Goal: Communication & Community: Answer question/provide support

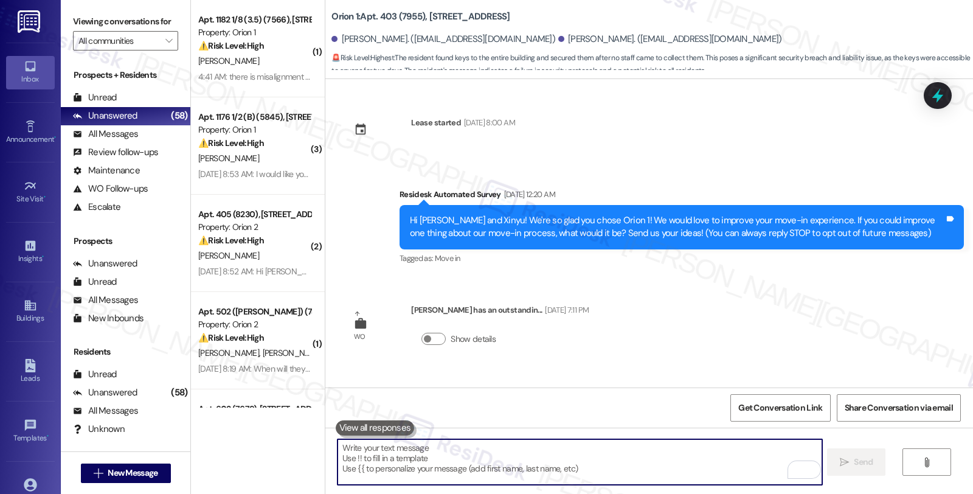
scroll to position [4087, 0]
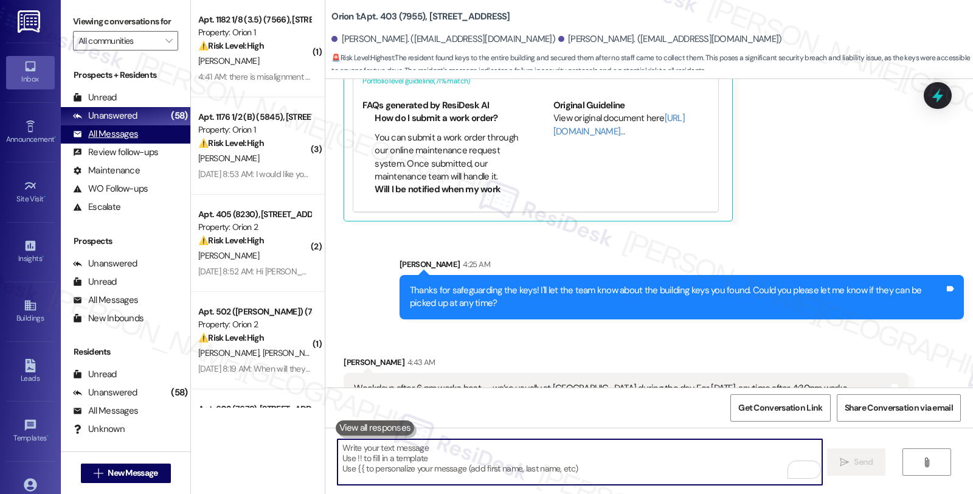
click at [114, 140] on div "All Messages" at bounding box center [105, 134] width 65 height 13
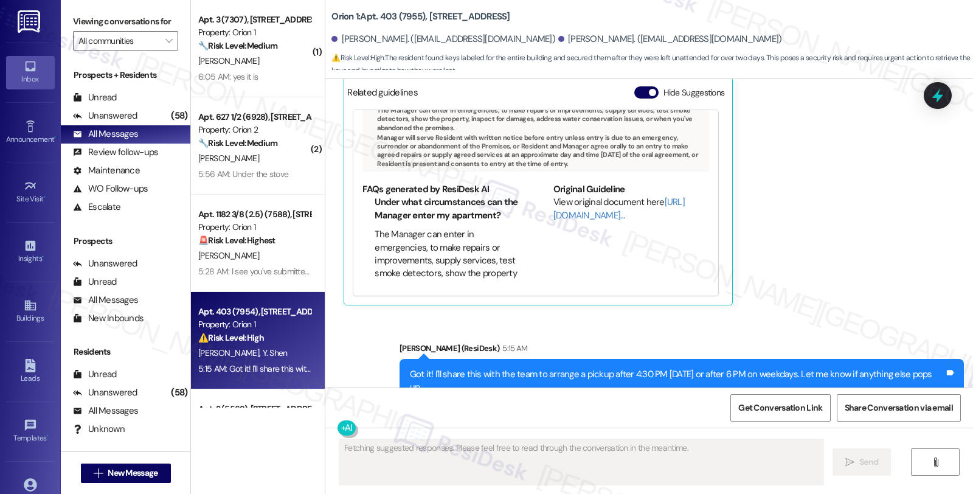
scroll to position [4409, 0]
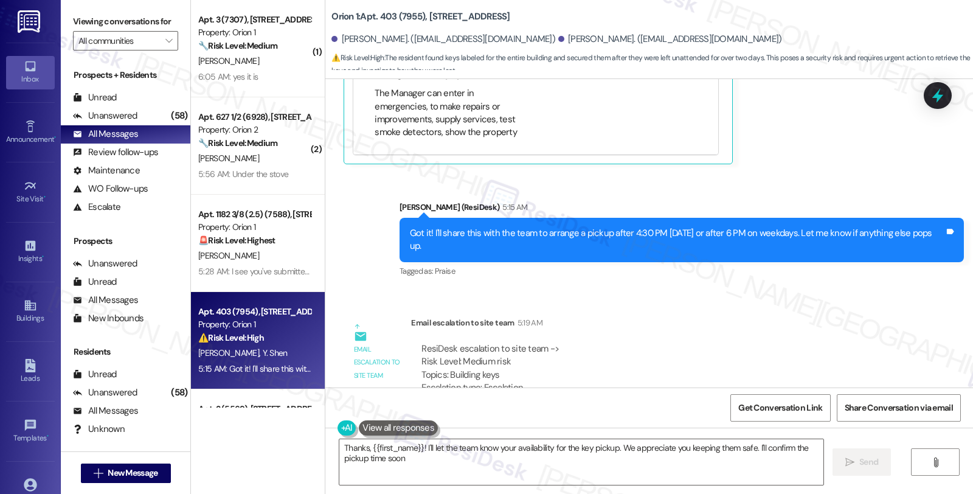
type textarea "Thanks, {{first_name}}! I'll let the team know your availability for the key pi…"
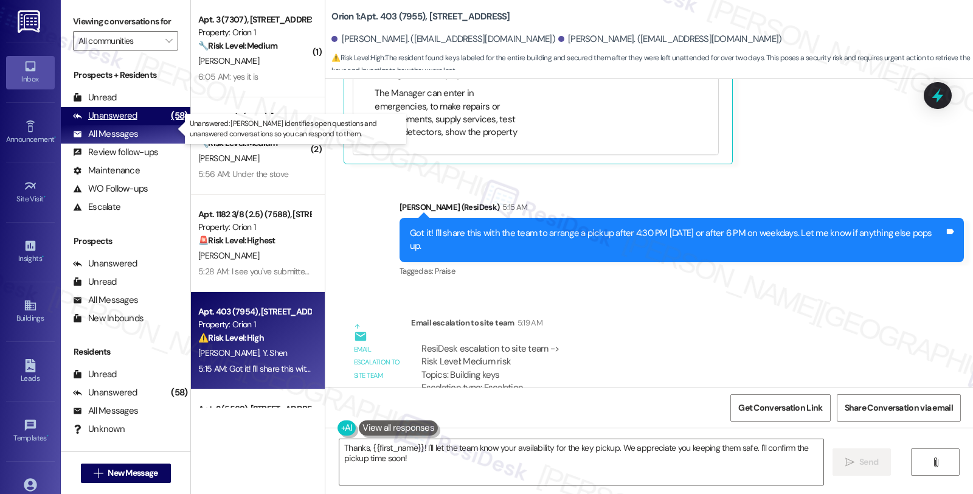
click at [129, 122] on div "Unanswered" at bounding box center [105, 115] width 64 height 13
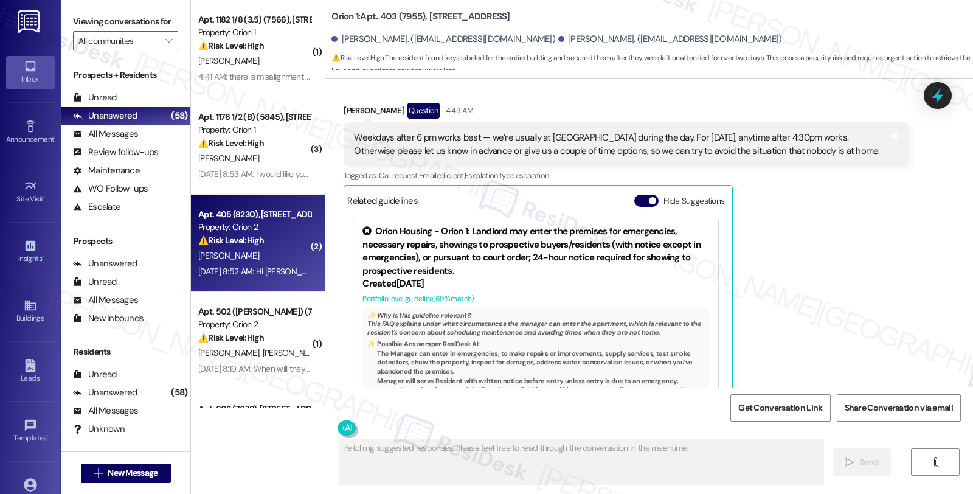
scroll to position [4157, 0]
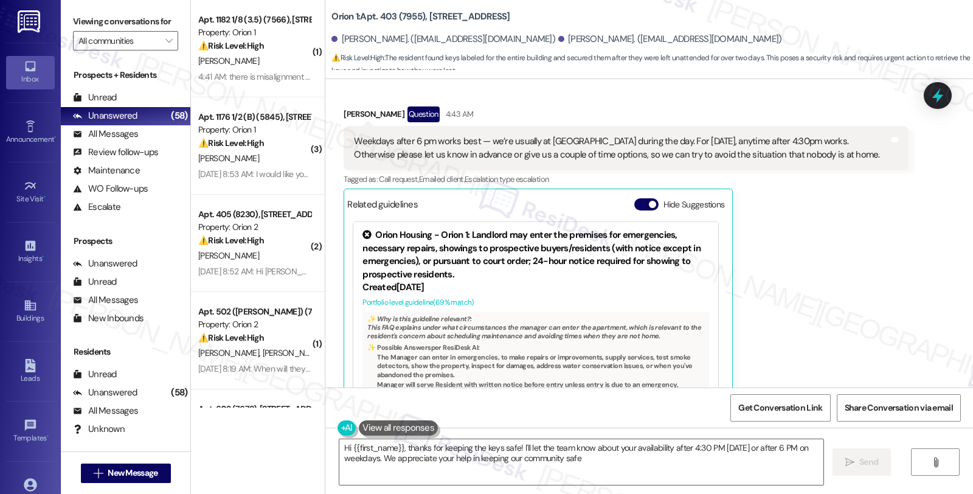
type textarea "Hi {{first_name}}, thanks for keeping the keys safe! I'll let the team know abo…"
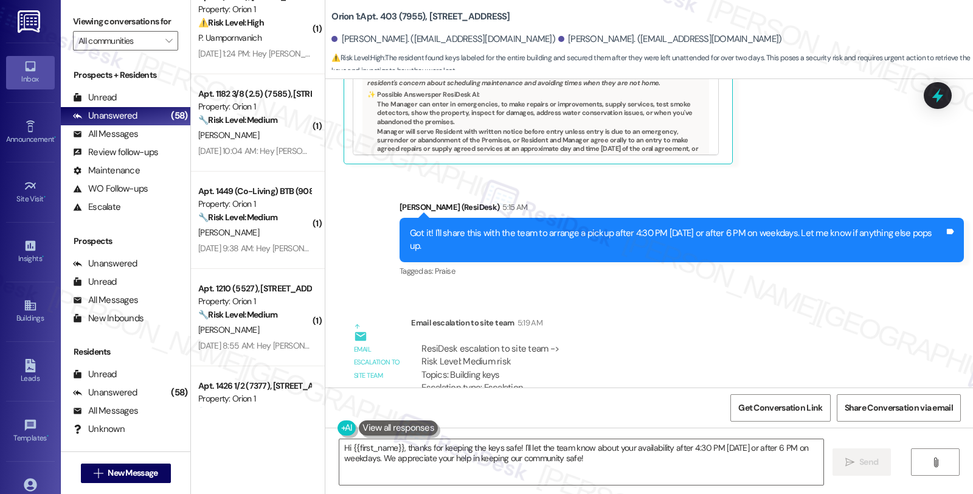
scroll to position [4358, 0]
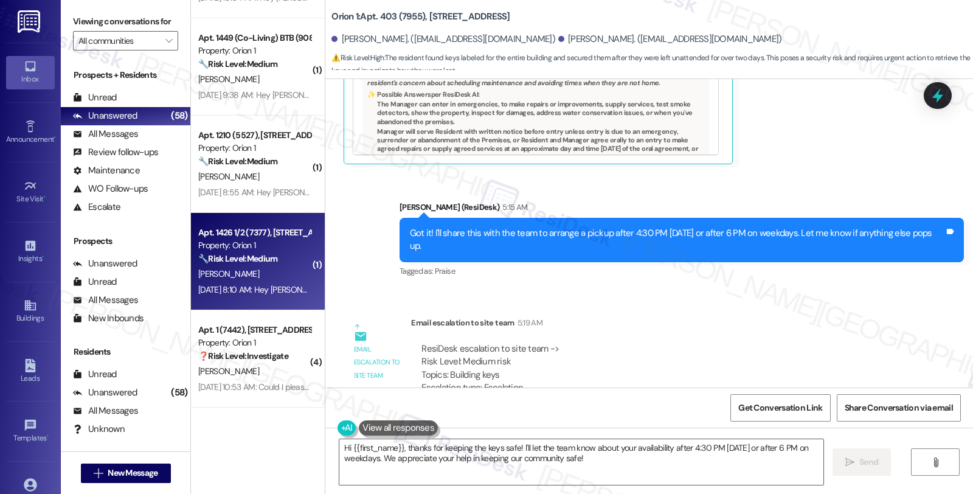
click at [276, 278] on div "[PERSON_NAME]" at bounding box center [254, 273] width 115 height 15
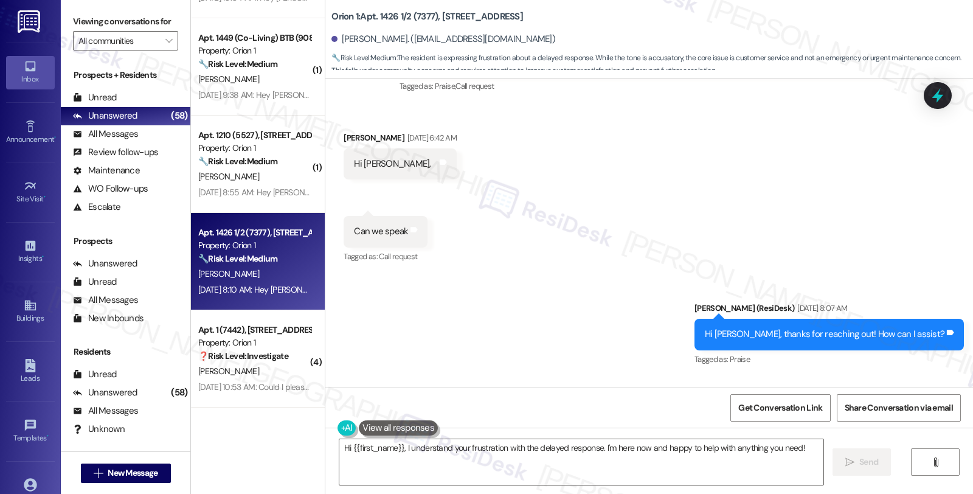
scroll to position [369, 0]
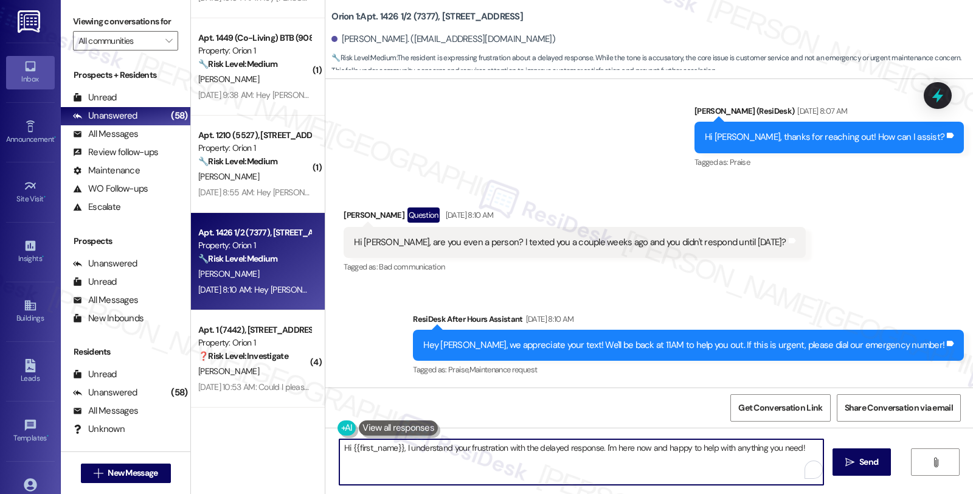
drag, startPoint x: 398, startPoint y: 446, endPoint x: 270, endPoint y: 446, distance: 127.7
click at [270, 446] on div "( 1 ) Apt. A (7863), 1320 W 37th St Property: Orion 1 💡 Risk Level: Low The res…" at bounding box center [582, 247] width 782 height 494
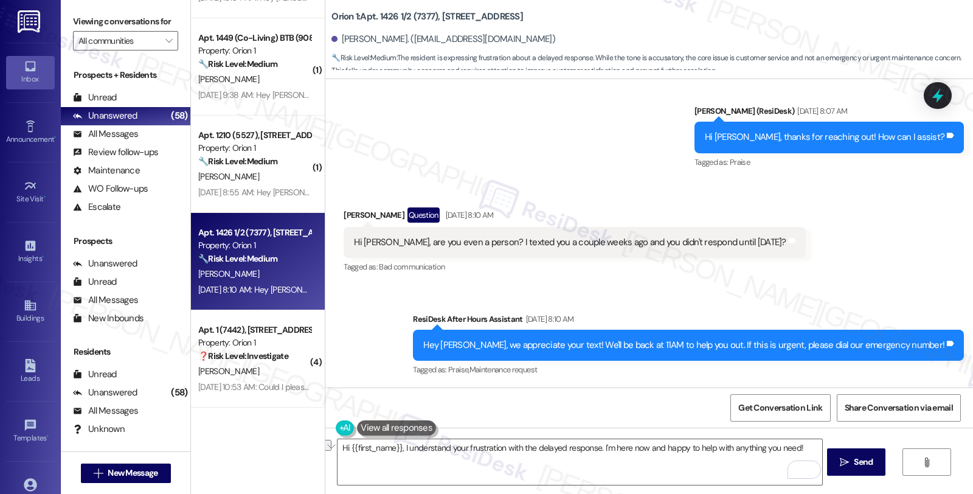
drag, startPoint x: 637, startPoint y: 412, endPoint x: 626, endPoint y: 408, distance: 11.5
click at [637, 412] on div "Get Conversation Link Share Conversation via email" at bounding box center [648, 407] width 647 height 40
click at [699, 450] on textarea "Hi {{first_name}}, I understand your frustration with the delayed response. I'm…" at bounding box center [579, 462] width 484 height 46
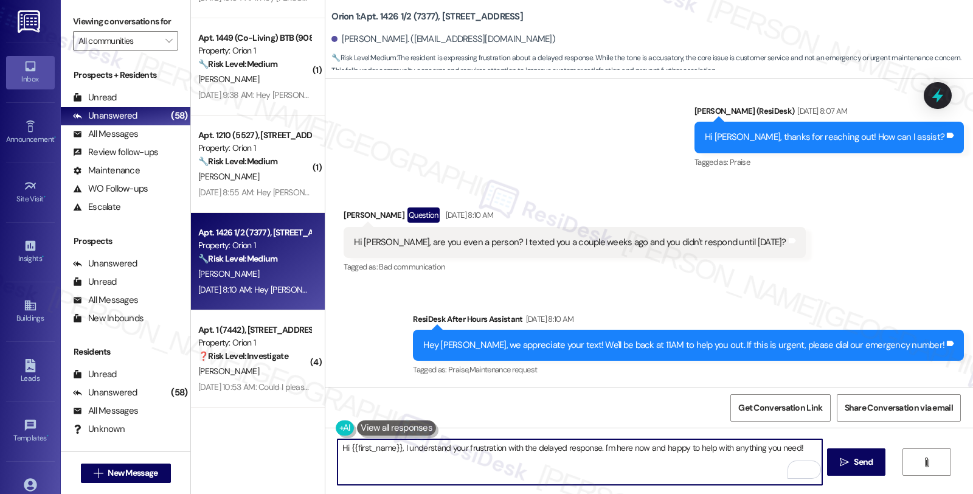
click at [699, 450] on textarea "Hi {{first_name}}, I understand your frustration with the delayed response. I'm…" at bounding box center [579, 462] width 484 height 46
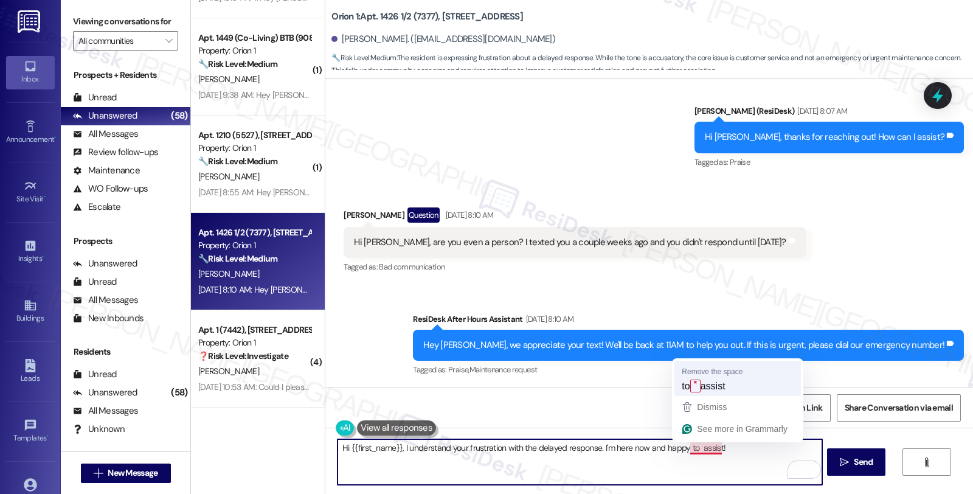
type textarea "Hi {{first_name}}, I understand your frustration with the delayed response. I'm…"
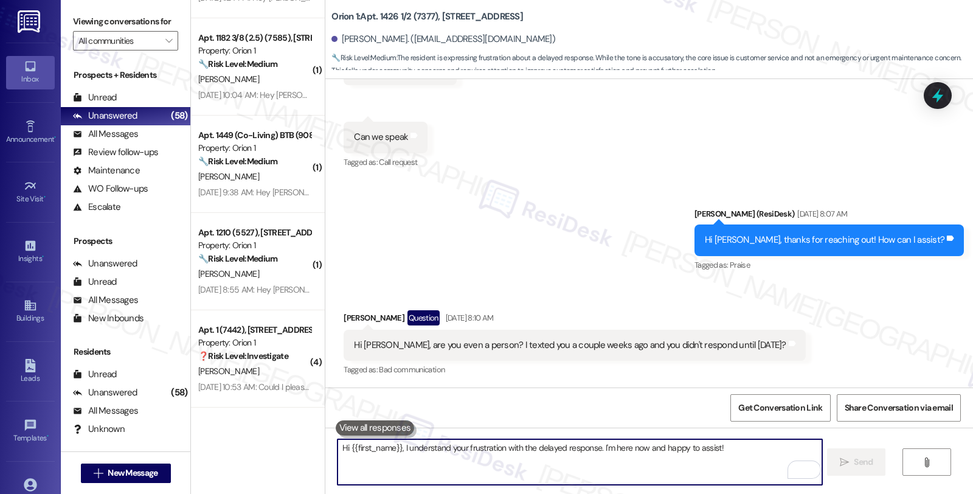
scroll to position [453, 0]
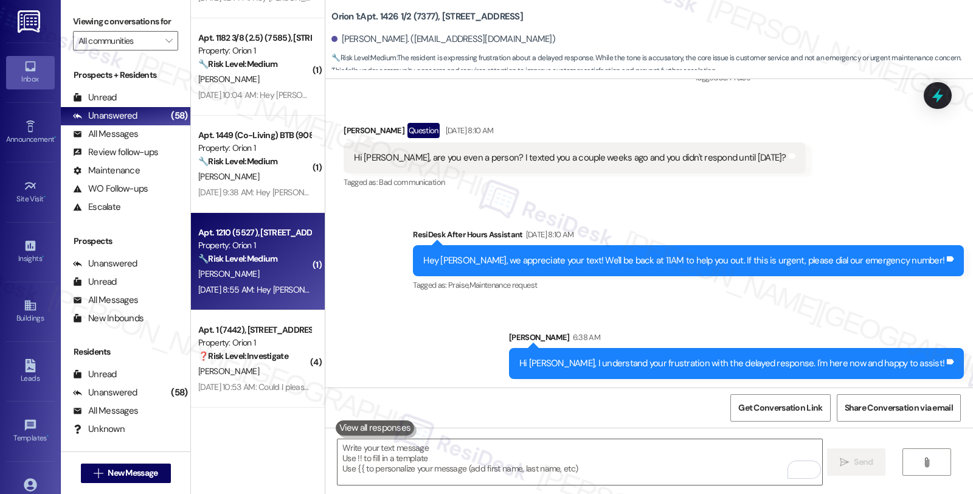
click at [291, 238] on div "Apt. 1210 (5527), [STREET_ADDRESS]" at bounding box center [254, 232] width 112 height 13
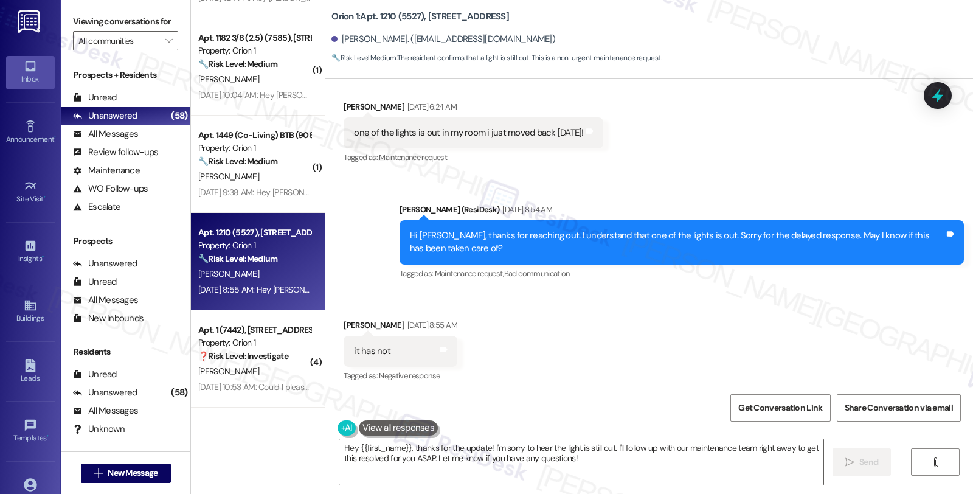
scroll to position [177, 0]
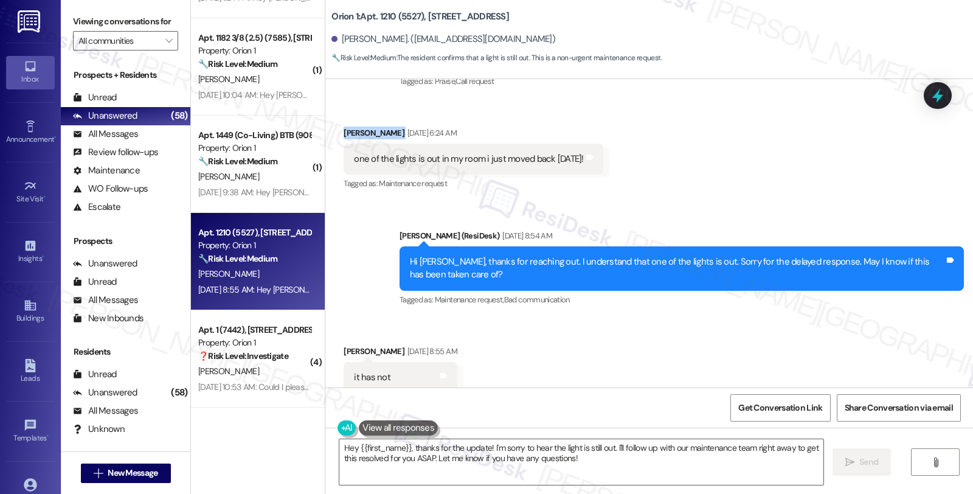
drag, startPoint x: 334, startPoint y: 136, endPoint x: 380, endPoint y: 136, distance: 45.6
click at [380, 136] on div "Received via SMS Jack Murphy Aug 21, 2025 at 6:24 AM one of the lights is out i…" at bounding box center [472, 159] width 277 height 84
copy div "Jack Murphy"
click at [343, 130] on div "Jack Murphy Aug 21, 2025 at 6:24 AM" at bounding box center [472, 134] width 259 height 17
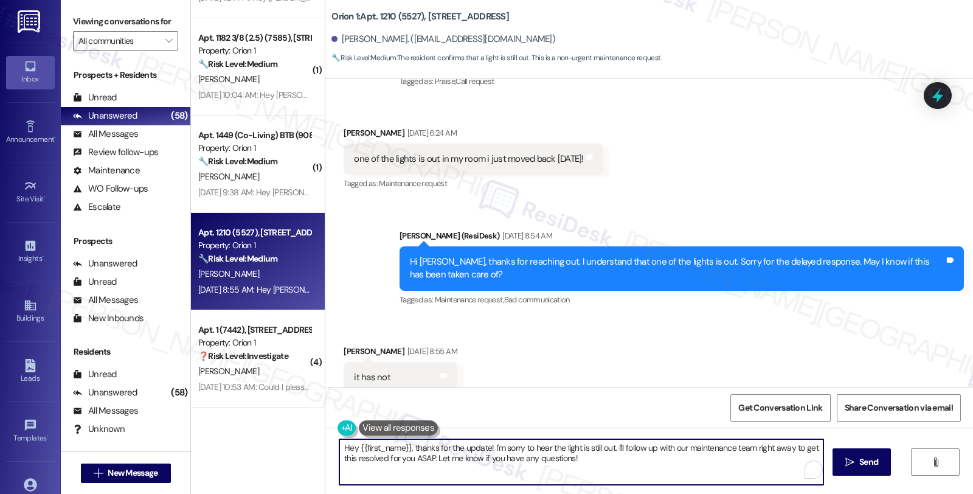
drag, startPoint x: 334, startPoint y: 447, endPoint x: 666, endPoint y: 486, distance: 334.2
click at [666, 486] on div "Hey {{first_name}}, thanks for the update! I'm sorry to hear the light is still…" at bounding box center [648, 472] width 647 height 91
click at [523, 471] on textarea "Hey {{first_name}}, thanks for the update! I'm sorry to hear the light is still…" at bounding box center [581, 462] width 484 height 46
click at [337, 449] on textarea "Hey {{first_name}}, thanks for the update! I'm sorry to hear the light is still…" at bounding box center [579, 462] width 484 height 46
paste textarea "Jack"
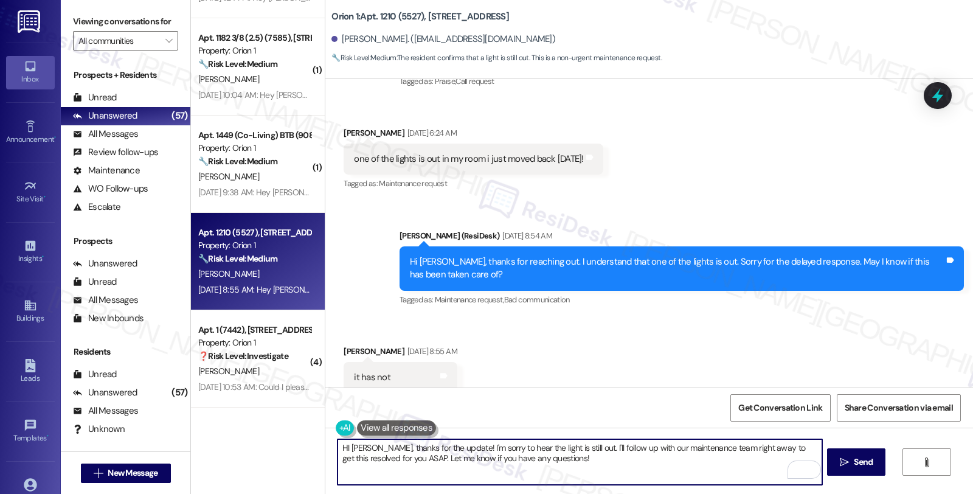
drag, startPoint x: 571, startPoint y: 457, endPoint x: 578, endPoint y: 478, distance: 22.3
click at [578, 478] on textarea "HI Jack, thanks for the update! I'm sorry to hear the light is still out. I'll …" at bounding box center [579, 462] width 484 height 46
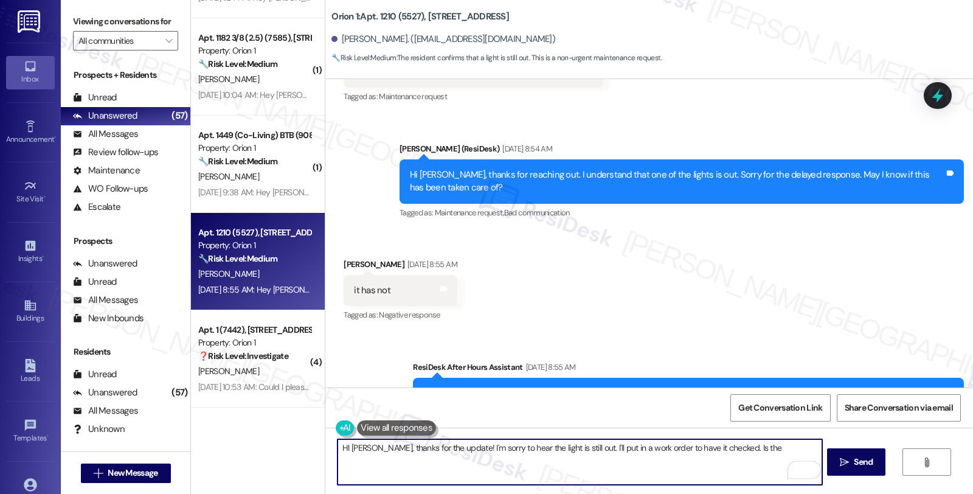
scroll to position [244, 0]
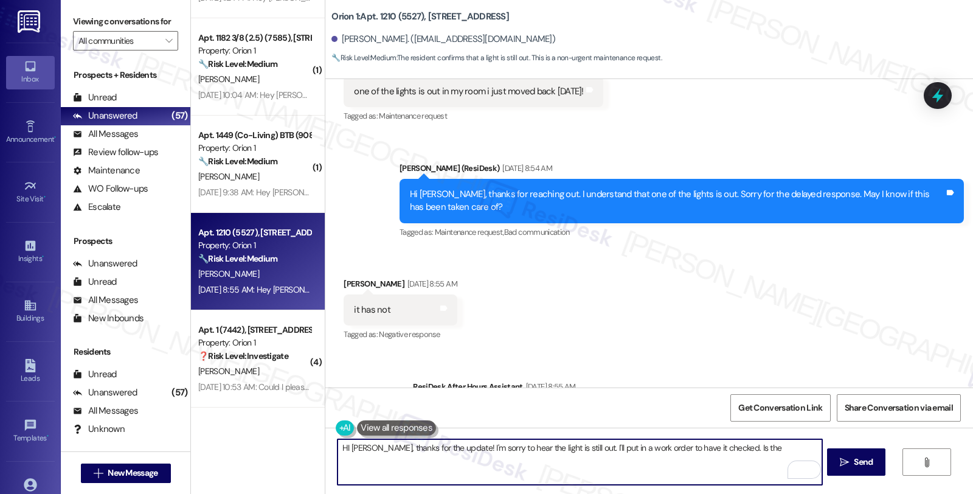
type textarea "HI Jack, thanks for the update! I'm sorry to hear the light is still out. I'll …"
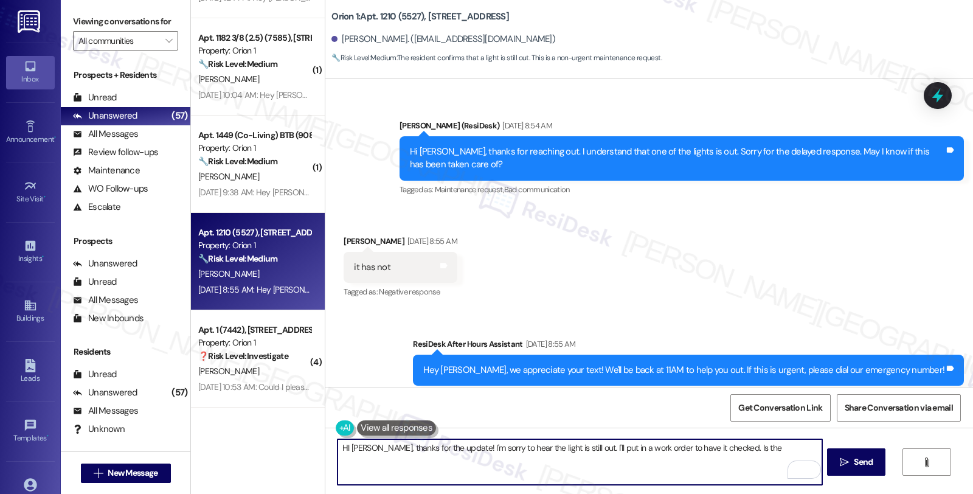
scroll to position [312, 0]
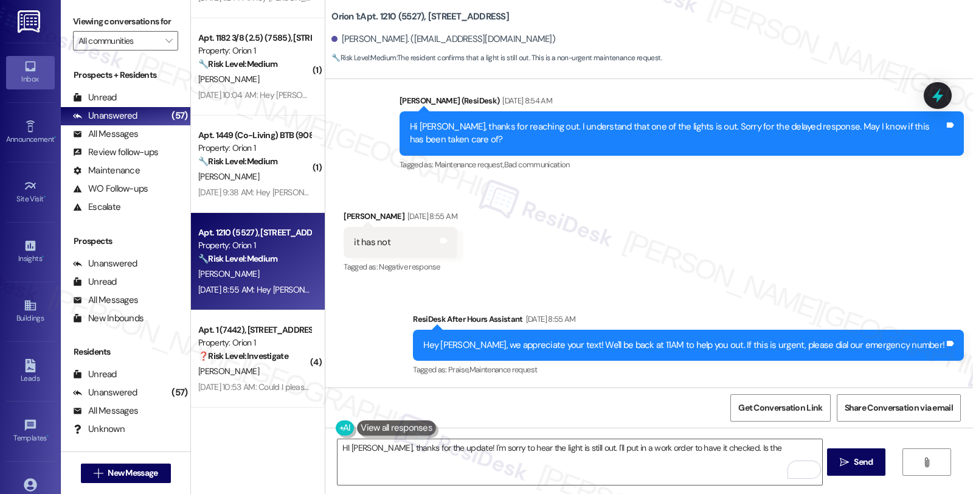
click at [855, 260] on div "Received via SMS Jack Murphy Sep 12, 2025 at 8:55 AM it has not Tags and notes …" at bounding box center [648, 233] width 647 height 103
click at [736, 449] on textarea "HI Jack, thanks for the update! I'm sorry to hear the light is still out. I'll …" at bounding box center [579, 462] width 484 height 46
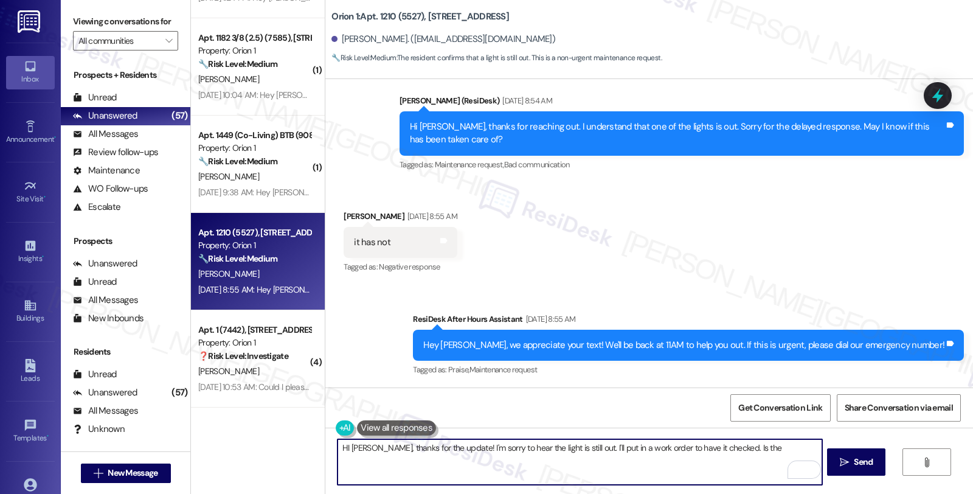
click at [707, 449] on textarea "HI Jack, thanks for the update! I'm sorry to hear the light is still out. I'll …" at bounding box center [579, 462] width 484 height 46
click at [458, 466] on textarea "HI Jack, thanks for the update! I'm sorry to hear the light is still out. I'll …" at bounding box center [579, 462] width 484 height 46
type textarea "HI Jack, thanks for the update! I'm sorry to hear the light is still out. I'll …"
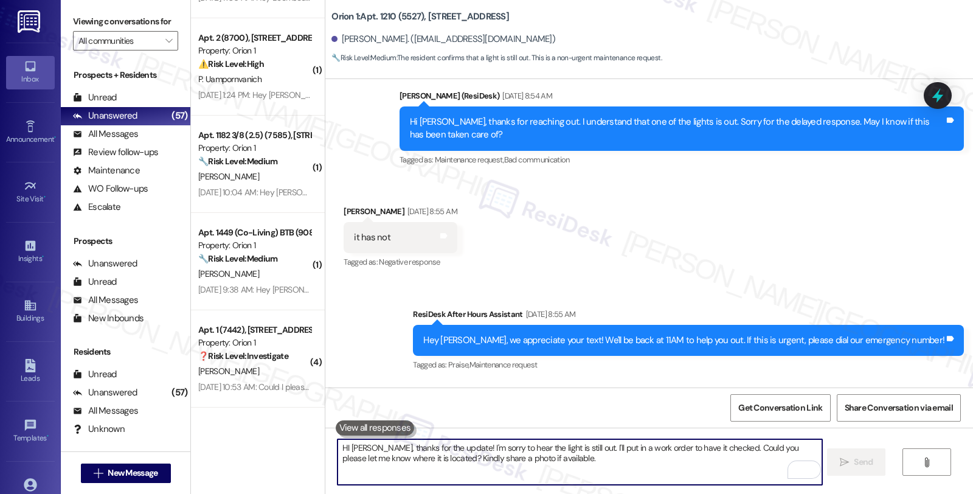
scroll to position [410, 0]
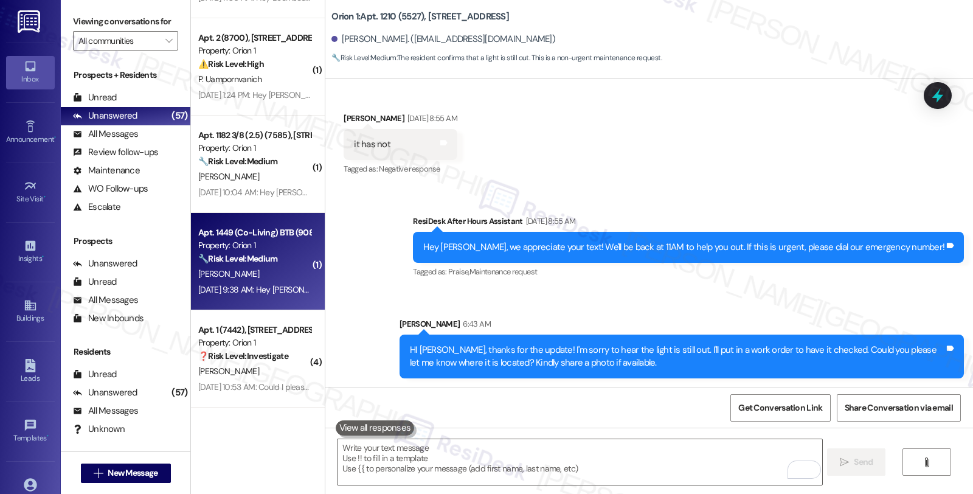
click at [291, 274] on div "B. Mccormack" at bounding box center [254, 273] width 115 height 15
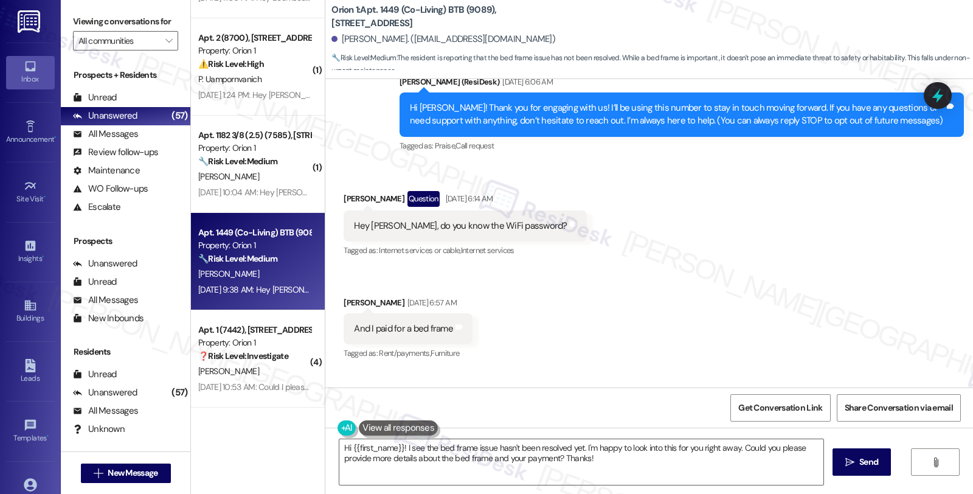
scroll to position [92, 0]
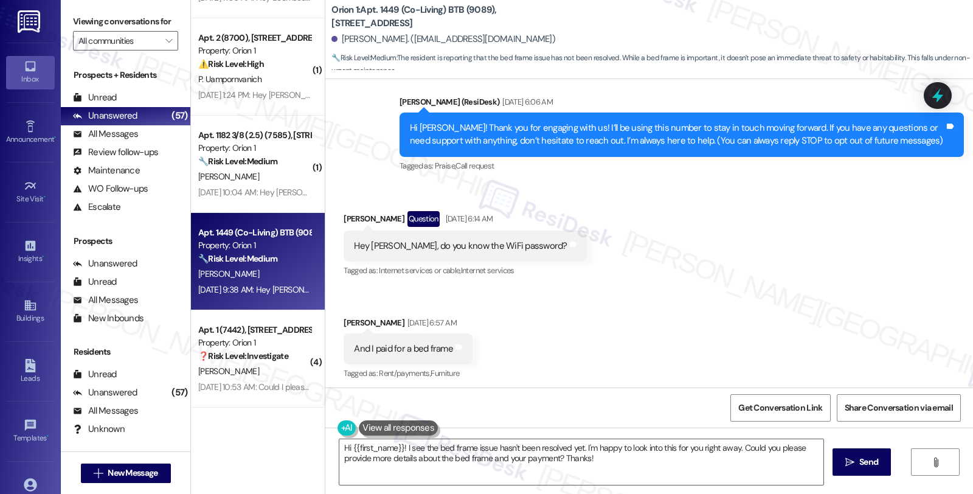
drag, startPoint x: 337, startPoint y: 216, endPoint x: 395, endPoint y: 217, distance: 57.8
click at [397, 215] on div "Brendan Mccormack Question Aug 21, 2025 at 6:14 AM" at bounding box center [464, 220] width 243 height 19
click at [383, 230] on div "Hey Sarah, do you know the WiFi password? Tags and notes" at bounding box center [464, 245] width 243 height 31
drag, startPoint x: 335, startPoint y: 217, endPoint x: 405, endPoint y: 218, distance: 70.5
click at [405, 218] on div "Brendan Mccormack Question Aug 21, 2025 at 6:14 AM" at bounding box center [464, 220] width 243 height 19
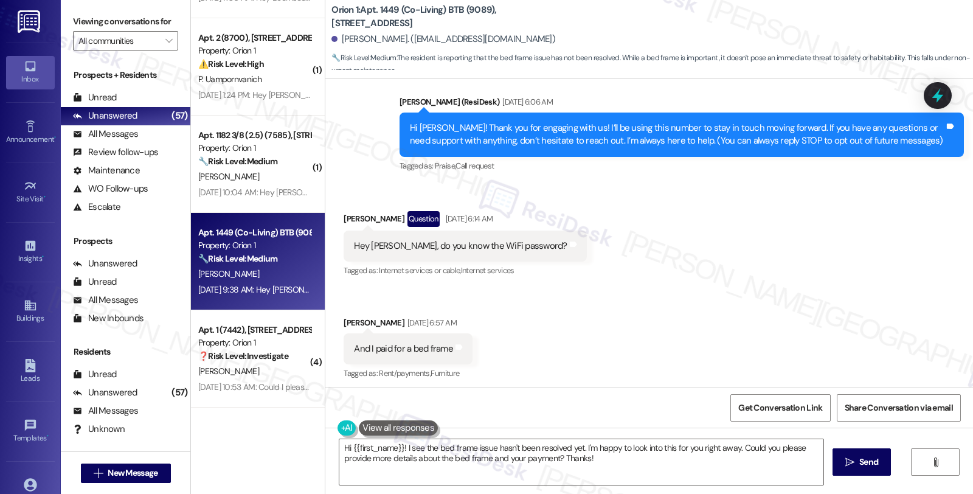
click at [407, 216] on div "Brendan Mccormack Question Aug 21, 2025 at 6:14 AM" at bounding box center [464, 220] width 243 height 19
copy div "Brendan Mccormack"
click at [396, 448] on textarea "Hi {{first_name}}! I see the bed frame issue hasn't been resolved yet. I'm happ…" at bounding box center [581, 462] width 484 height 46
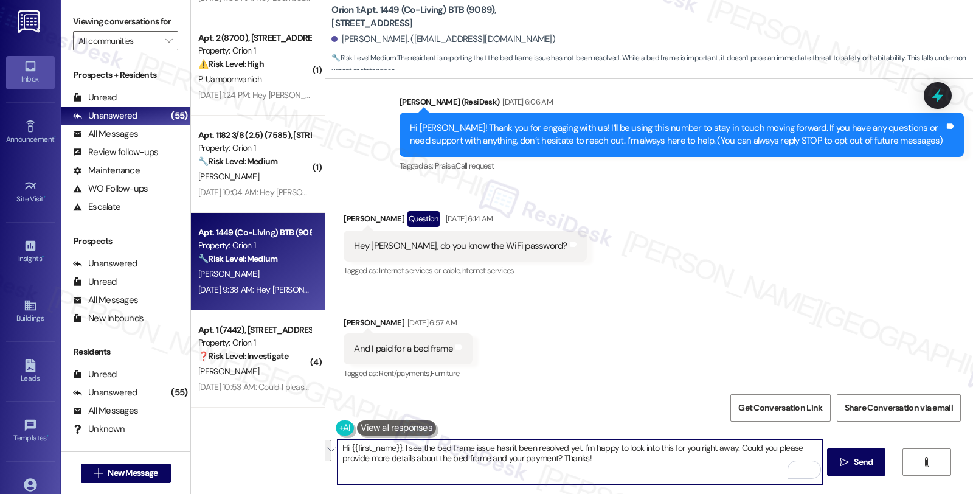
drag, startPoint x: 576, startPoint y: 447, endPoint x: 602, endPoint y: 463, distance: 30.8
click at [602, 463] on textarea "Hi {{first_name}}. I see the bed frame issue hasn't been resolved yet. I'm happ…" at bounding box center [579, 462] width 484 height 46
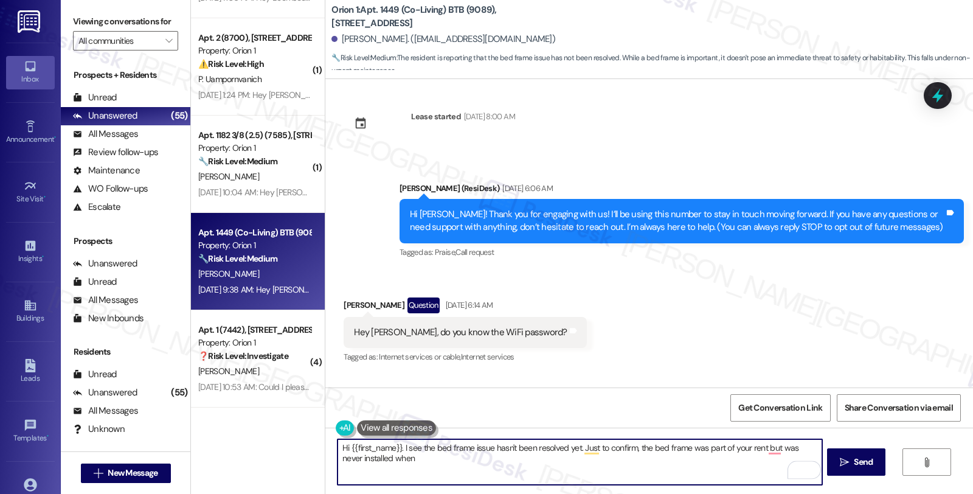
scroll to position [0, 0]
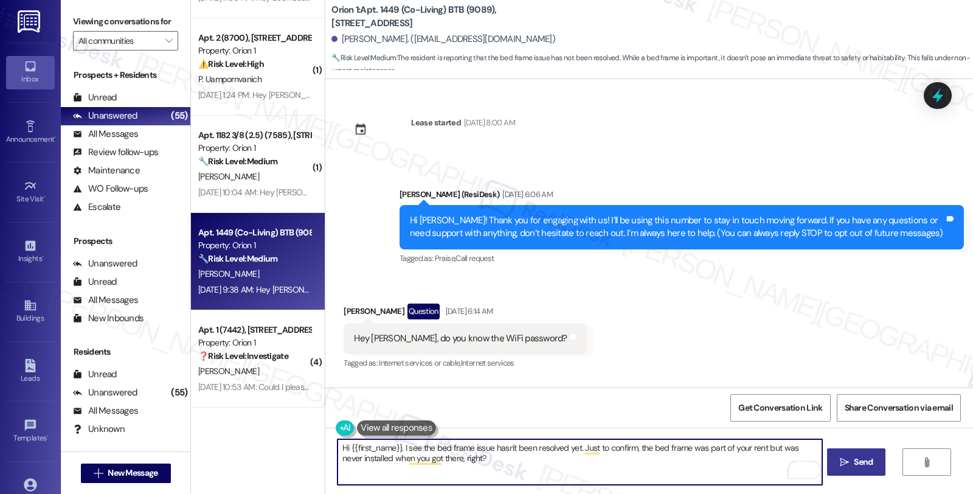
type textarea "Hi {{first_name}}. I see the bed frame issue hasn't been resolved yet. Just to …"
click at [861, 448] on button " Send" at bounding box center [856, 461] width 59 height 27
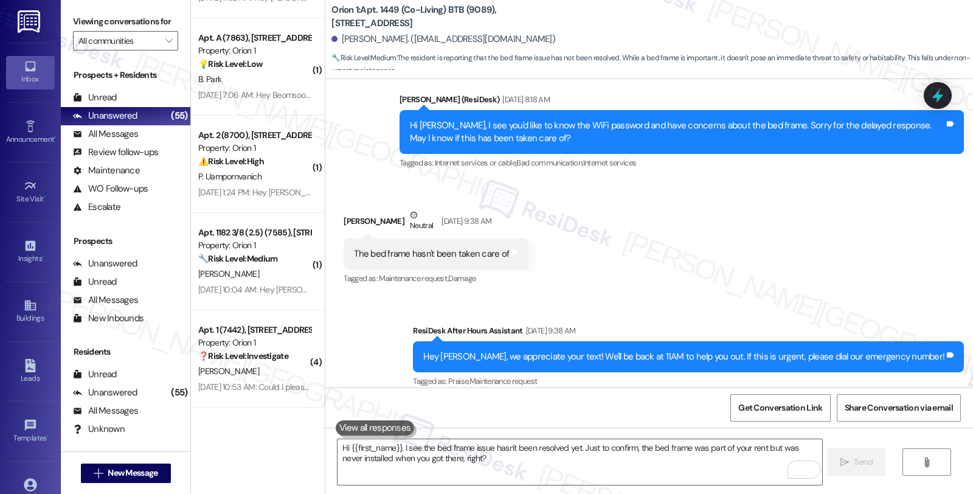
scroll to position [527, 0]
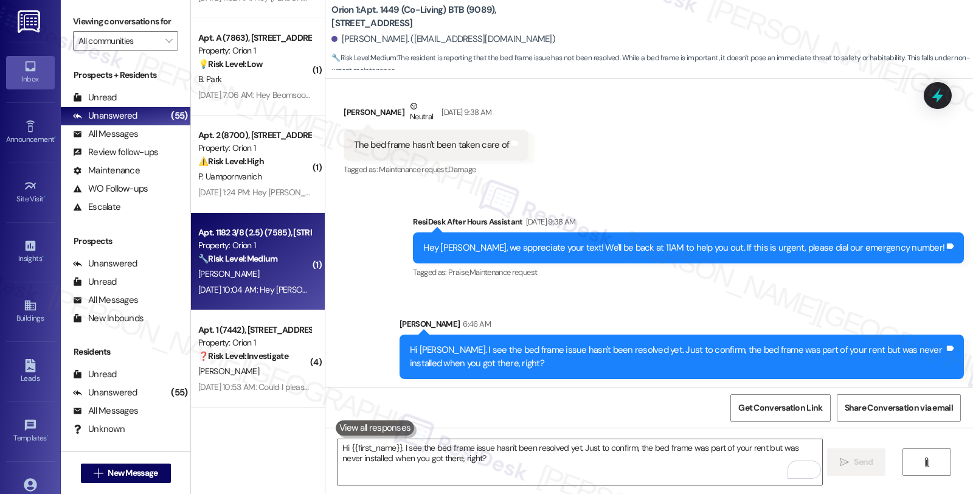
click at [291, 255] on div "🔧 Risk Level: Medium The resident is requesting removal of furniture. This is a…" at bounding box center [254, 258] width 112 height 13
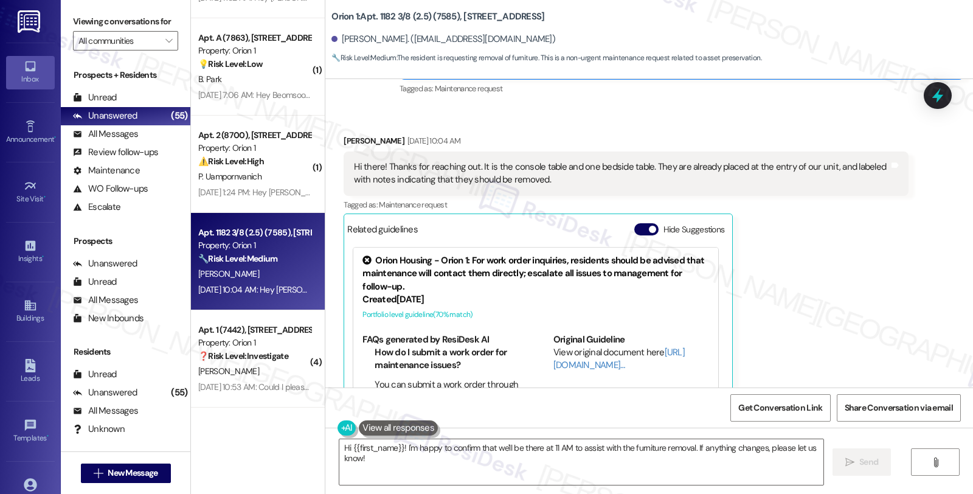
scroll to position [574, 0]
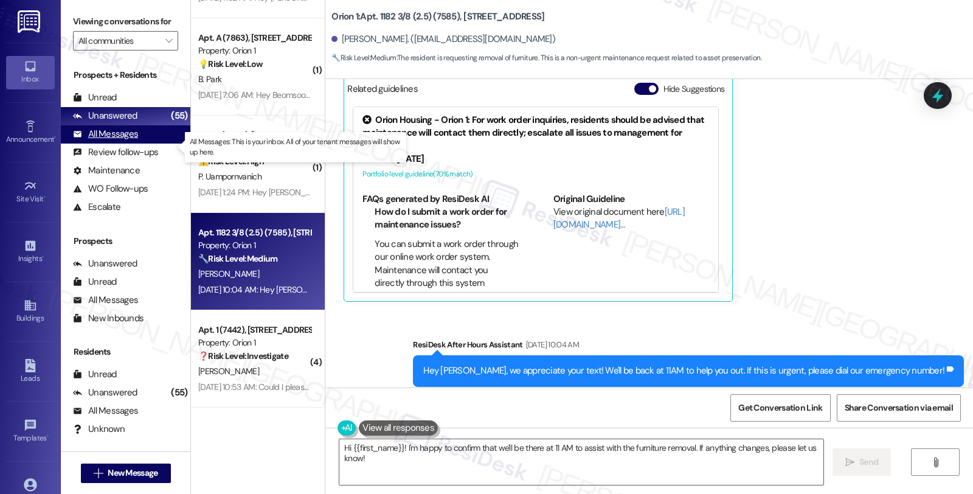
click at [122, 140] on div "All Messages" at bounding box center [105, 134] width 65 height 13
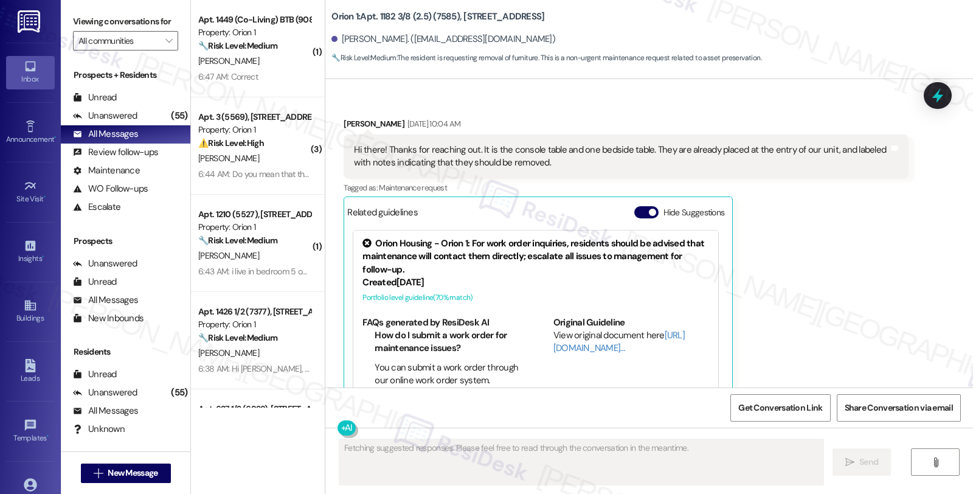
scroll to position [472, 0]
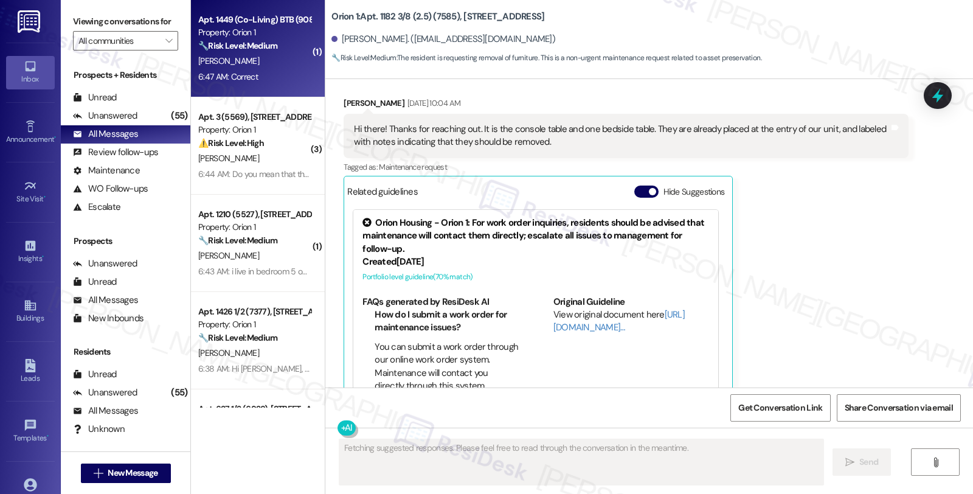
click at [281, 55] on div "B. Mccormack" at bounding box center [254, 60] width 115 height 15
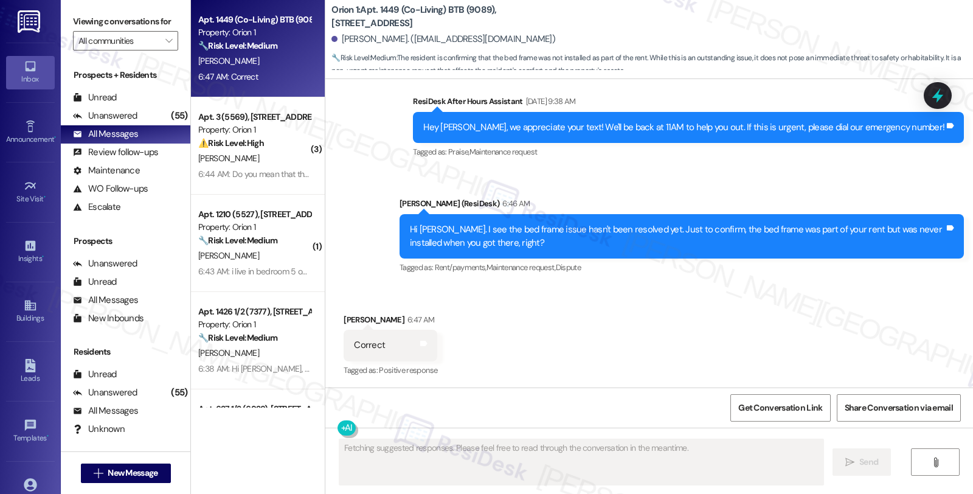
scroll to position [648, 0]
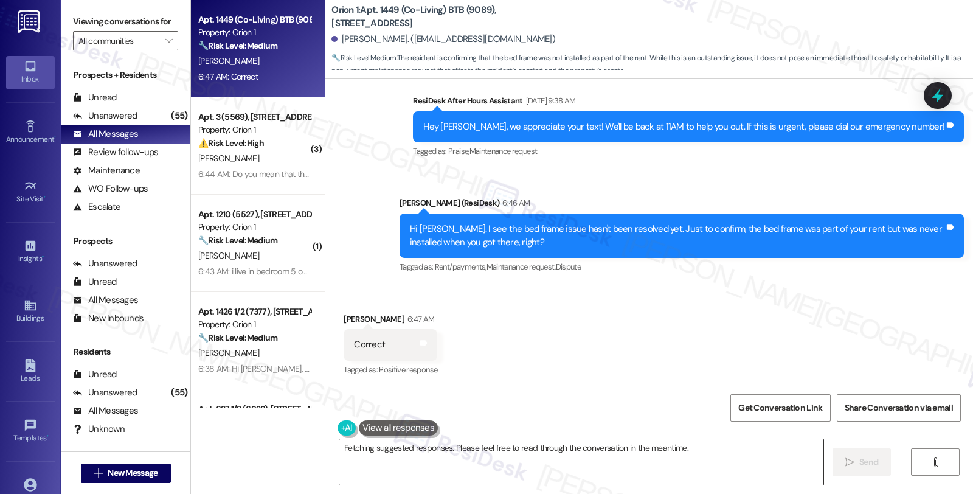
click at [470, 447] on textarea "Hi {{first_name}}, thanks for confirming! I'm happy to help get this resolved. …" at bounding box center [581, 462] width 484 height 46
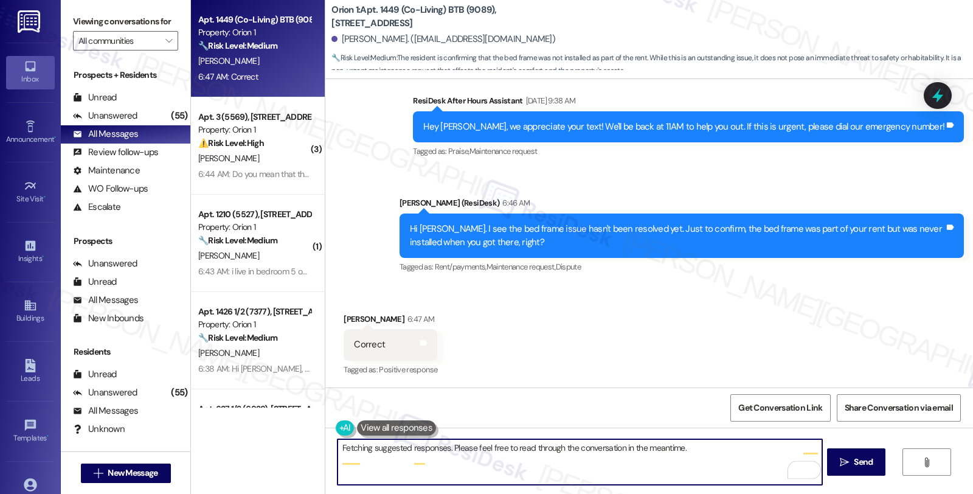
drag, startPoint x: 399, startPoint y: 450, endPoint x: 245, endPoint y: 450, distance: 153.8
click at [245, 450] on div "Apt. 1449 (Co-Living) BTB (9089), 1449 W 28th St Property: Orion 1 🔧 Risk Level…" at bounding box center [582, 247] width 782 height 494
drag, startPoint x: 416, startPoint y: 445, endPoint x: 535, endPoint y: 475, distance: 123.0
click at [535, 475] on textarea "Thanks for confirming! I'm happy to help get this resolved. Let me look into th…" at bounding box center [579, 462] width 484 height 46
paste textarea "#25337-1"
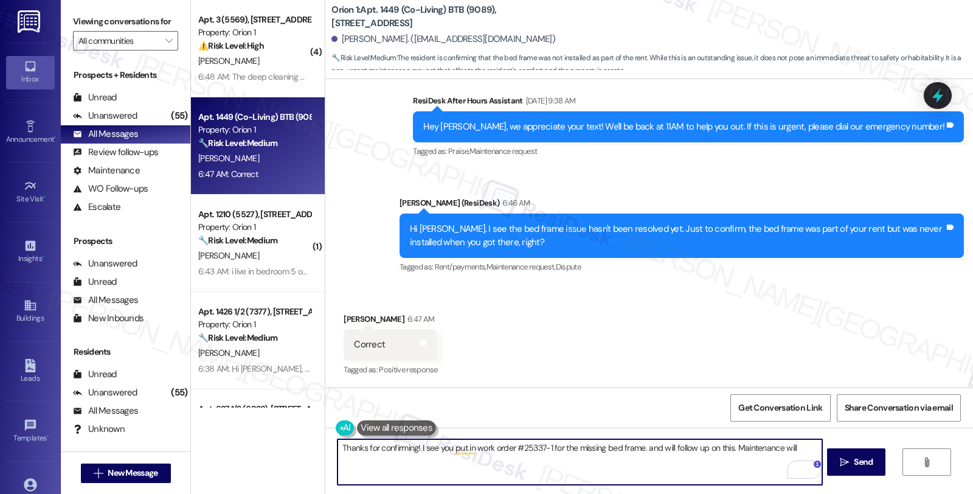
click at [798, 452] on textarea "Thanks for confirming! I see you put in work order #25337-1 for the missing bed…" at bounding box center [579, 462] width 484 height 46
click at [604, 460] on textarea "Thanks for confirming! I see you put in work order #25337-1 for the missing bed…" at bounding box center [579, 462] width 484 height 46
type textarea "Thanks for confirming! I see you put in work order #25337-1 for the missing bed…"
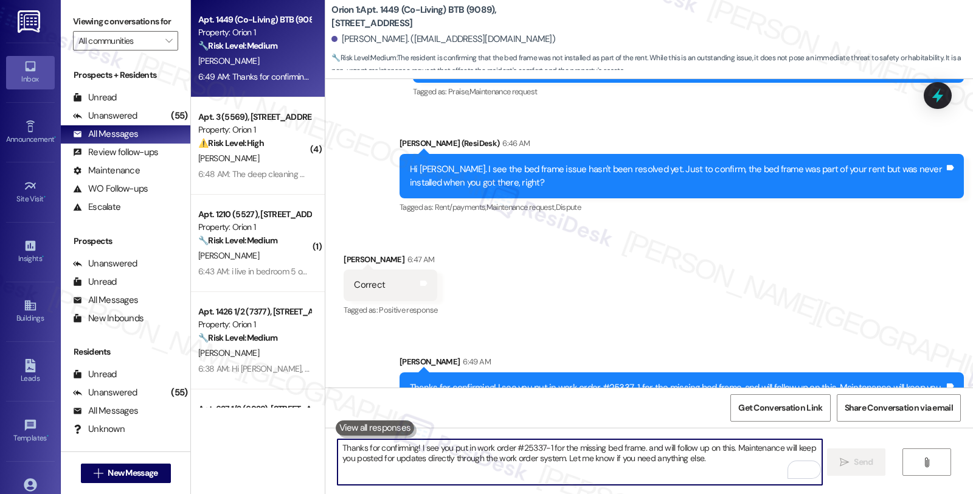
scroll to position [745, 0]
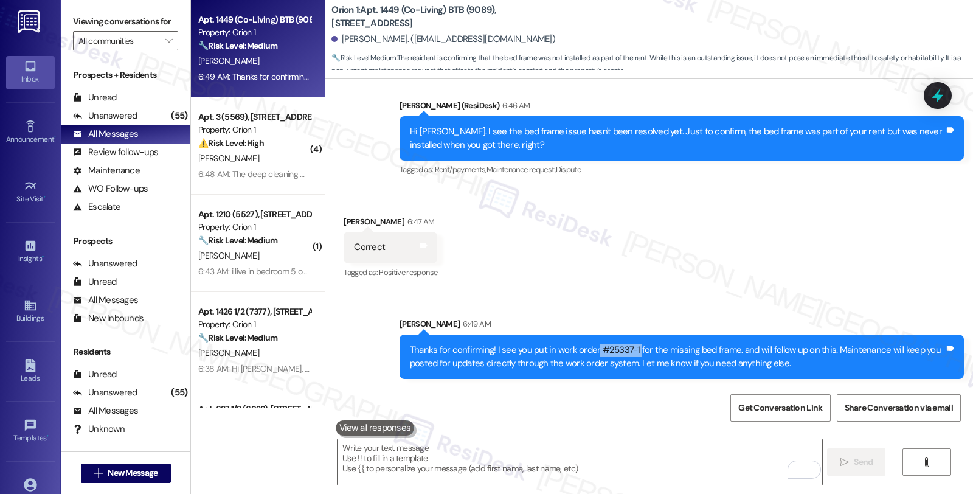
drag, startPoint x: 586, startPoint y: 350, endPoint x: 627, endPoint y: 347, distance: 41.4
click at [627, 347] on div "Thanks for confirming! I see you put in work order #25337-1 for the missing bed…" at bounding box center [677, 356] width 534 height 26
copy div "#25337-1"
click at [932, 101] on icon at bounding box center [937, 95] width 21 height 21
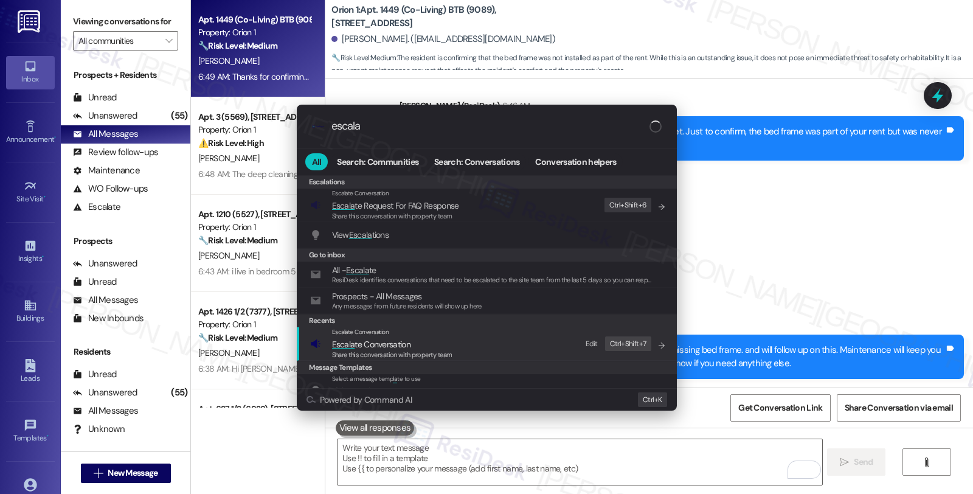
type input "escala"
click at [350, 337] on span "Escala te Conversation" at bounding box center [371, 343] width 78 height 13
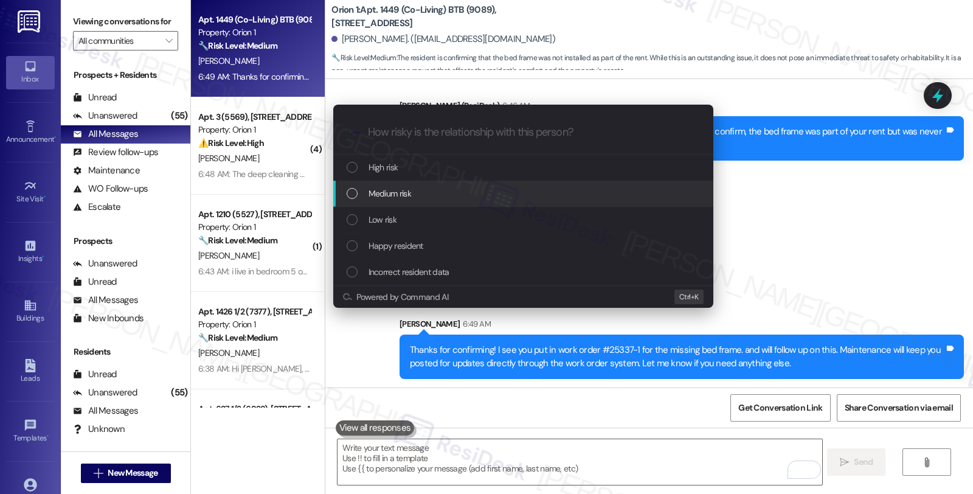
click at [379, 199] on span "Medium risk" at bounding box center [389, 193] width 43 height 13
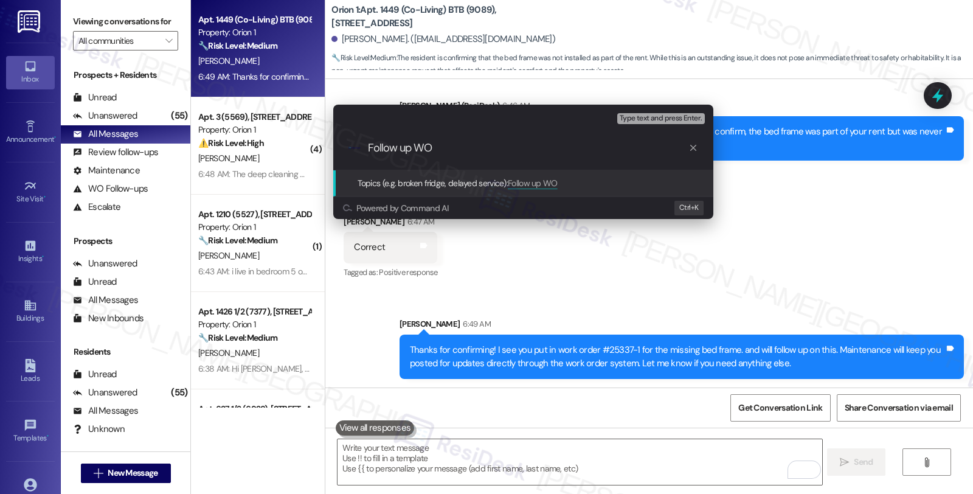
paste input "#25337-1"
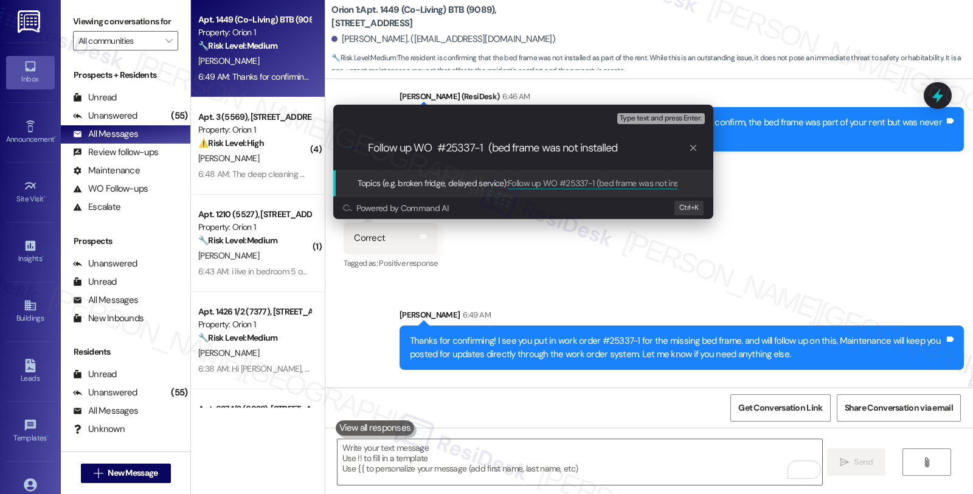
type input "Follow up WO #25337-1 (bed frame was not installed)"
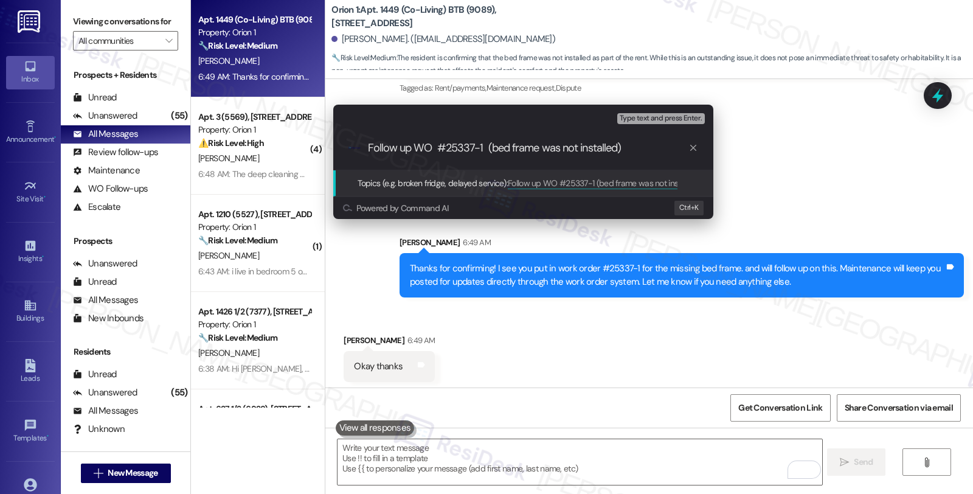
scroll to position [830, 0]
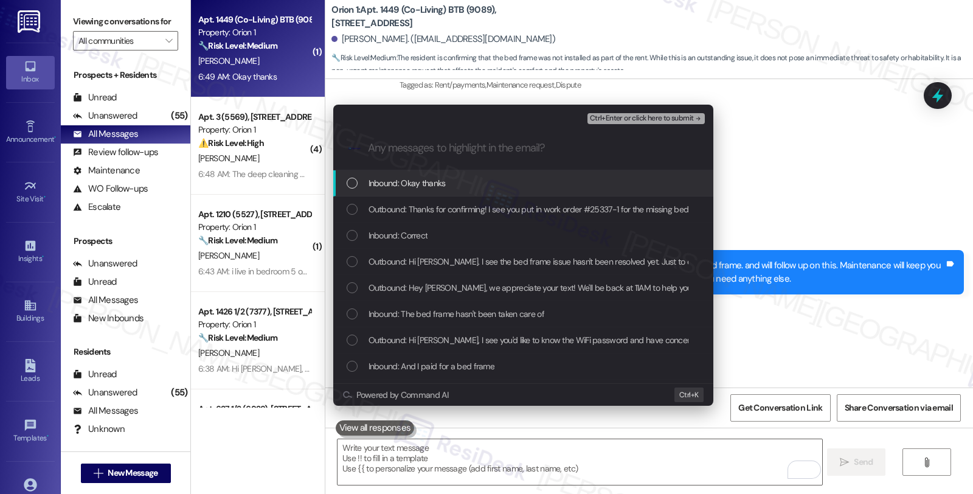
click at [380, 190] on div "Inbound: Okay thanks" at bounding box center [523, 183] width 380 height 26
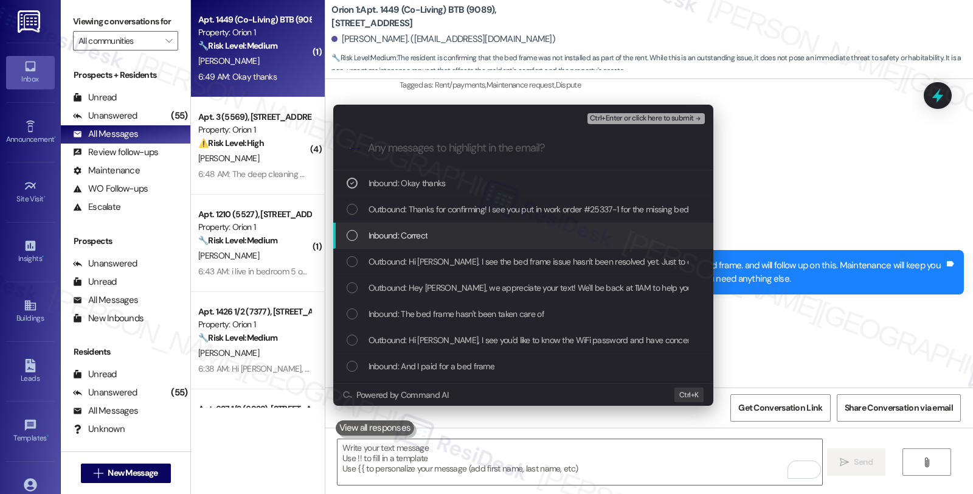
drag, startPoint x: 384, startPoint y: 240, endPoint x: 381, endPoint y: 260, distance: 20.2
click at [384, 241] on span "Inbound: Correct" at bounding box center [398, 235] width 60 height 13
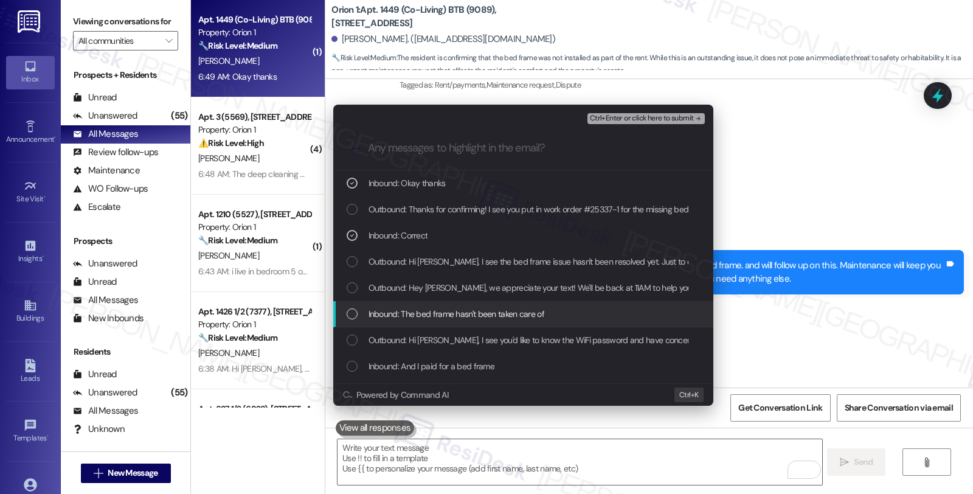
click at [382, 314] on span "Inbound: The bed frame hasn't been taken care of" at bounding box center [456, 313] width 176 height 13
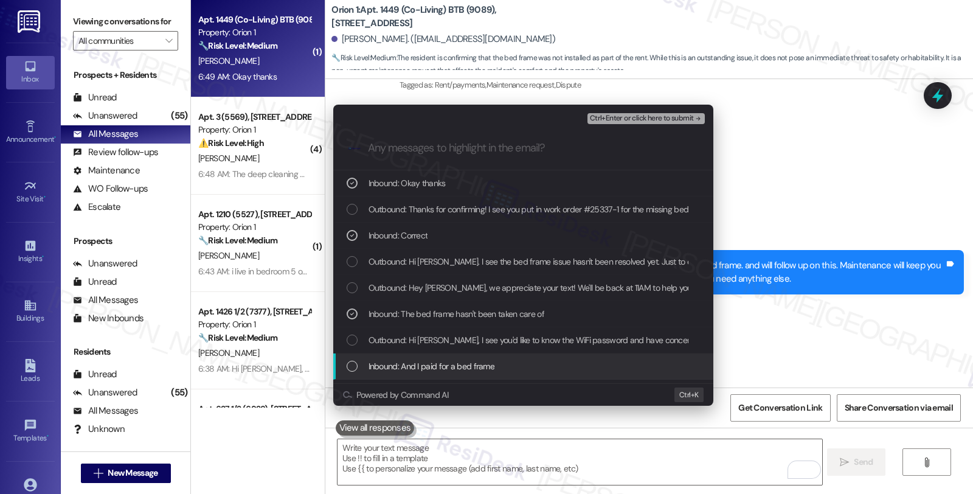
click at [394, 370] on span "Inbound: And I paid for a bed frame" at bounding box center [431, 365] width 126 height 13
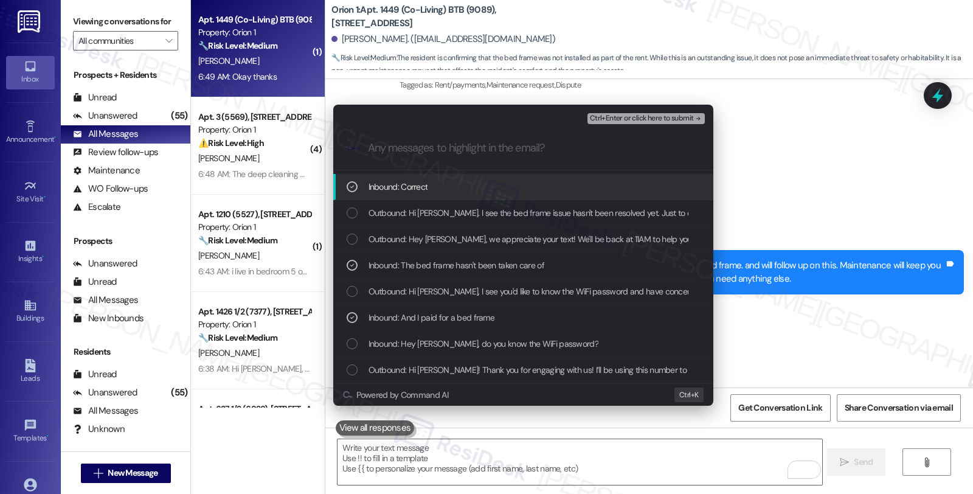
click at [653, 117] on span "Ctrl+Enter or click here to submit" at bounding box center [642, 118] width 104 height 9
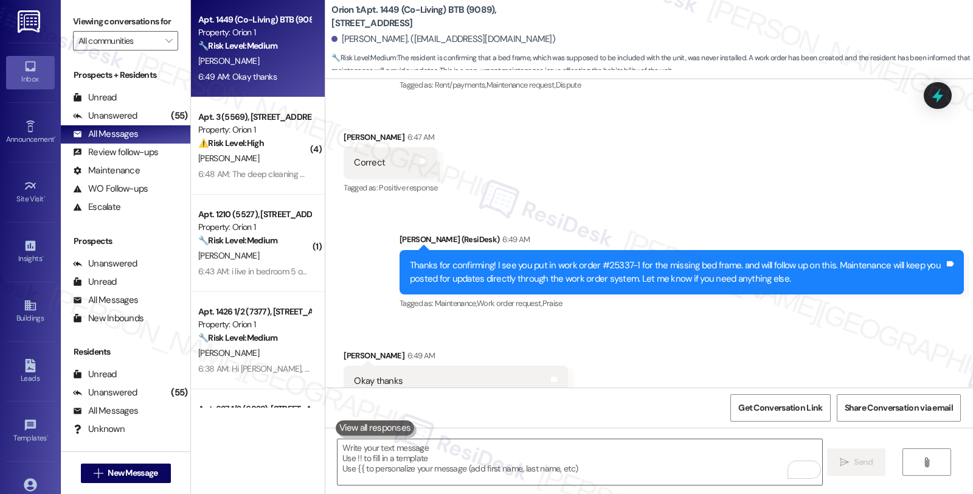
scroll to position [866, 0]
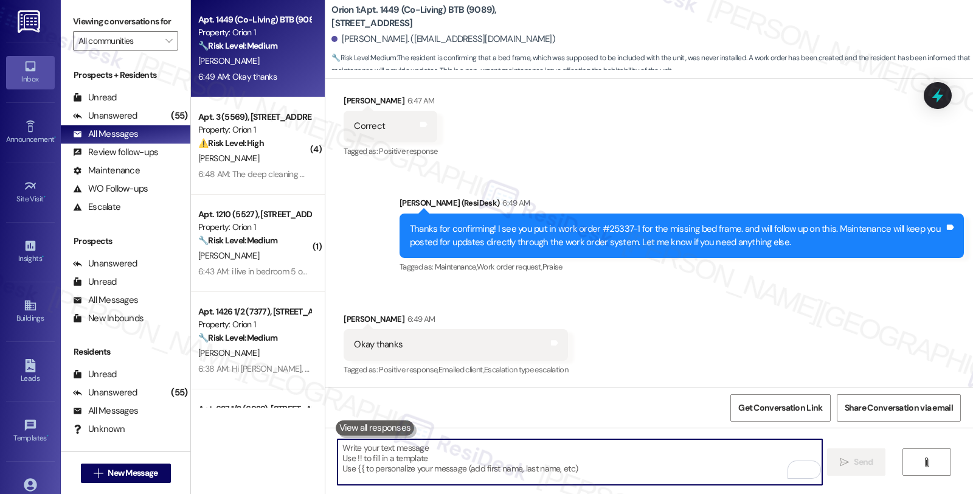
click at [422, 459] on textarea "To enrich screen reader interactions, please activate Accessibility in Grammarl…" at bounding box center [579, 462] width 484 height 46
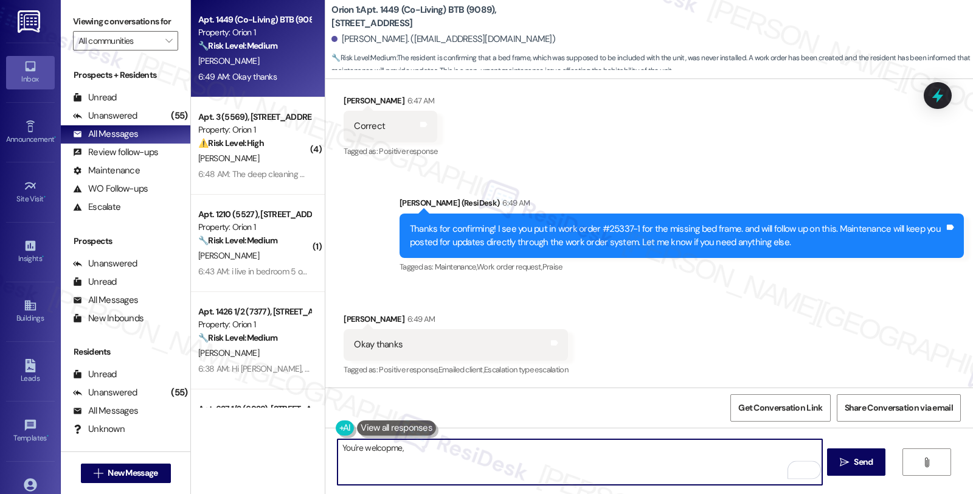
click at [350, 312] on div "Brendan Mccormack 6:49 AM" at bounding box center [455, 320] width 224 height 17
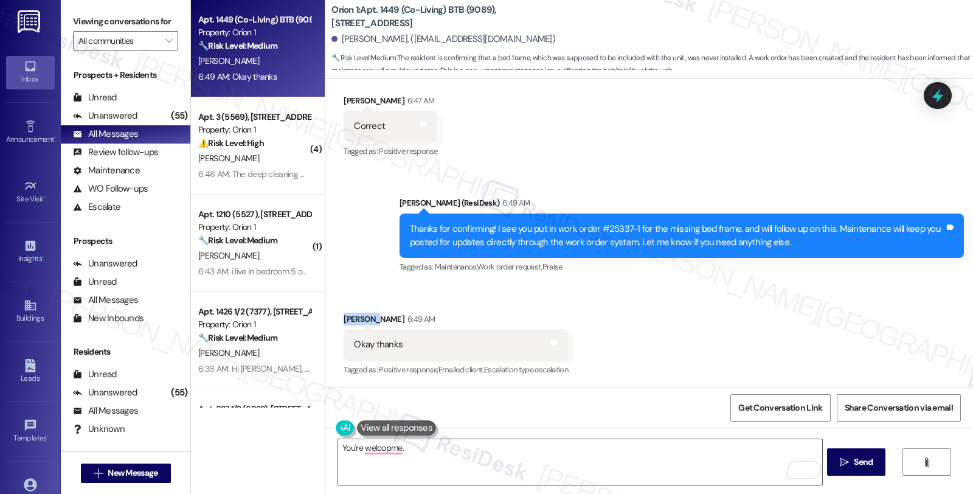
click at [350, 312] on div "Brendan Mccormack 6:49 AM" at bounding box center [455, 320] width 224 height 17
copy div "Brendan"
click at [433, 446] on textarea "You're welcopme," at bounding box center [579, 462] width 484 height 46
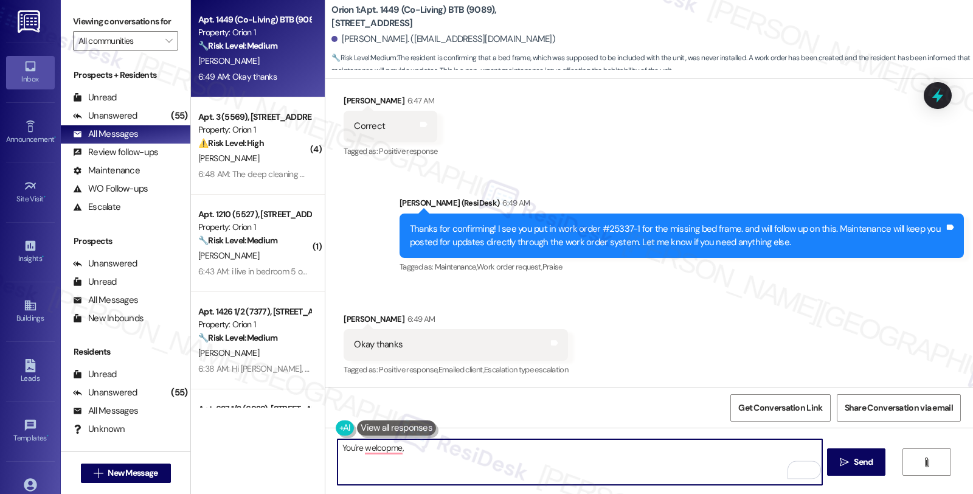
paste textarea "Brendan"
click at [441, 456] on textarea "You're welcome, Brendan" at bounding box center [579, 462] width 484 height 46
type textarea "You're welcome, Brendan."
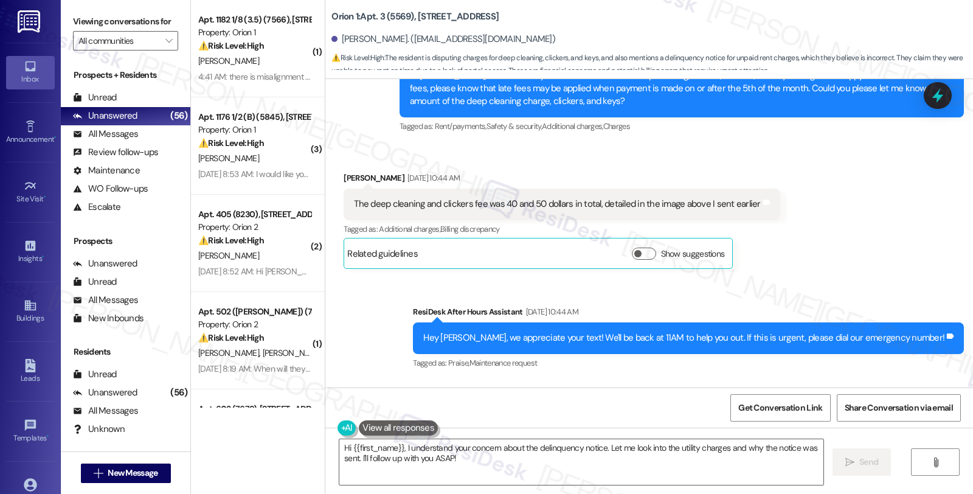
scroll to position [1056, 0]
drag, startPoint x: 373, startPoint y: 175, endPoint x: 319, endPoint y: 175, distance: 54.7
click at [325, 175] on div "Received via SMS Joshua Lum Sep 13, 2025 at 10:44 AM The deep cleaning and clic…" at bounding box center [648, 212] width 647 height 134
click at [343, 179] on div "Joshua Lum Sep 13, 2025 at 10:44 AM" at bounding box center [561, 180] width 436 height 17
drag, startPoint x: 334, startPoint y: 176, endPoint x: 377, endPoint y: 178, distance: 43.2
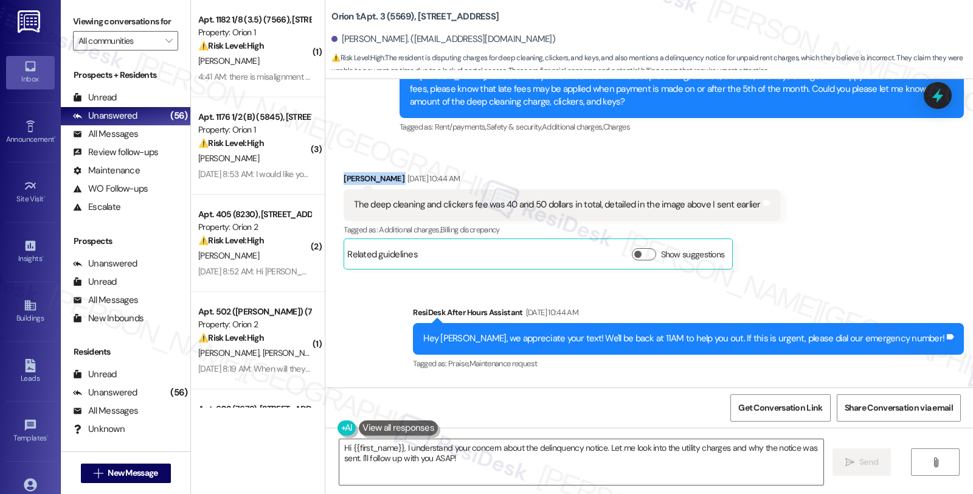
click at [377, 178] on div "Received via SMS Joshua Lum Sep 13, 2025 at 10:44 AM The deep cleaning and clic…" at bounding box center [561, 220] width 454 height 115
copy div "Joshua Lum"
click at [398, 446] on textarea "Hi {{first_name}}, I understand your concern about the delinquency notice. Let …" at bounding box center [581, 462] width 484 height 46
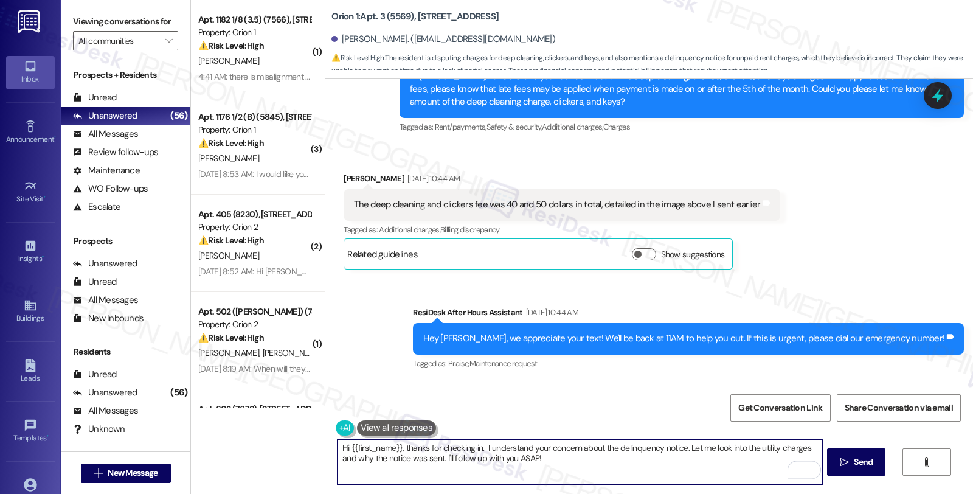
click at [472, 450] on textarea "Hi {{first_name}}, thanks for checking in. I understand your concern about the …" at bounding box center [579, 462] width 484 height 46
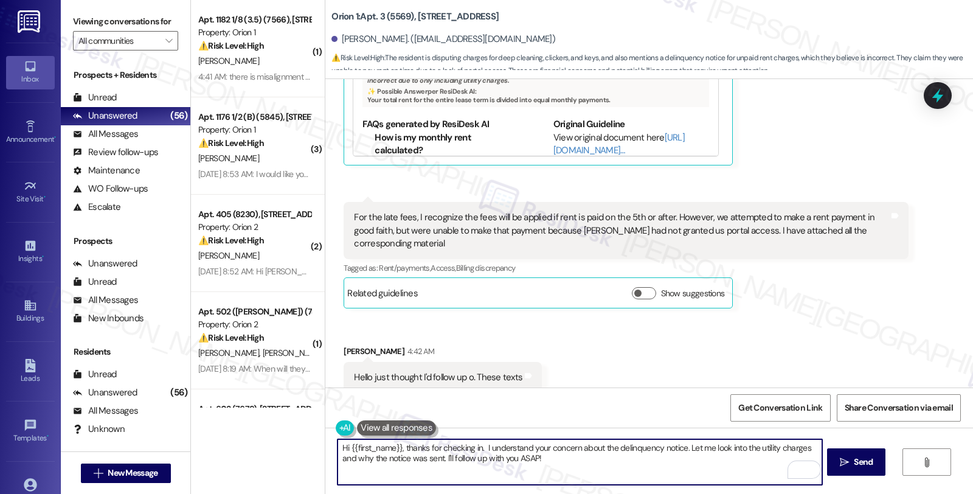
scroll to position [1596, 0]
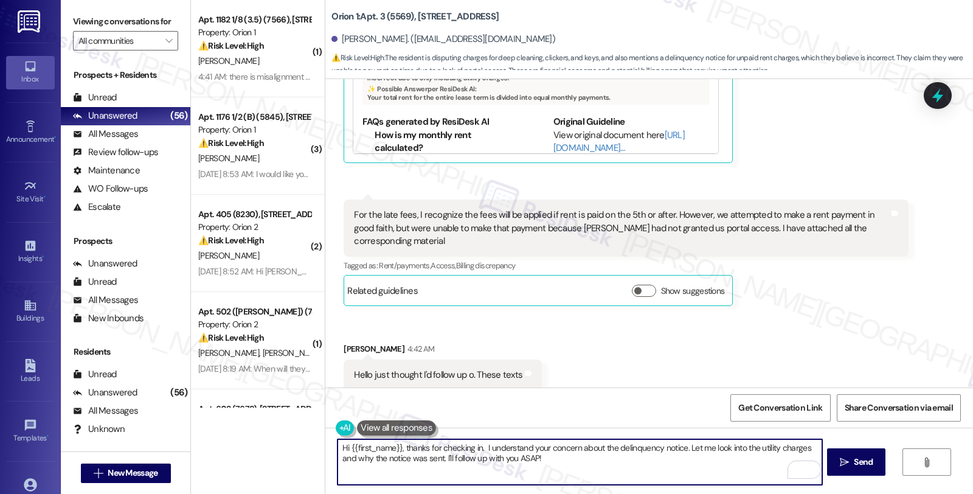
click at [476, 447] on textarea "Hi {{first_name}}, thanks for checking in. I understand your concern about the …" at bounding box center [579, 462] width 484 height 46
drag, startPoint x: 673, startPoint y: 448, endPoint x: 703, endPoint y: 469, distance: 37.1
click at [703, 469] on textarea "Hi {{first_name}}, thanks for checking in. Just to make sure we're on the same …" at bounding box center [579, 462] width 484 height 46
drag, startPoint x: 556, startPoint y: 454, endPoint x: 630, endPoint y: 455, distance: 73.6
click at [630, 455] on textarea "Hi {{first_name}}, thanks for checking in. Just to make sure we're on the same …" at bounding box center [579, 462] width 484 height 46
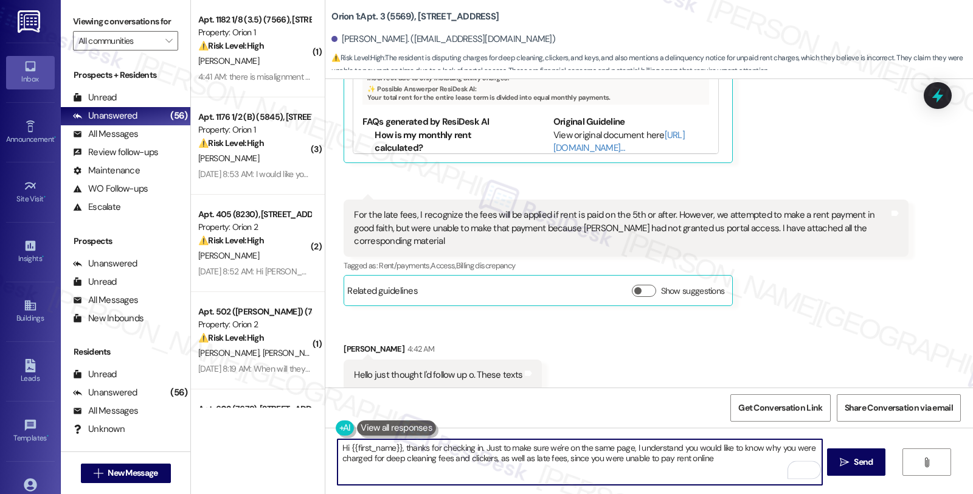
click at [691, 459] on textarea "Hi {{first_name}}, thanks for checking in. Just to make sure we're on the same …" at bounding box center [579, 462] width 484 height 46
type textarea "Hi {{first_name}}, thanks for checking in. Just to make sure we're on the same …"
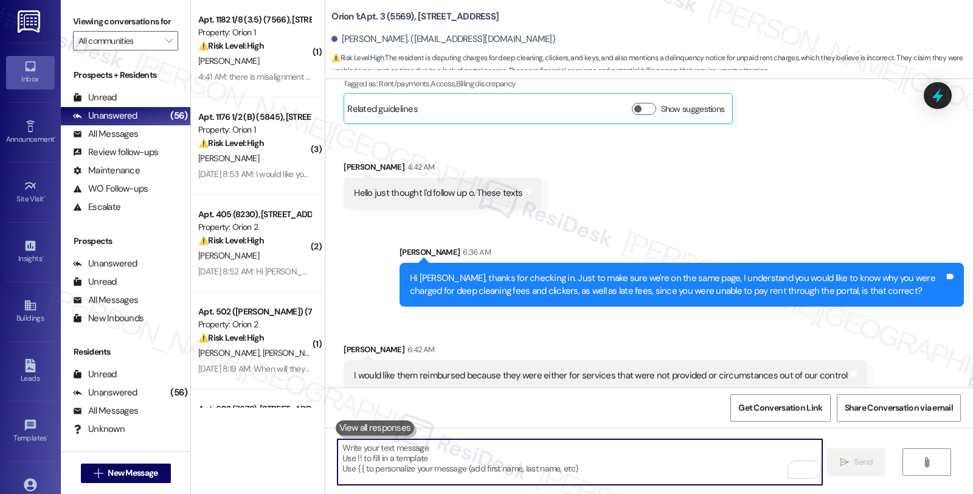
scroll to position [1779, 0]
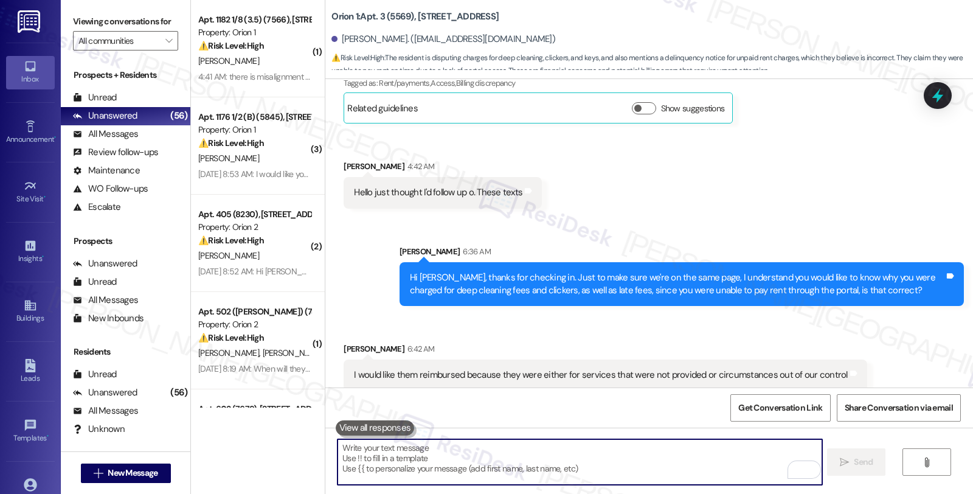
click at [560, 464] on textarea "To enrich screen reader interactions, please activate Accessibility in Grammarl…" at bounding box center [579, 462] width 484 height 46
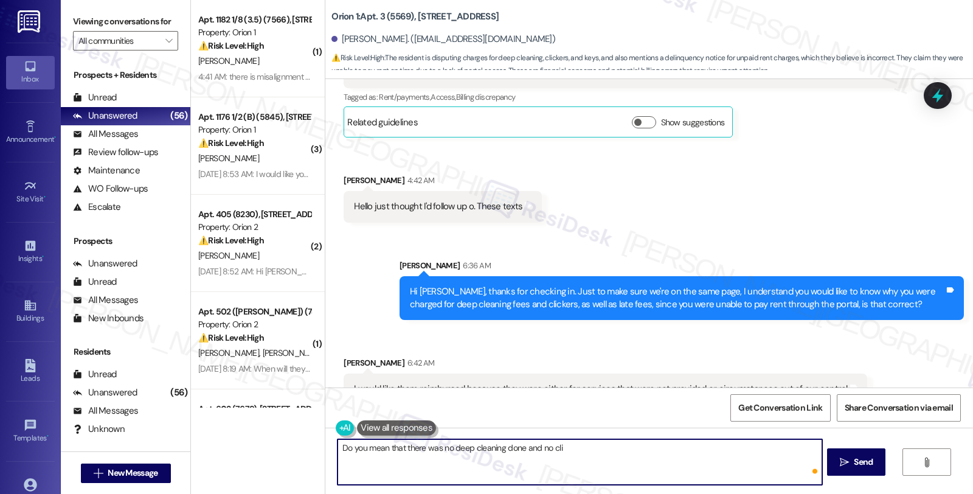
scroll to position [1778, 0]
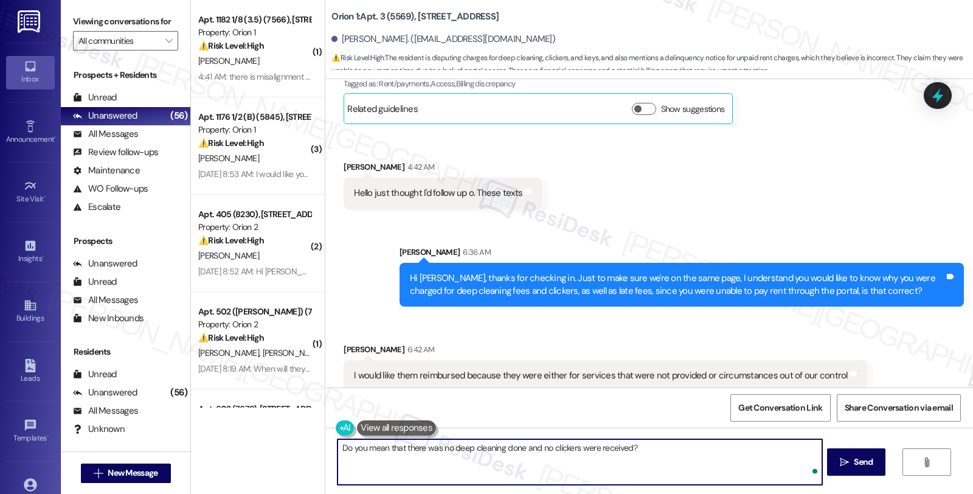
type textarea "Do you mean that there was no deep cleaning done and no clickers were received?"
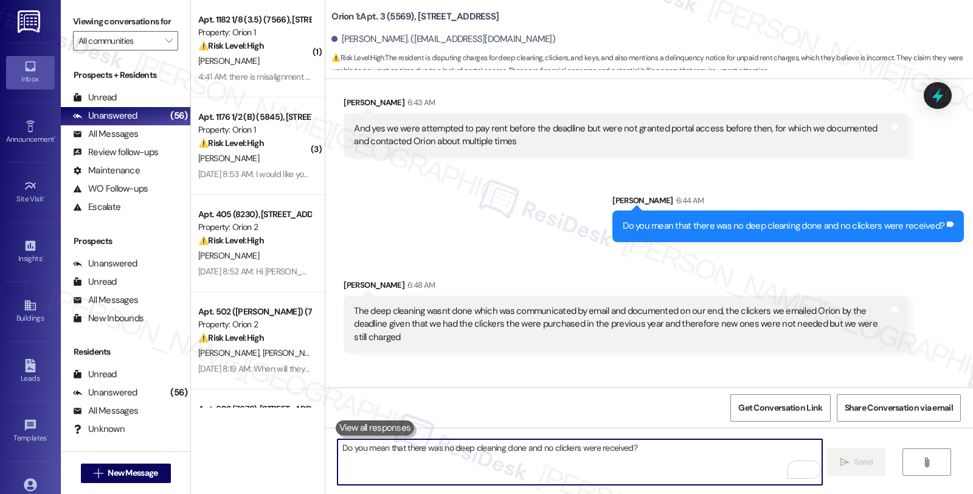
scroll to position [2143, 0]
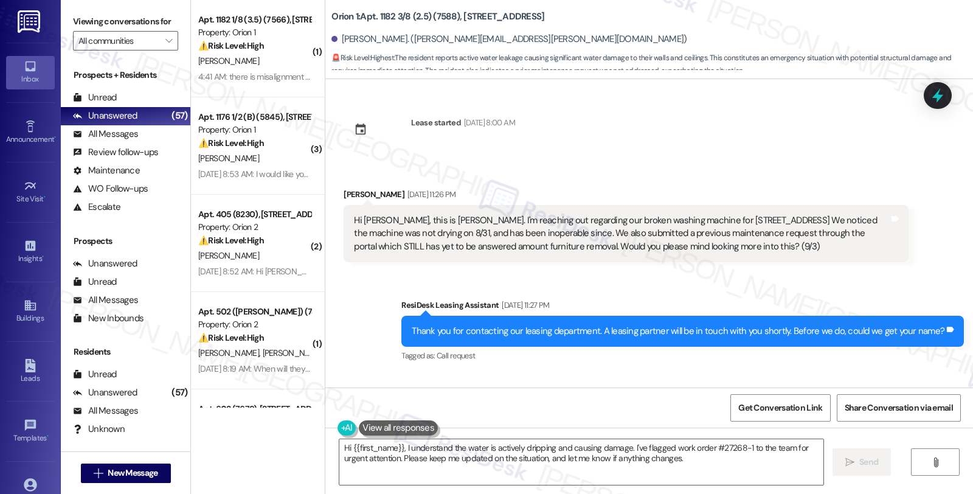
scroll to position [2075, 0]
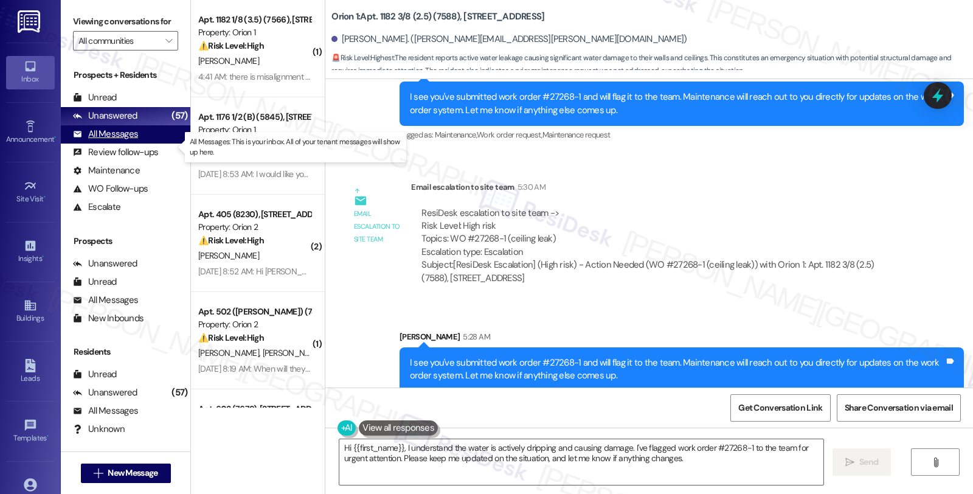
click at [117, 140] on div "All Messages" at bounding box center [105, 134] width 65 height 13
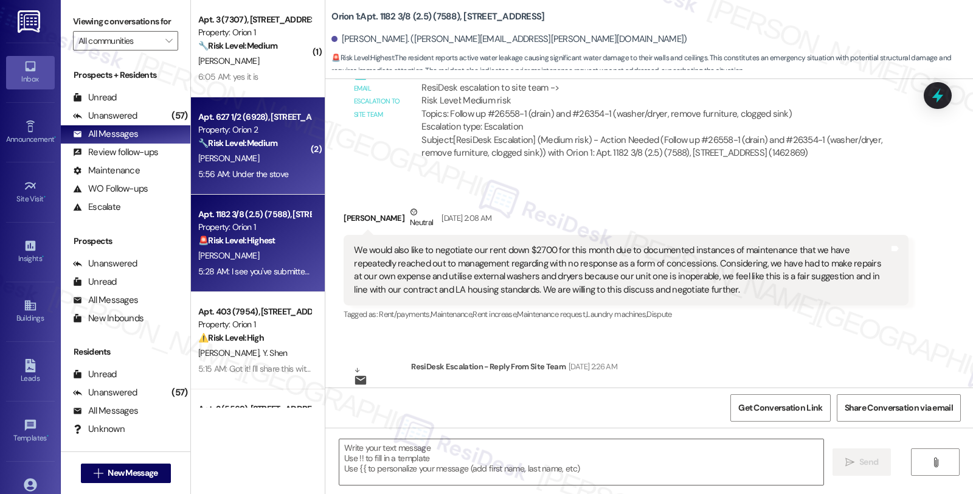
click at [253, 144] on strong "🔧 Risk Level: Medium" at bounding box center [237, 142] width 79 height 11
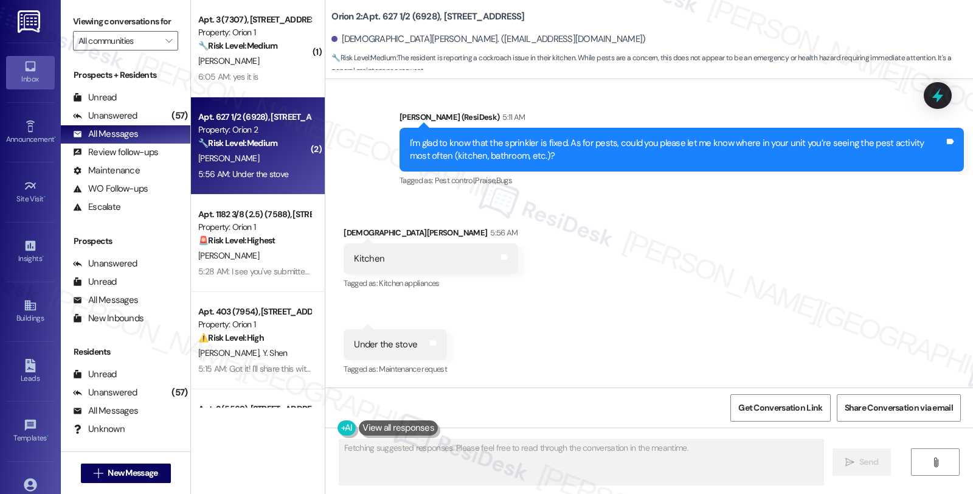
scroll to position [842, 0]
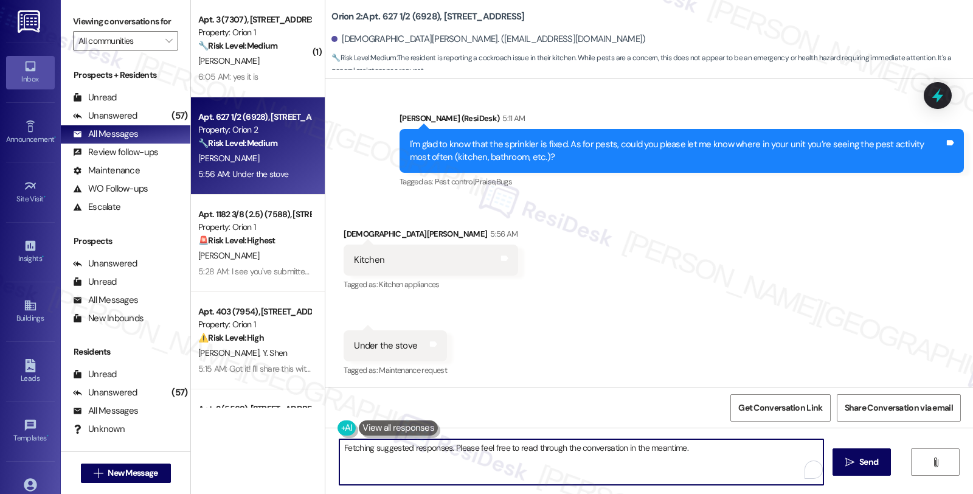
drag, startPoint x: 501, startPoint y: 460, endPoint x: 305, endPoint y: 433, distance: 198.2
click at [305, 433] on div "( 1 ) Apt. 3 (7307), 3431 S Catalina St Property: Orion 1 🔧 Risk Level: Medium …" at bounding box center [582, 247] width 782 height 494
click at [396, 447] on textarea "Have you noticed any entry points" at bounding box center [579, 462] width 484 height 46
click at [472, 445] on textarea "Have you noticed any cracks or holes from herentry points" at bounding box center [579, 462] width 484 height 46
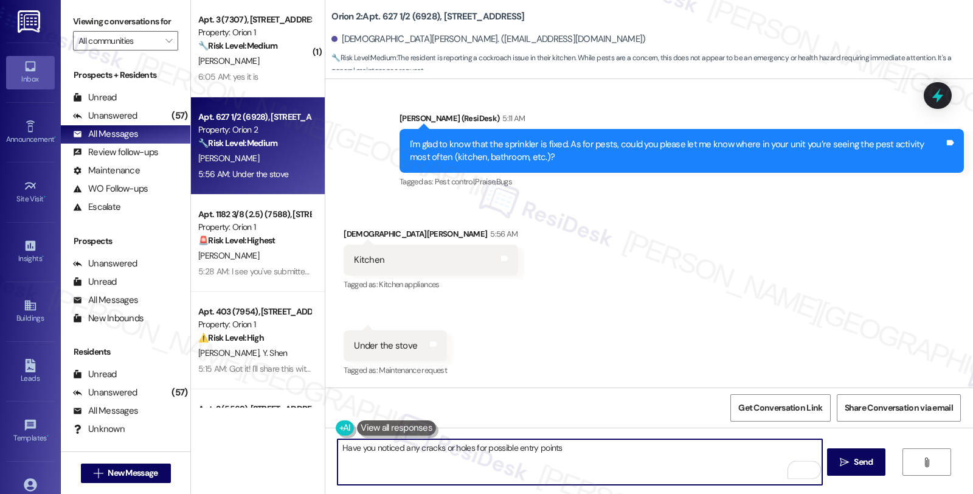
click at [564, 447] on textarea "Have you noticed any cracks or holes for possible entry points" at bounding box center [579, 462] width 484 height 46
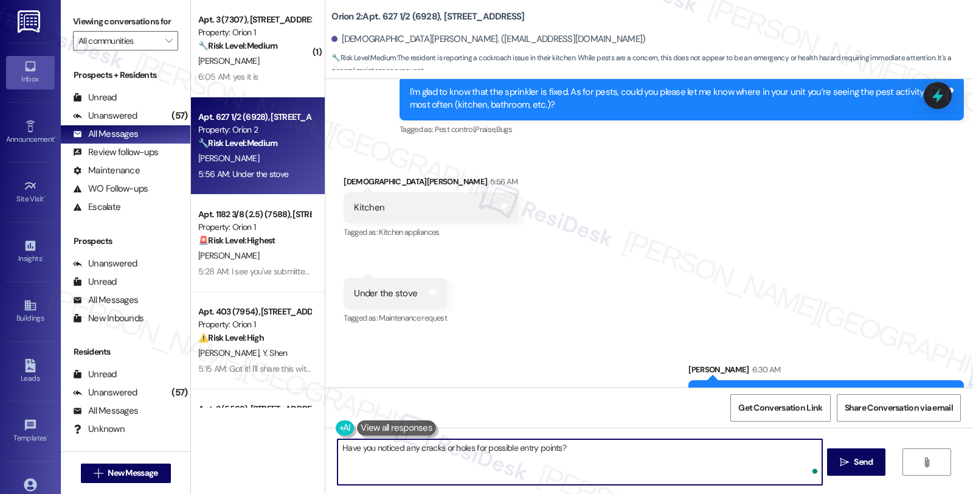
scroll to position [927, 0]
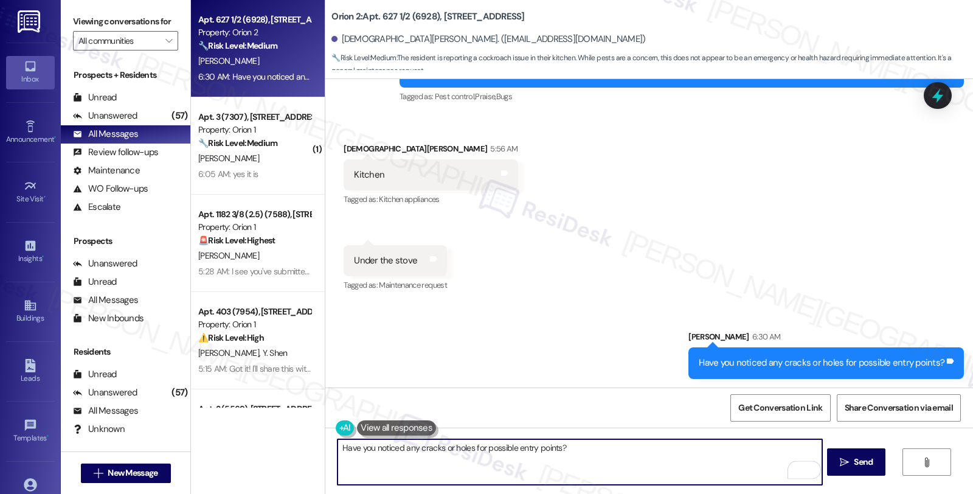
type textarea "Hi {{first_name}}! I understand you're seeing cockroaches under the stove in yo…"
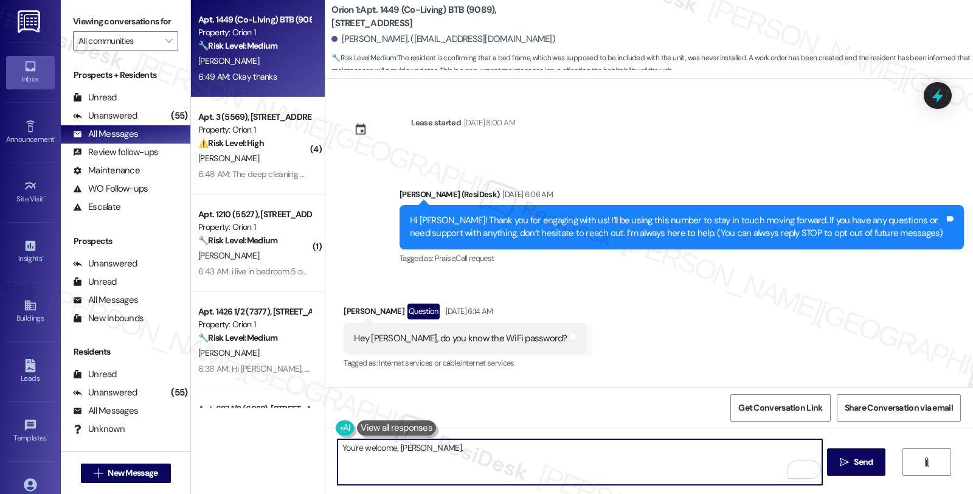
scroll to position [866, 0]
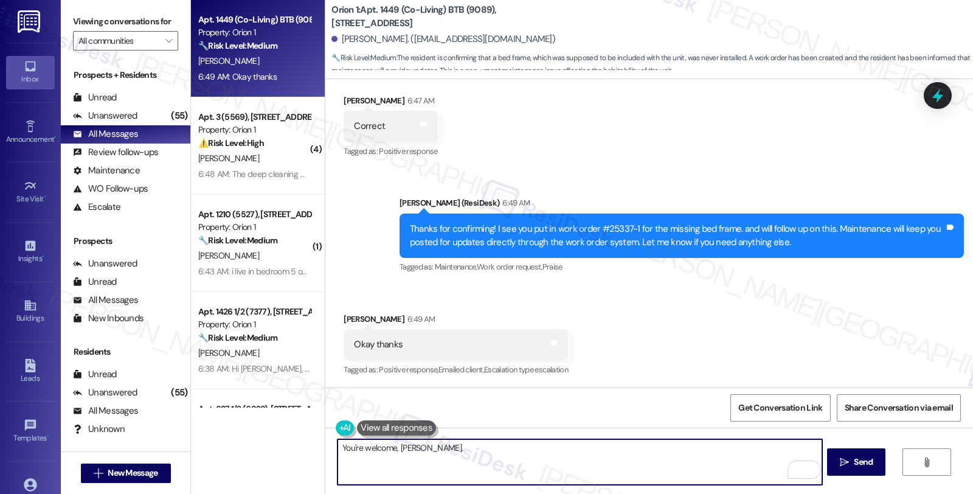
click at [452, 453] on textarea "You're welcome, Brendan." at bounding box center [579, 462] width 484 height 46
paste textarea "Should you have other concerns, please feel free to reach out. Have a great day!"
drag, startPoint x: 667, startPoint y: 448, endPoint x: 785, endPoint y: 448, distance: 117.3
click at [785, 448] on textarea "You're welcome, Brendan. Should you have other concerns, please feel free to re…" at bounding box center [579, 462] width 484 height 46
type textarea "You're welcome, Brendan. Should you have other concerns, please feel free to re…"
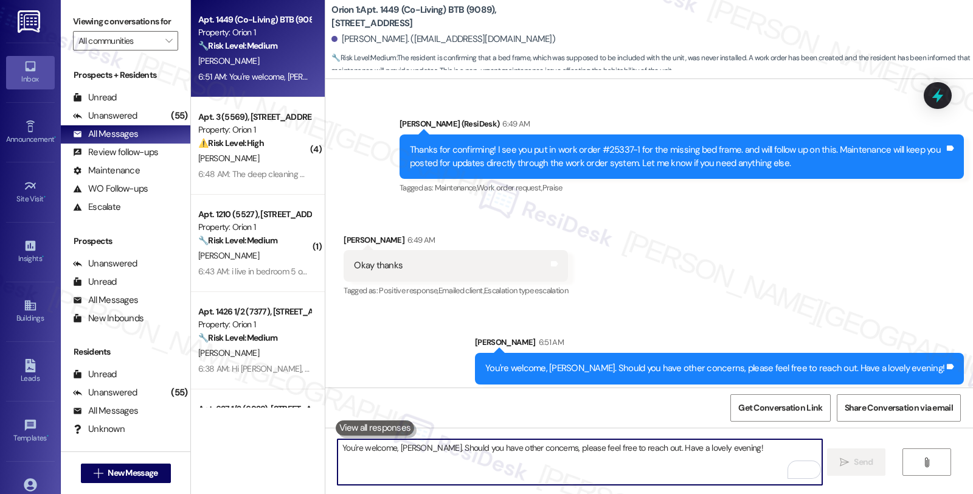
scroll to position [951, 0]
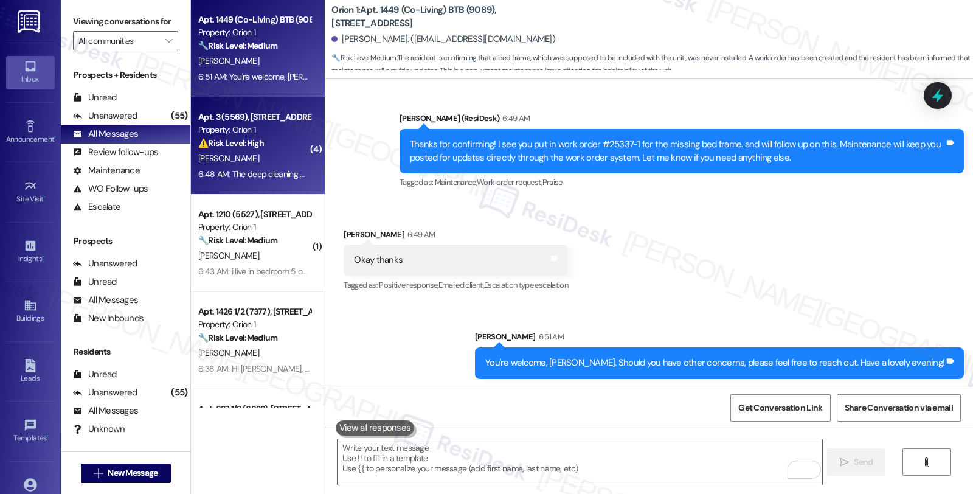
click at [283, 165] on div "[PERSON_NAME]" at bounding box center [254, 158] width 115 height 15
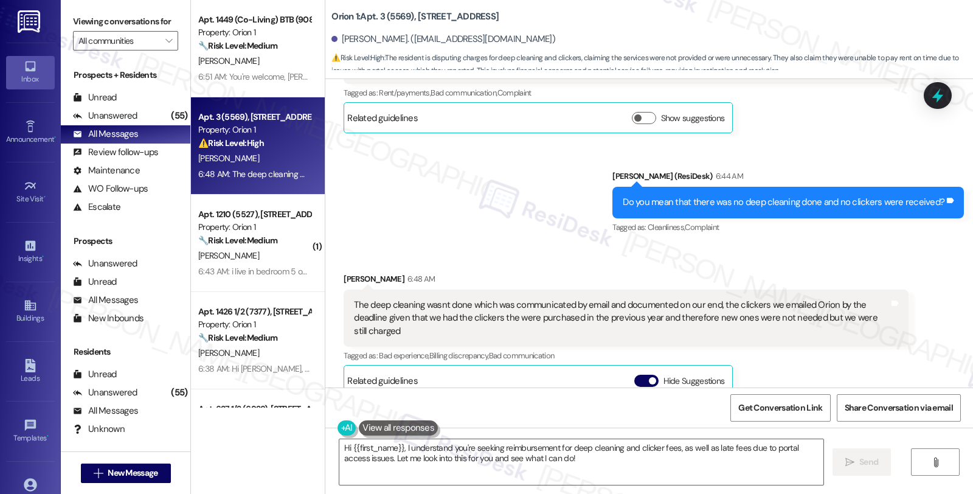
scroll to position [2041, 0]
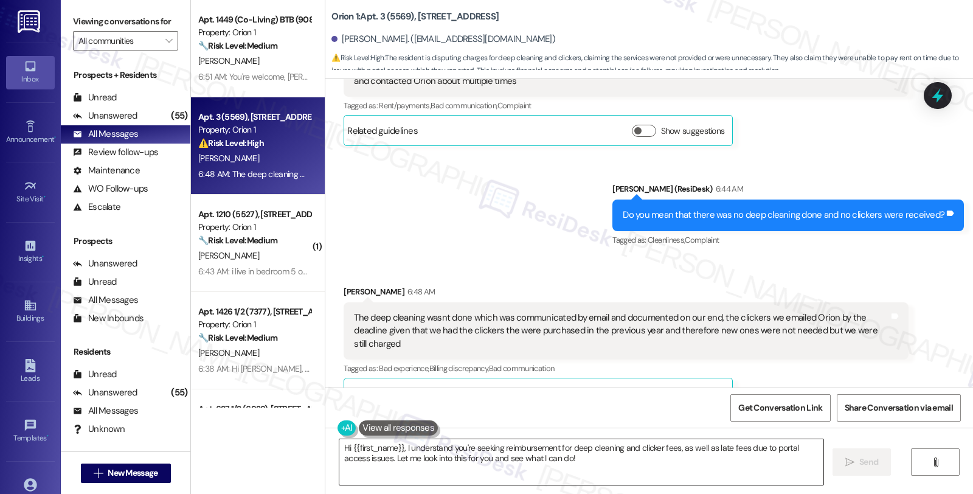
click at [339, 448] on textarea "Hi {{first_name}}, I understand you're seeking reimbursement for deep cleaning …" at bounding box center [581, 462] width 484 height 46
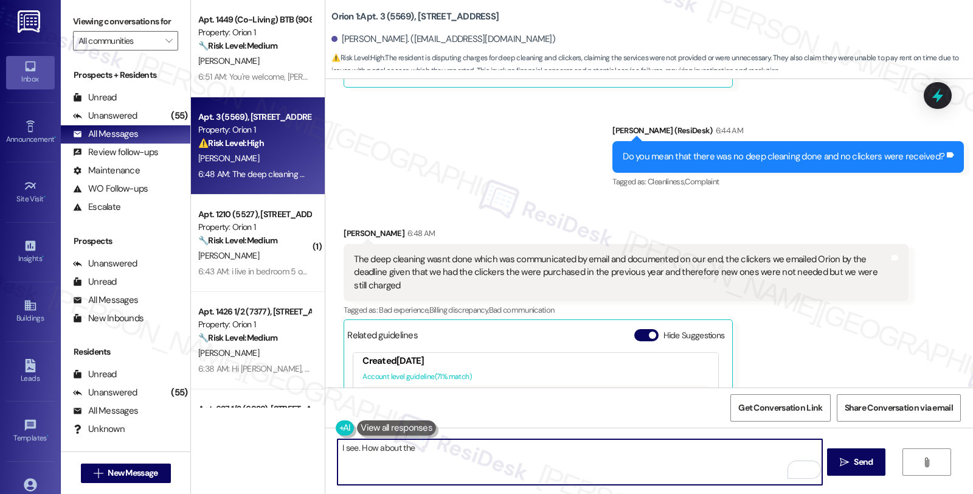
scroll to position [1906, 0]
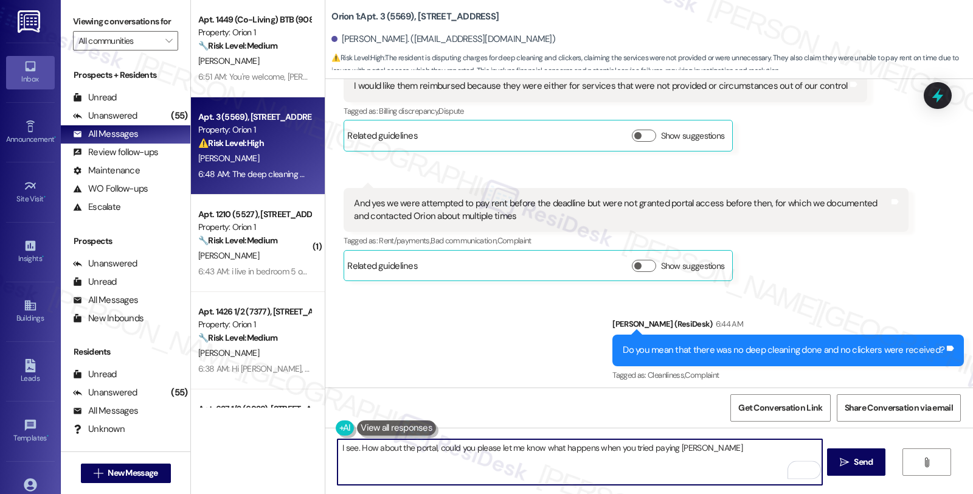
click at [673, 446] on textarea "I see. How about the portal, could you please let me know what happens when you…" at bounding box center [579, 462] width 484 height 46
click at [860, 450] on button " Send" at bounding box center [856, 461] width 59 height 27
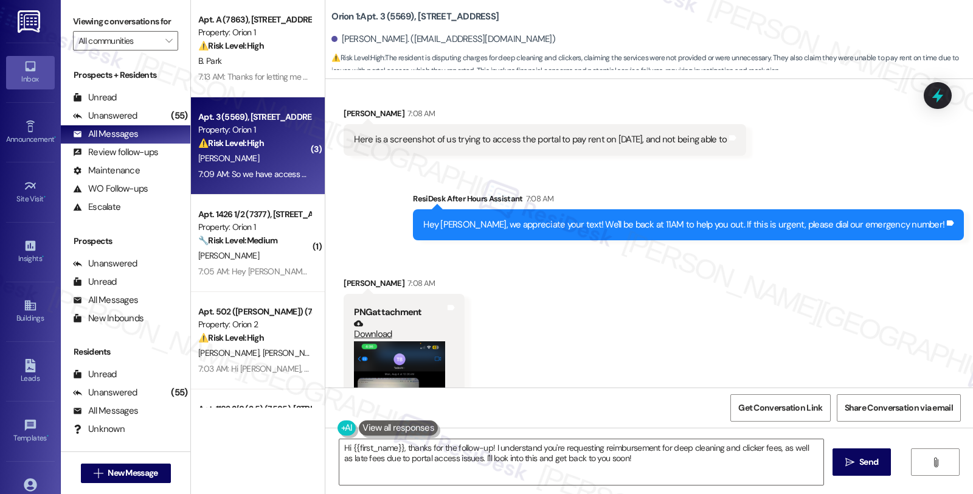
scroll to position [2661, 0]
click at [372, 379] on button "Zoom image" at bounding box center [399, 439] width 91 height 198
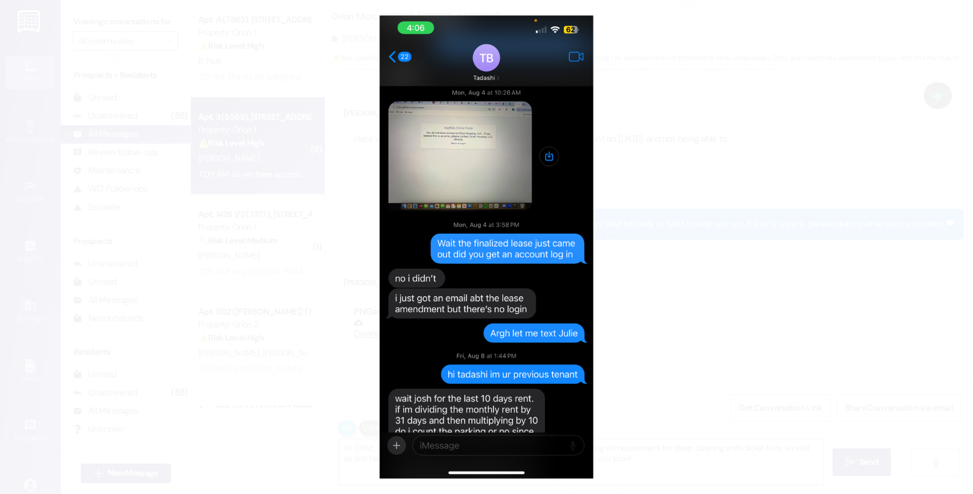
click at [488, 151] on button "Unzoom image" at bounding box center [486, 247] width 973 height 494
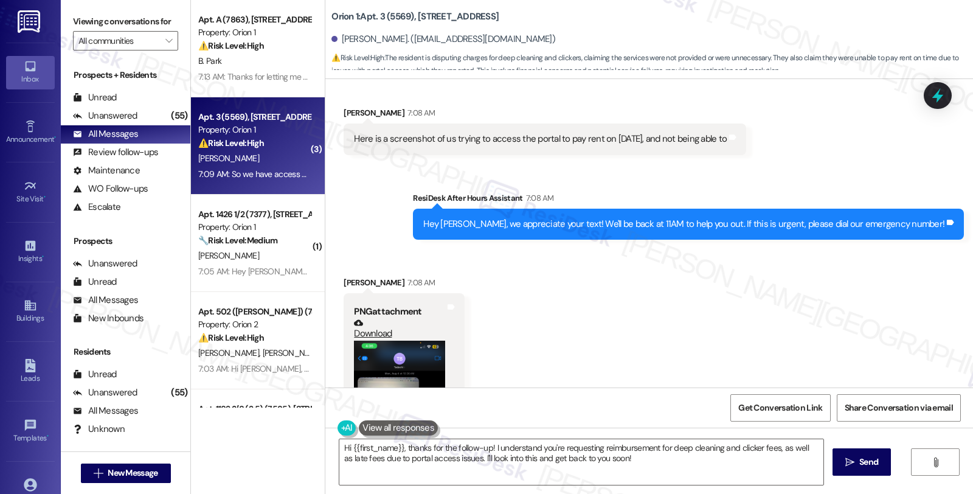
click at [390, 359] on button "Zoom image" at bounding box center [399, 439] width 91 height 198
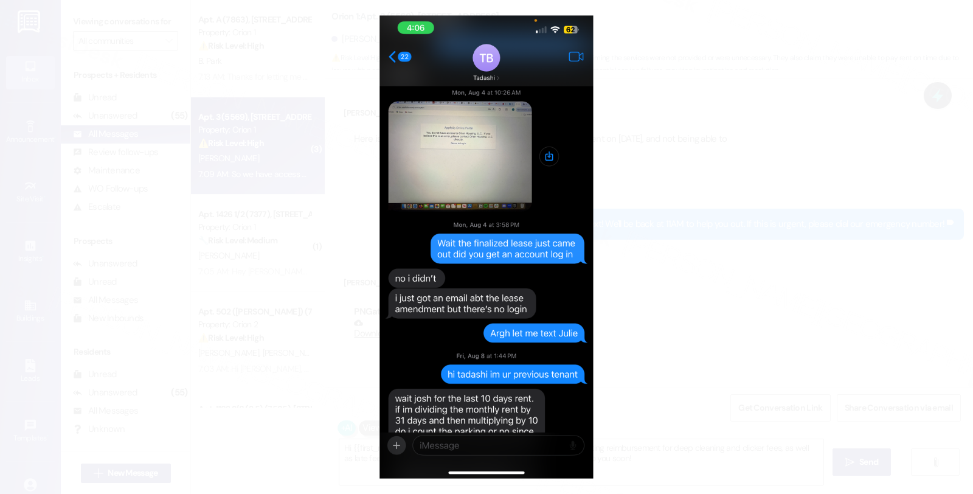
click at [648, 162] on button "Unzoom image" at bounding box center [486, 247] width 973 height 494
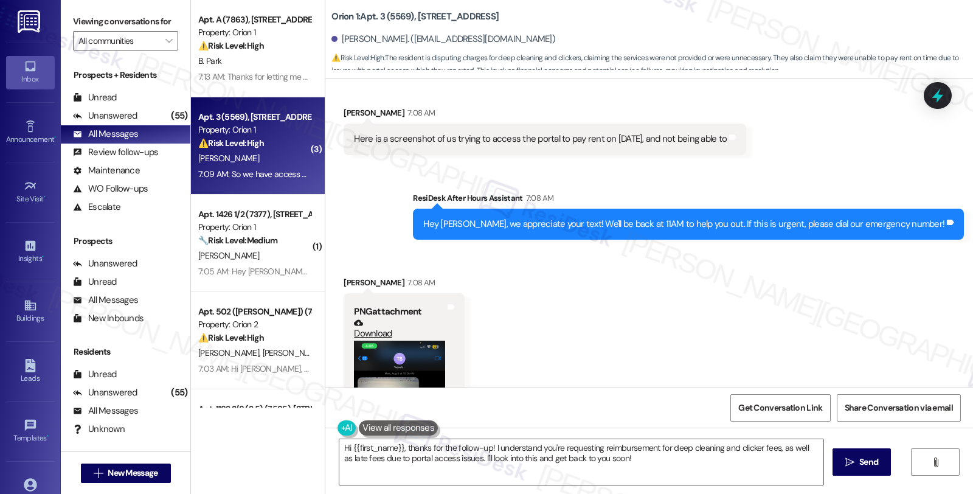
click at [367, 318] on link "Download" at bounding box center [399, 328] width 91 height 21
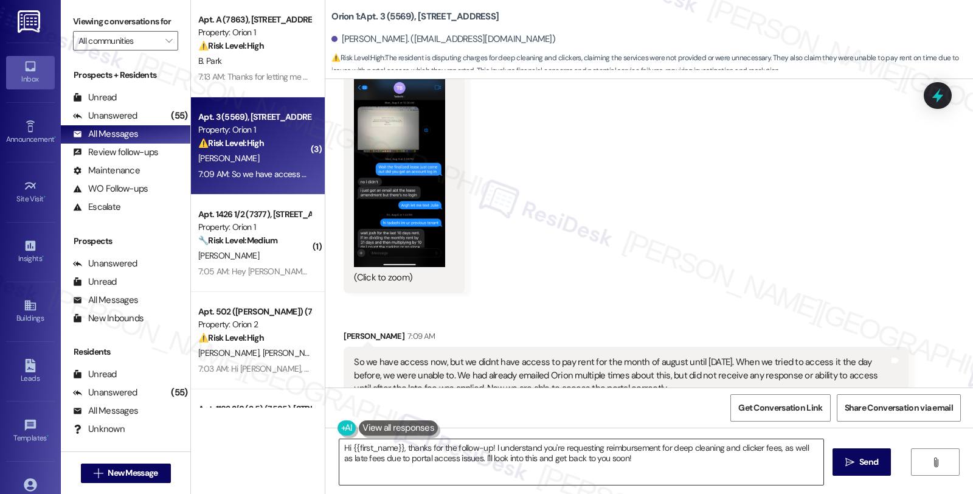
click at [339, 446] on textarea "Hi {{first_name}}, thanks for the follow-up! I understand you're requesting rei…" at bounding box center [581, 462] width 484 height 46
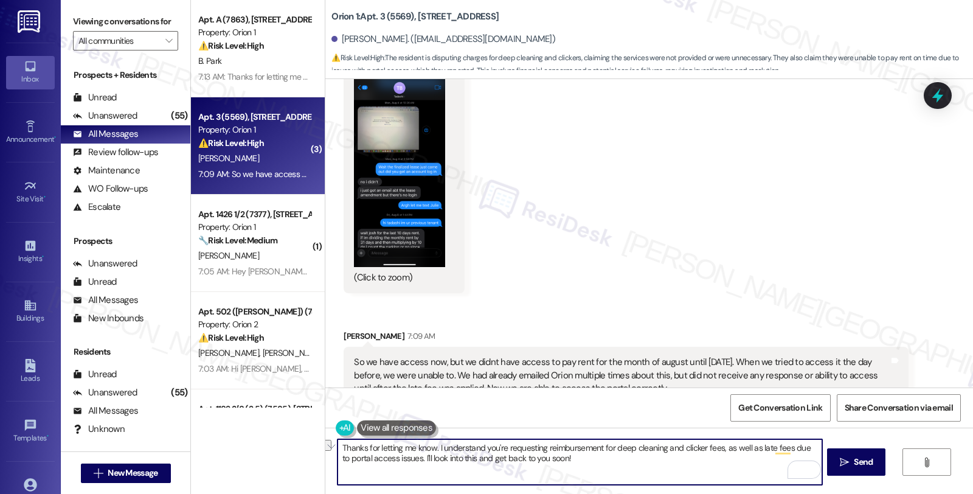
drag, startPoint x: 408, startPoint y: 457, endPoint x: 617, endPoint y: 457, distance: 208.5
click at [617, 457] on textarea "Thanks for letting me know. I understand you're requesting reimbursement for de…" at bounding box center [579, 462] width 484 height 46
click at [432, 475] on textarea "Thanks for letting me know. I understand you're requesting reimbursement for de…" at bounding box center [579, 462] width 484 height 46
type textarea "Thanks for letting me know. I understand you're requesting reimbursement for de…"
click at [849, 454] on button " Send" at bounding box center [856, 461] width 59 height 27
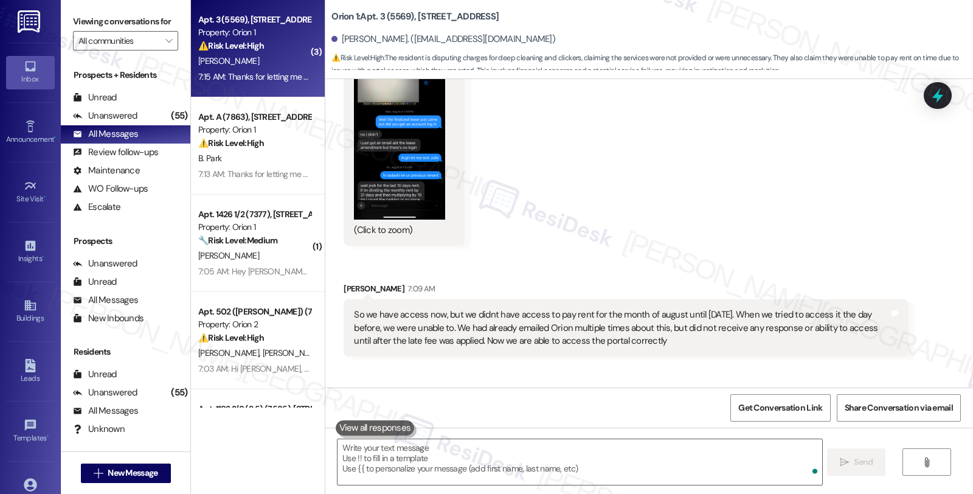
scroll to position [3030, 0]
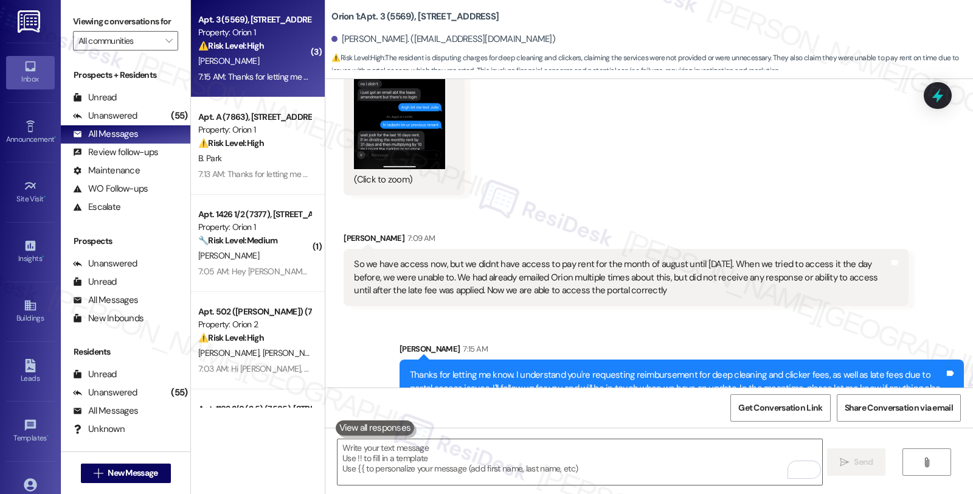
click at [931, 232] on div "Received via SMS Joshua Lum 7:08 AM PNG attachment Download (Click to zoom) Tag…" at bounding box center [648, 97] width 647 height 435
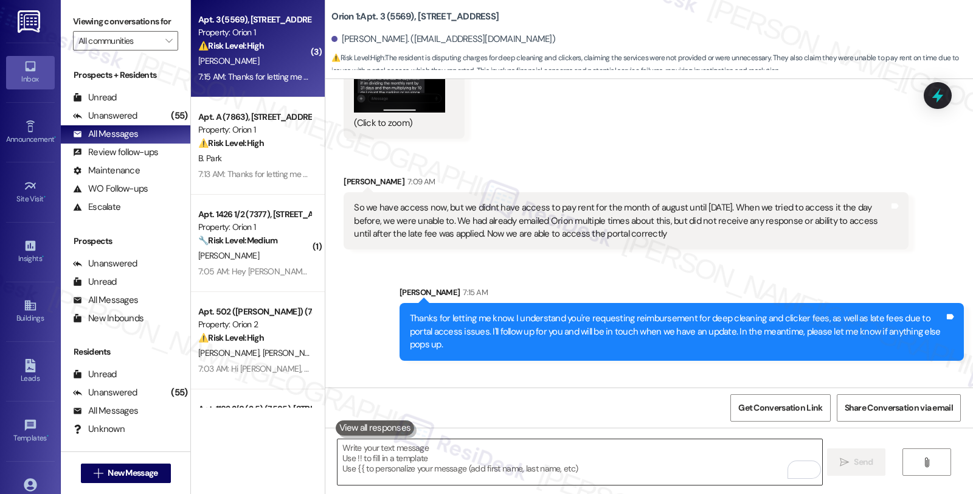
scroll to position [3127, 0]
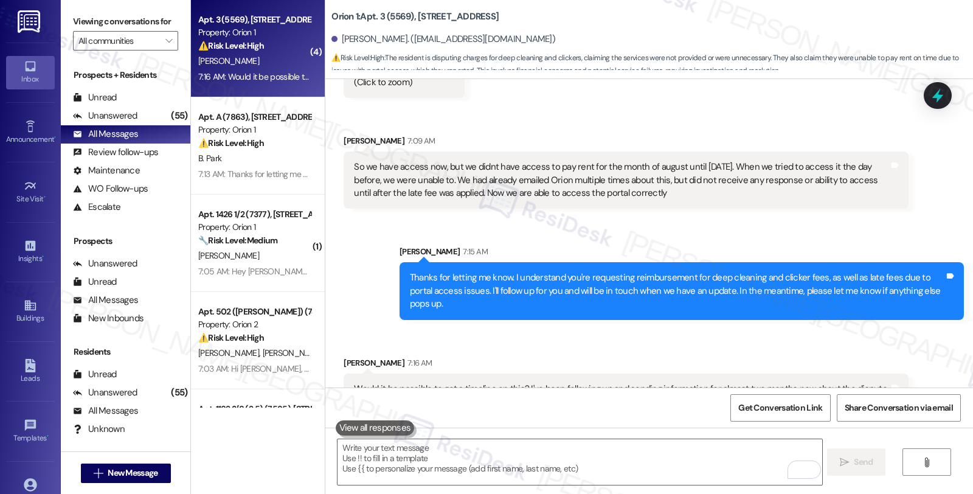
click at [793, 236] on div "Sent via SMS Sarah 7:15 AM Thanks for letting me know. I understand you're requ…" at bounding box center [681, 282] width 582 height 92
click at [460, 460] on textarea "To enrich screen reader interactions, please activate Accessibility in Grammarl…" at bounding box center [579, 462] width 484 height 46
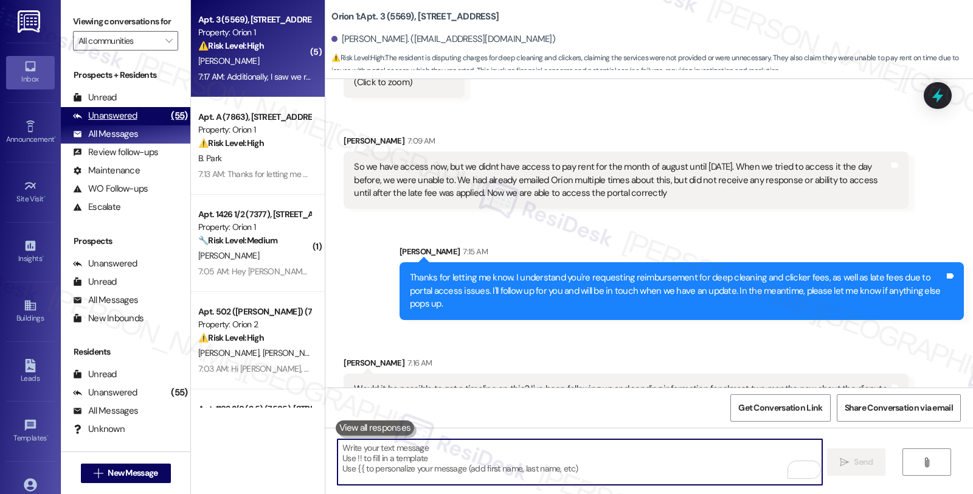
click at [122, 122] on div "Unanswered" at bounding box center [105, 115] width 64 height 13
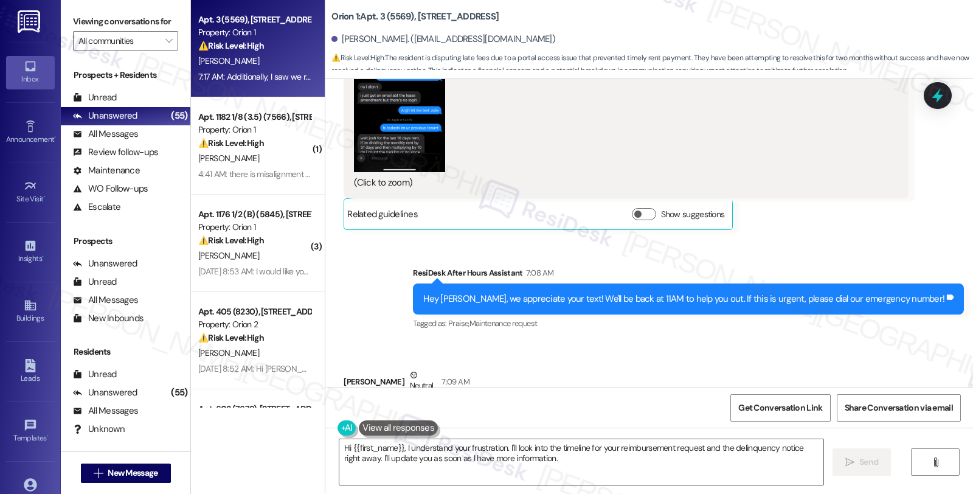
scroll to position [2689, 0]
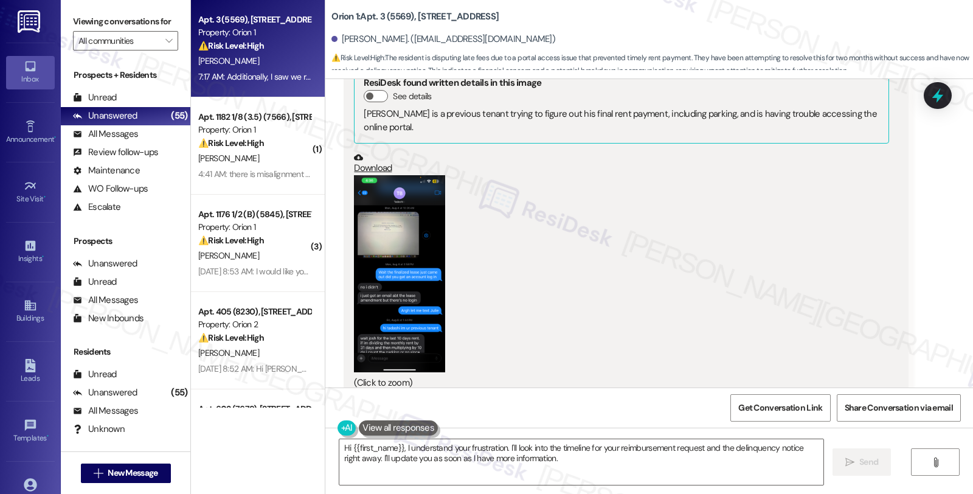
click at [397, 266] on button "Zoom image" at bounding box center [399, 274] width 91 height 198
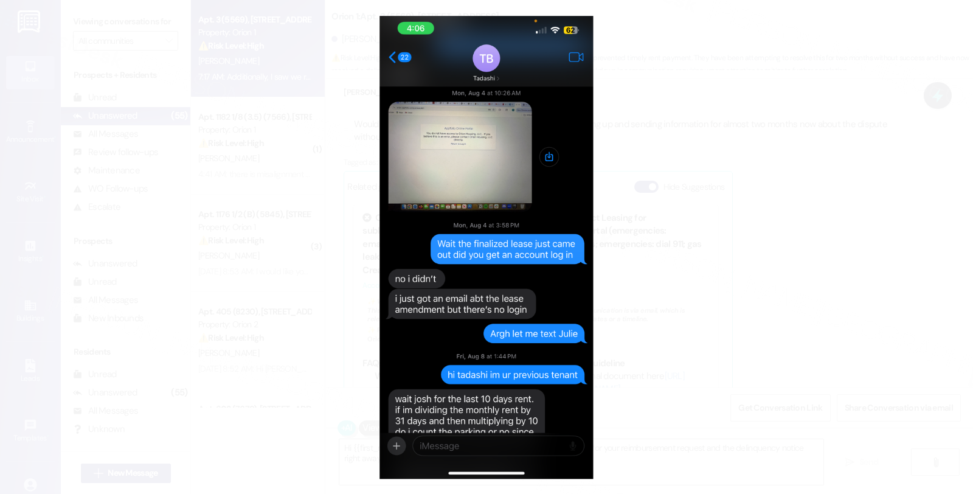
scroll to position [3567, 0]
click at [703, 242] on button "Unzoom image" at bounding box center [486, 247] width 973 height 494
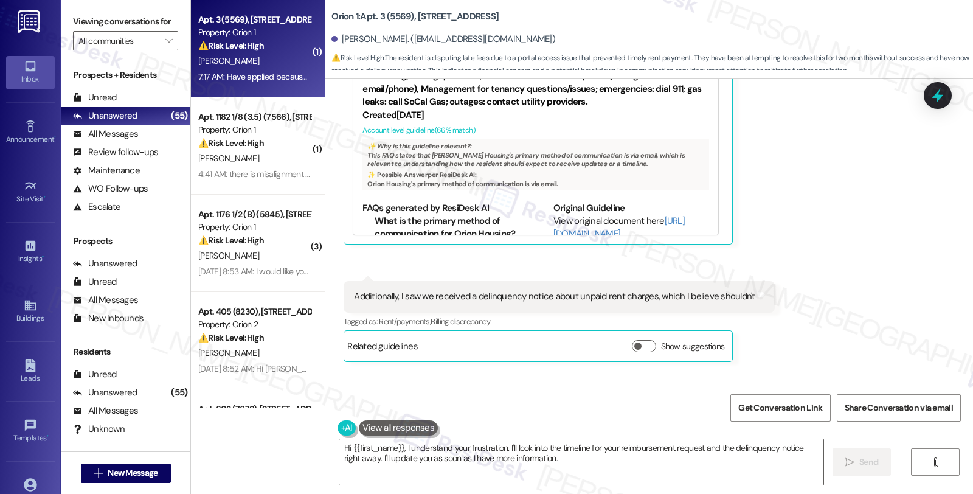
scroll to position [3652, 0]
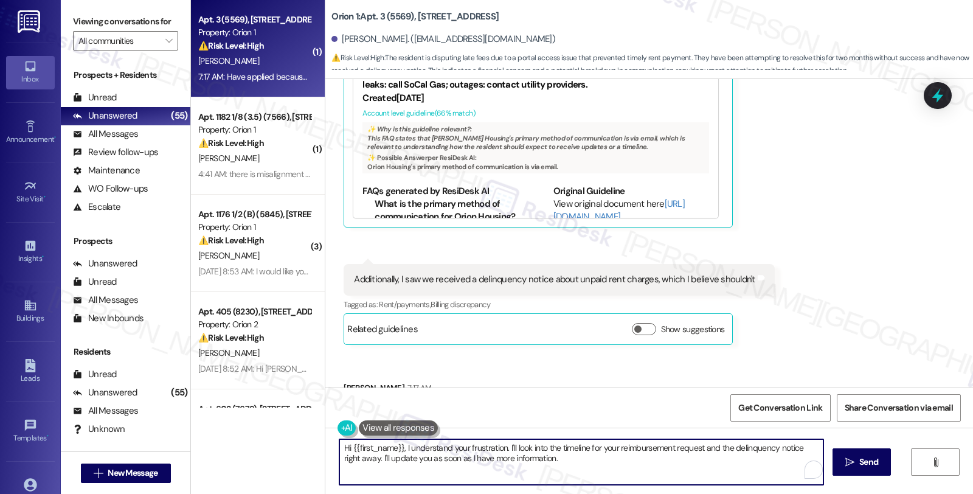
drag, startPoint x: 566, startPoint y: 460, endPoint x: 297, endPoint y: 440, distance: 270.0
click at [297, 440] on div "( 1 ) Apt. 3 (5569), 1155 W 36th Pl Property: Orion 1 ⚠️ Risk Level: High The r…" at bounding box center [582, 247] width 782 height 494
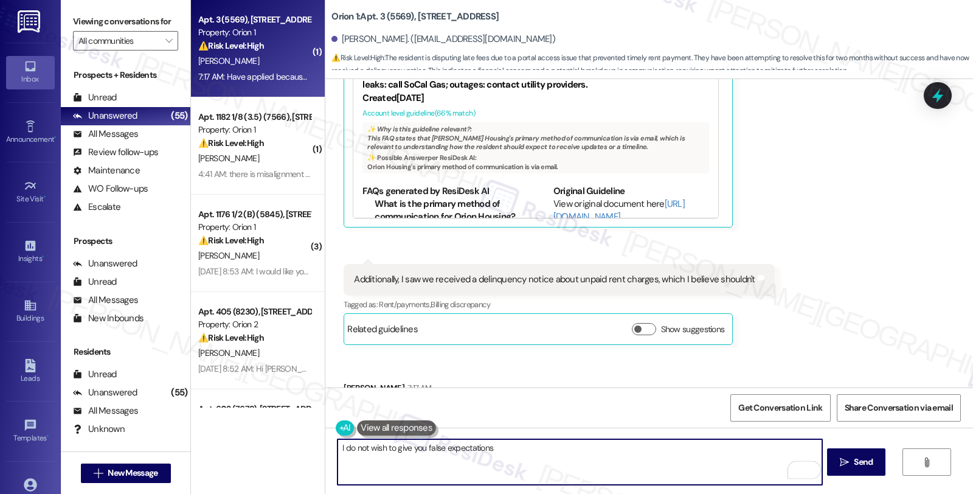
click at [537, 439] on textarea "I do not wish to give you false expectations" at bounding box center [579, 462] width 484 height 46
click at [537, 446] on textarea "I do not wish to give you false expectations" at bounding box center [579, 462] width 484 height 46
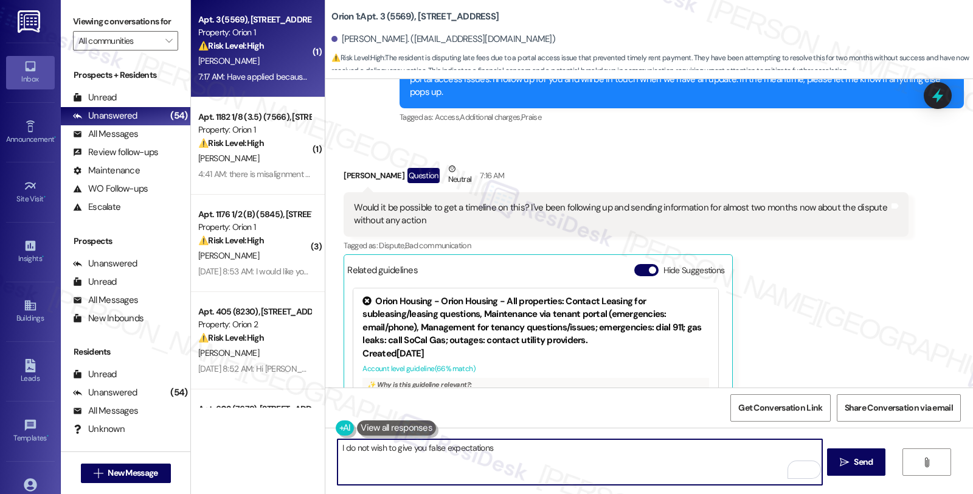
scroll to position [3382, 0]
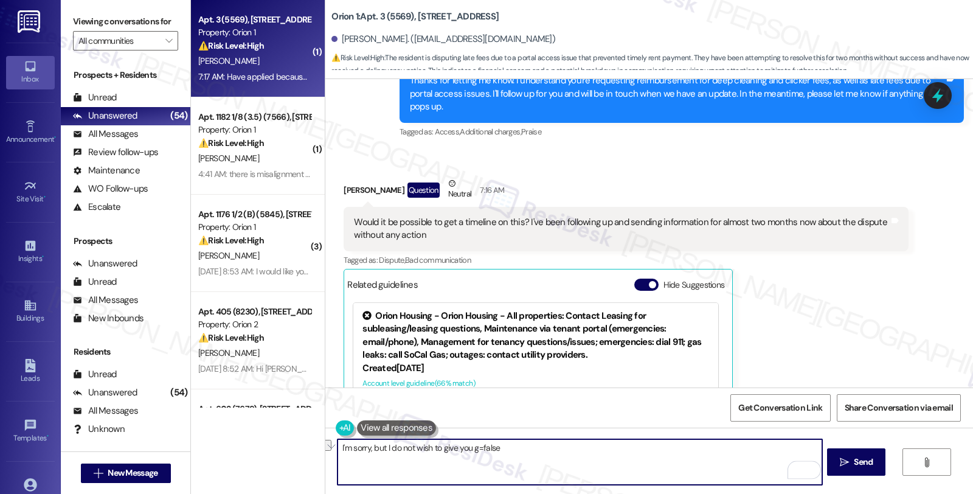
drag, startPoint x: 380, startPoint y: 447, endPoint x: 607, endPoint y: 446, distance: 226.7
click at [607, 446] on textarea "I'm sorry, but I do not wish to give you g=false" at bounding box center [579, 462] width 484 height 46
click at [673, 444] on textarea "I'm sorry, but I'm unable to give you a timeline as I do not wish to give you f…" at bounding box center [579, 462] width 484 height 46
type textarea "I'm sorry, but I'm unable to give you a timeline as I do not wish to give you f…"
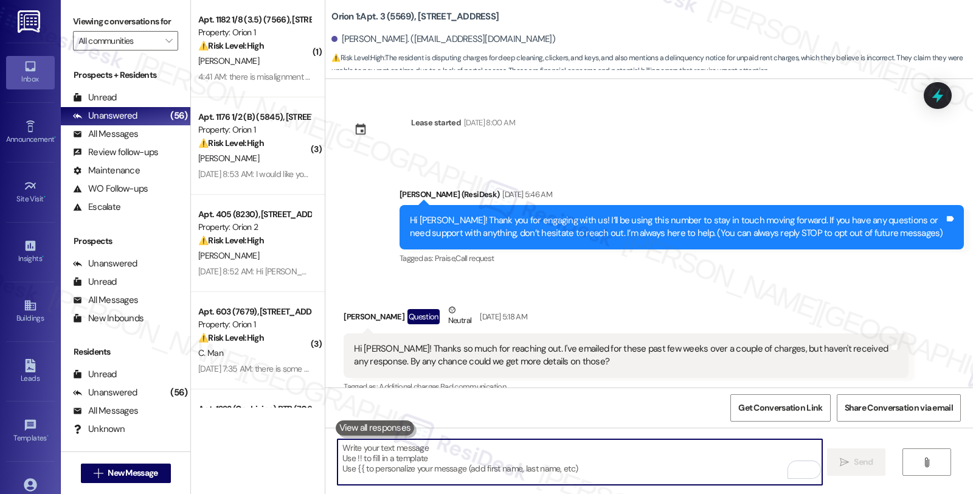
scroll to position [3372, 0]
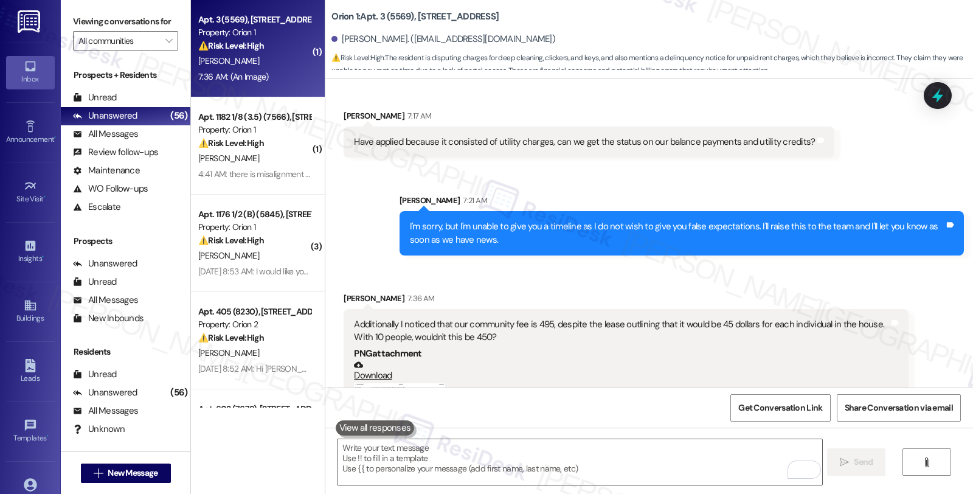
click at [362, 383] on button "Zoom image" at bounding box center [399, 387] width 91 height 9
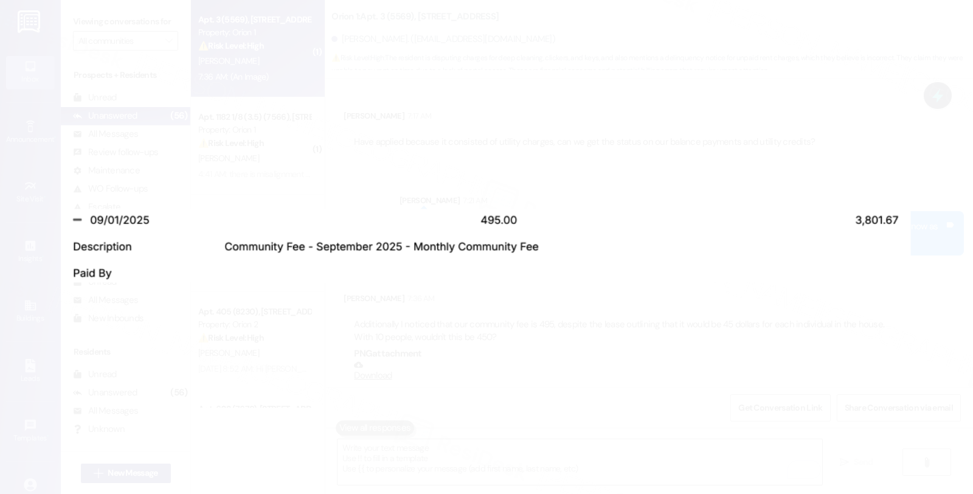
click at [596, 334] on button "Unzoom image" at bounding box center [486, 247] width 973 height 494
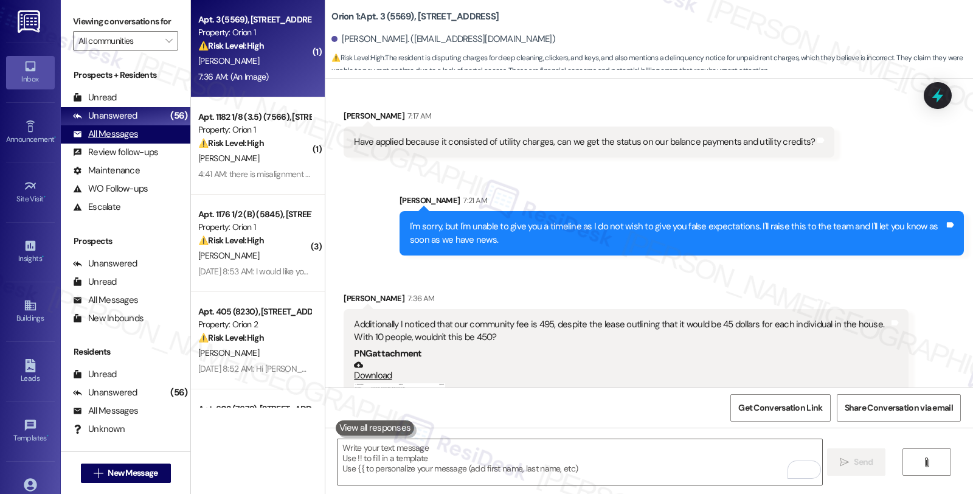
click at [120, 140] on div "All Messages" at bounding box center [105, 134] width 65 height 13
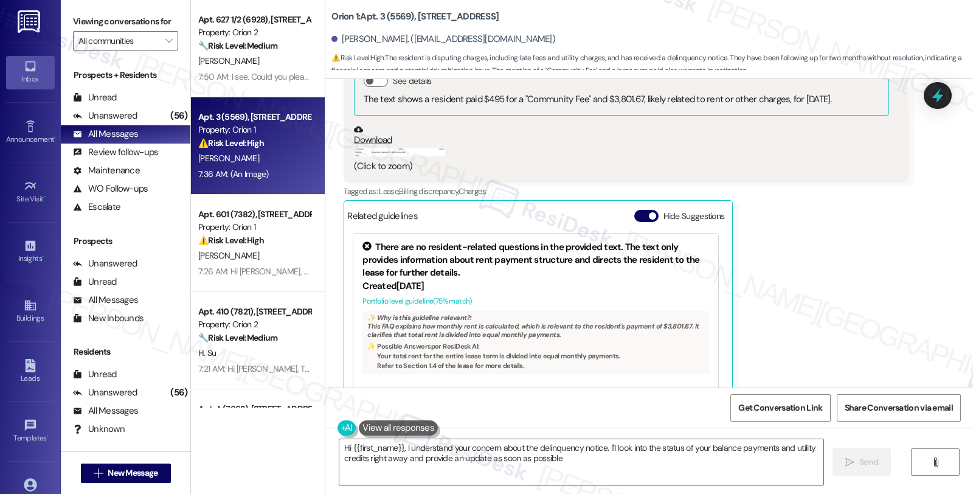
type textarea "Hi {{first_name}}, I understand your concern about the delinquency notice. I'll…"
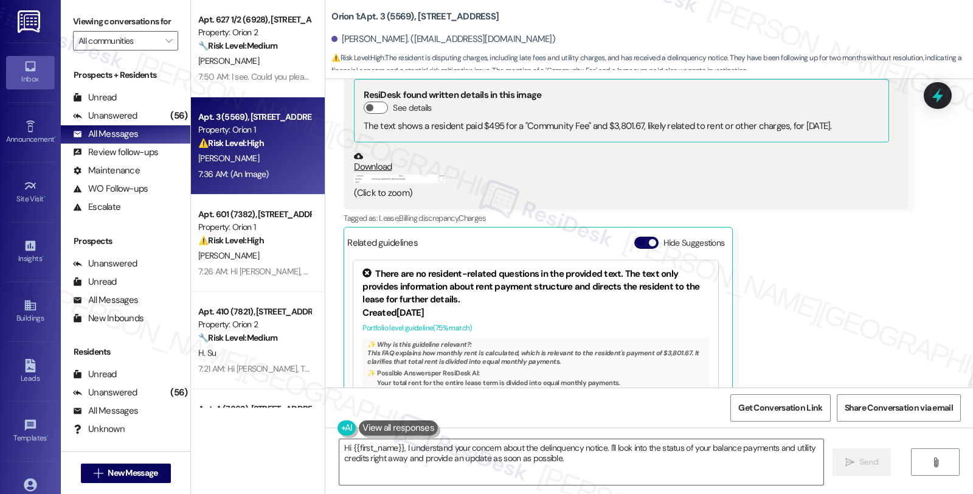
scroll to position [4245, 0]
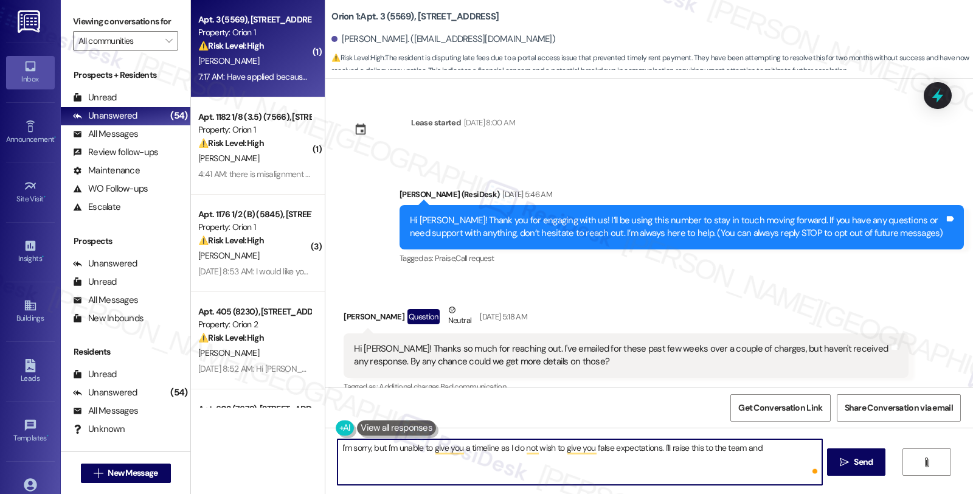
scroll to position [3382, 0]
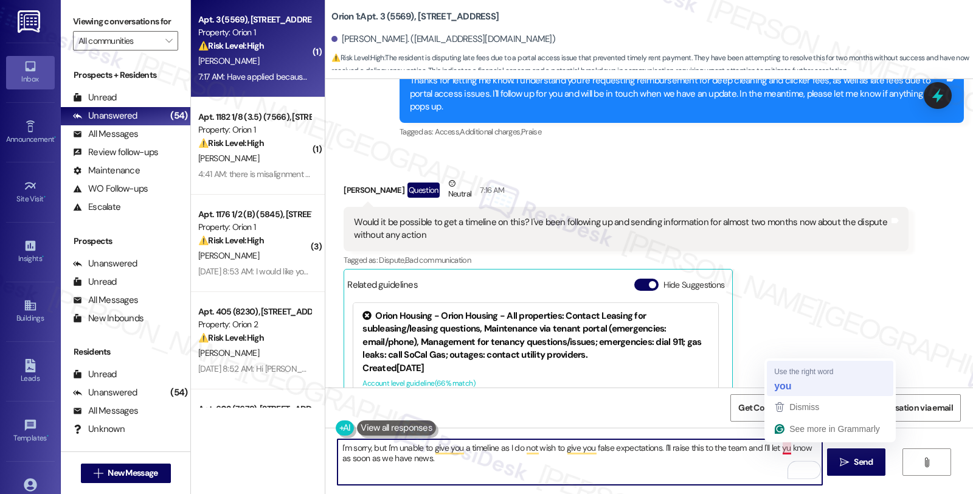
type textarea "I'm sorry, but I'm unable to give you a timeline as I do not wish to give you f…"
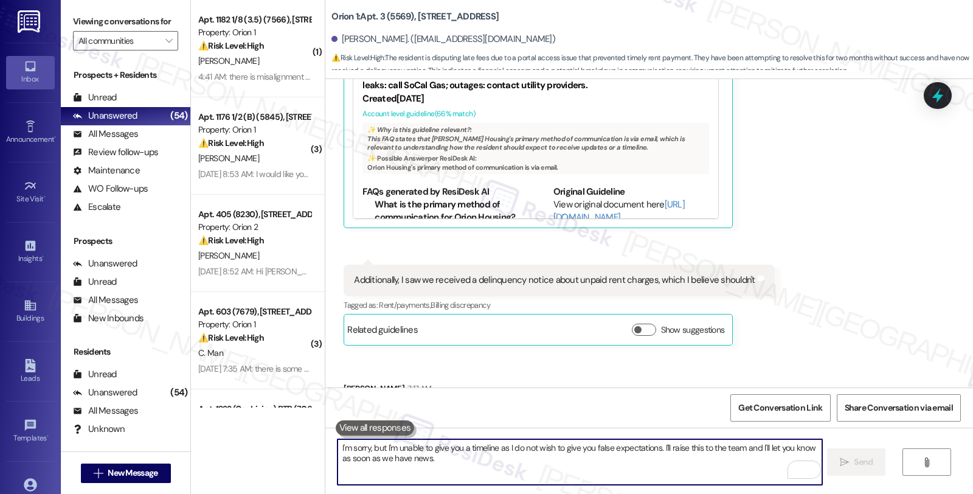
scroll to position [3749, 0]
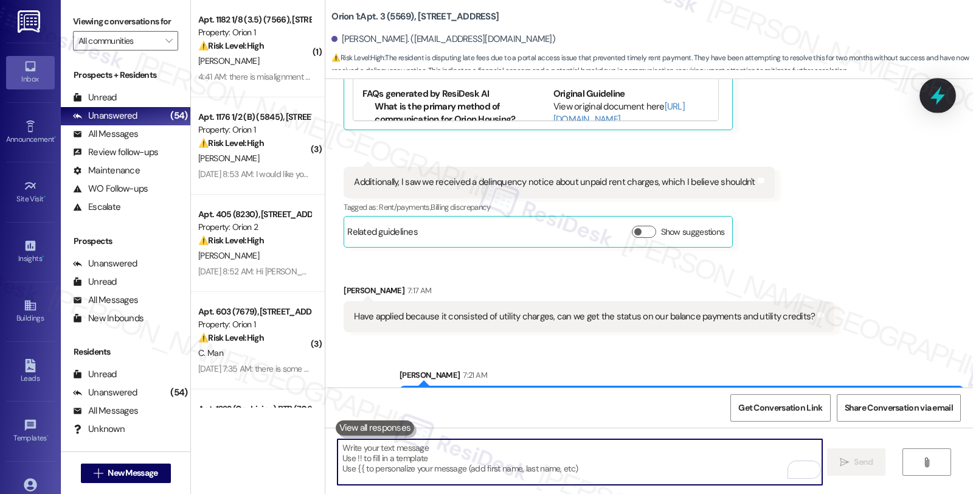
click at [938, 93] on icon at bounding box center [937, 95] width 15 height 19
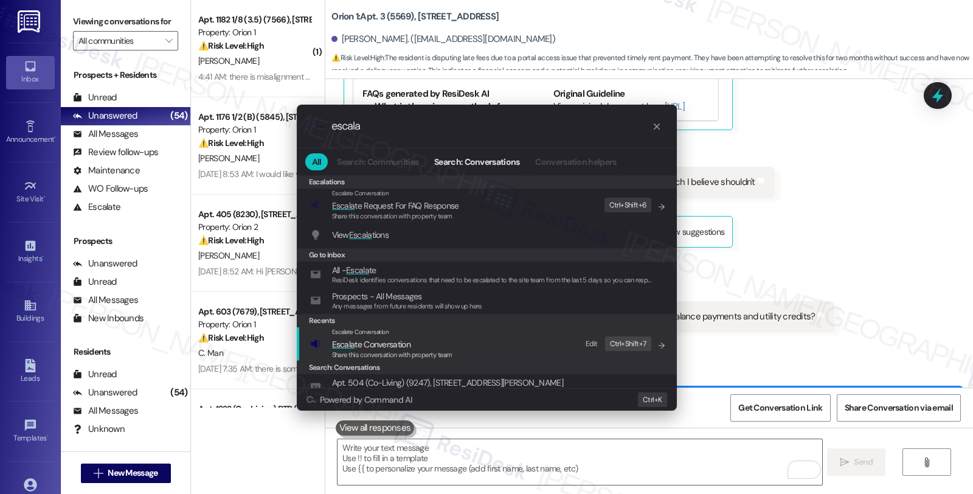
type input "escala"
click at [383, 345] on span "Escala te Conversation" at bounding box center [371, 344] width 78 height 11
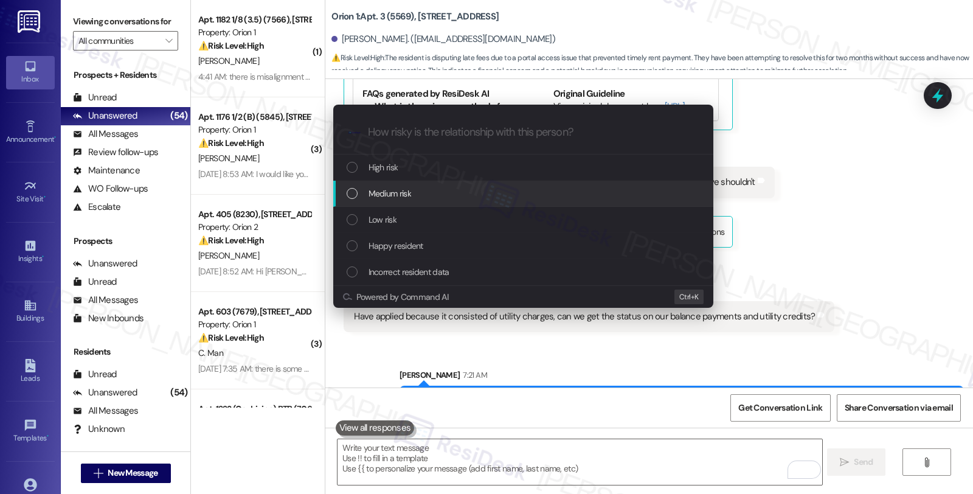
click at [372, 195] on span "Medium risk" at bounding box center [389, 193] width 43 height 13
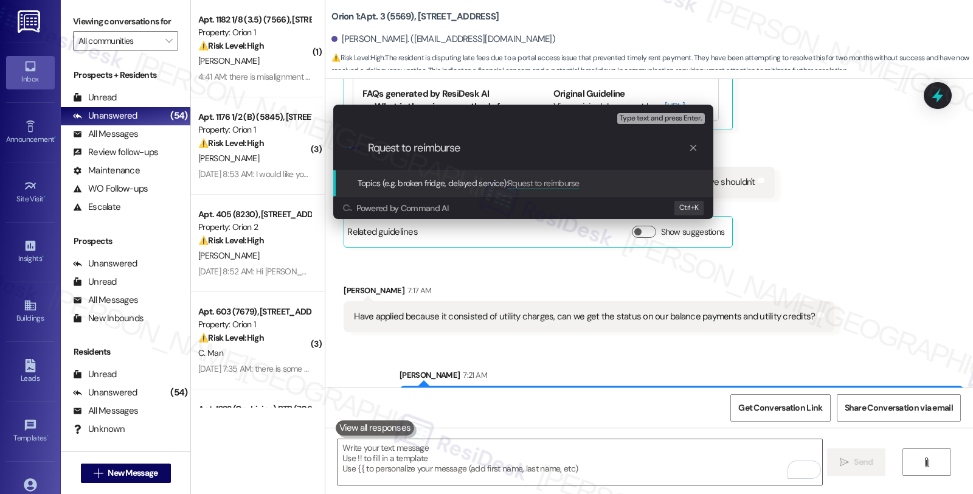
click at [375, 147] on input "Rquest to reimburse" at bounding box center [528, 148] width 320 height 13
click at [487, 142] on input "Request to reimburse" at bounding box center [528, 148] width 320 height 13
type input "Request to reimburse deep cleaning, clickers, and late fees"
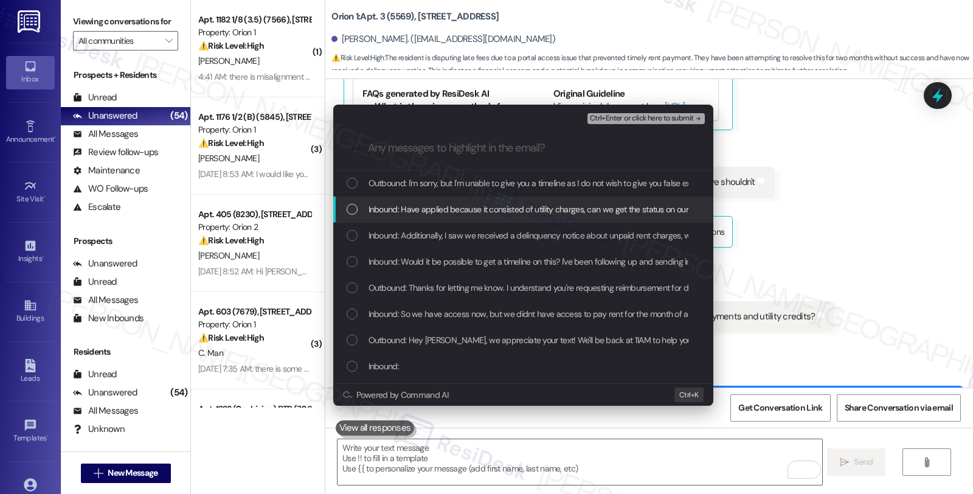
click at [450, 210] on span "Inbound: Have applied because it consisted of utility charges, can we get the s…" at bounding box center [595, 208] width 455 height 13
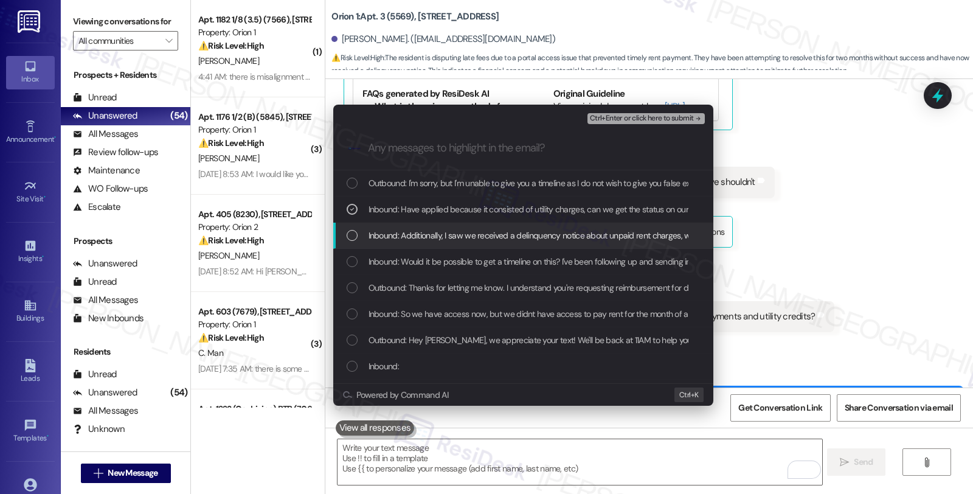
click at [447, 232] on span "Inbound: Additionally, I saw we received a delinquency notice about unpaid rent…" at bounding box center [568, 235] width 400 height 13
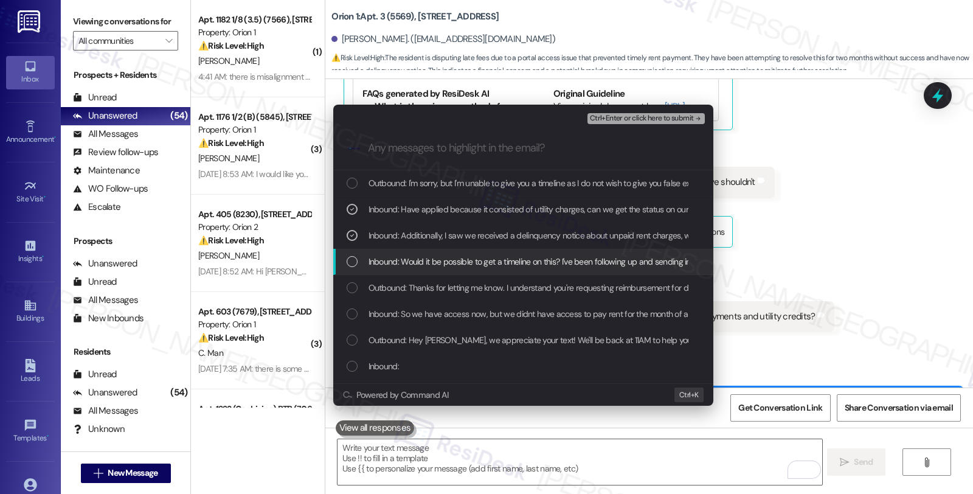
click at [445, 253] on div "Inbound: Would it be possible to get a timeline on this? I've been following up…" at bounding box center [523, 262] width 380 height 26
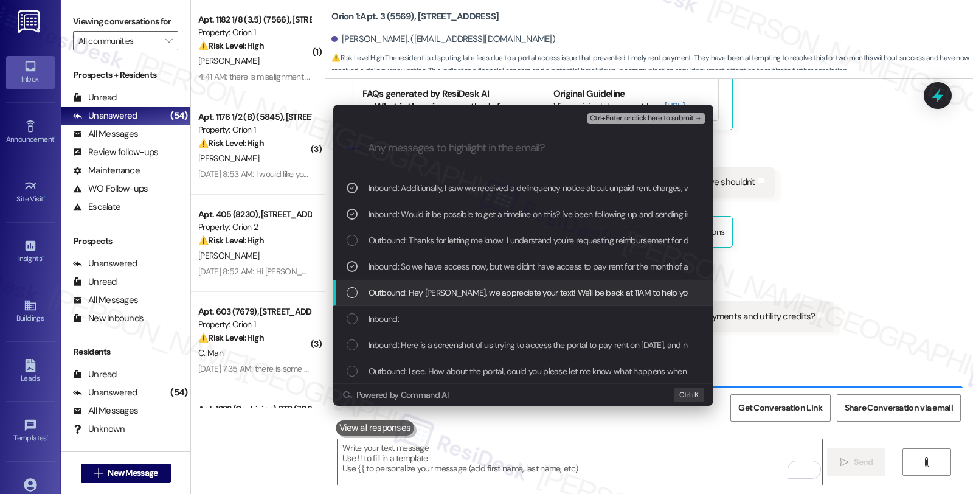
scroll to position [67, 0]
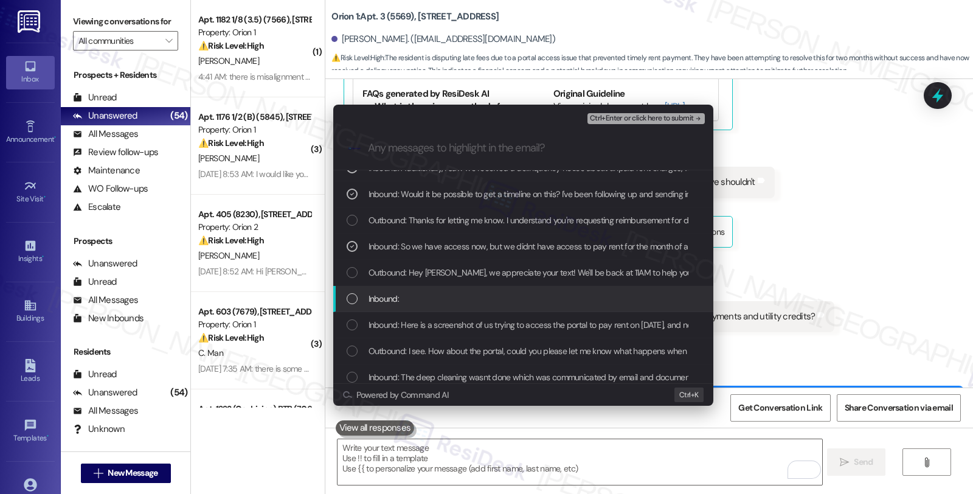
click at [441, 300] on div "Inbound:" at bounding box center [524, 298] width 356 height 13
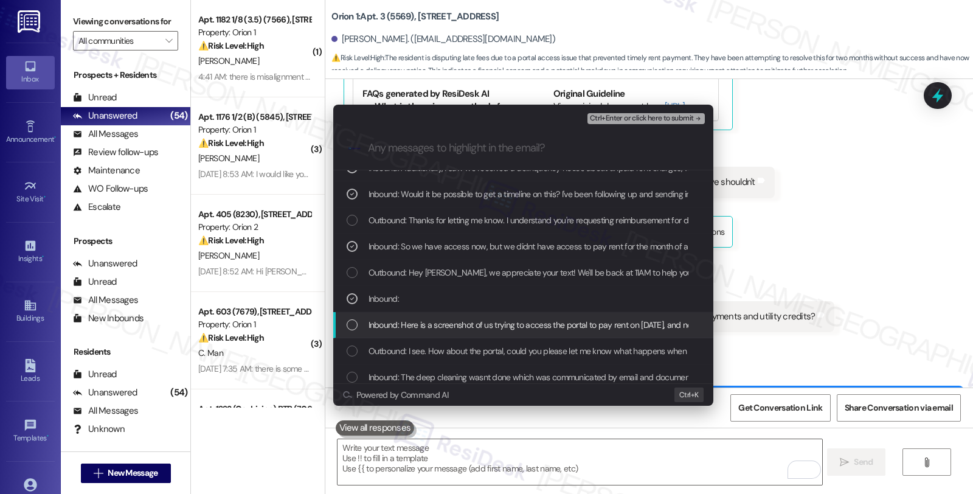
click at [439, 325] on span "Inbound: Here is a screenshot of us trying to access the portal to pay rent on …" at bounding box center [555, 324] width 374 height 13
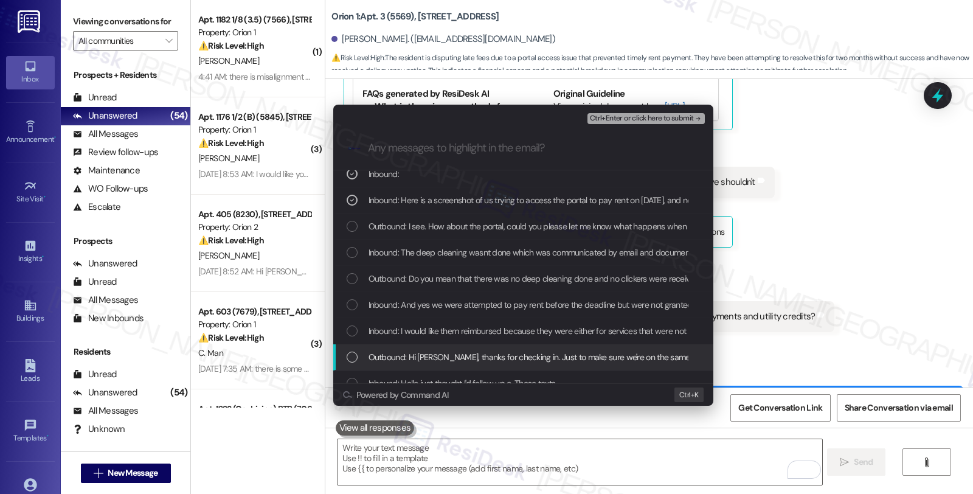
scroll to position [202, 0]
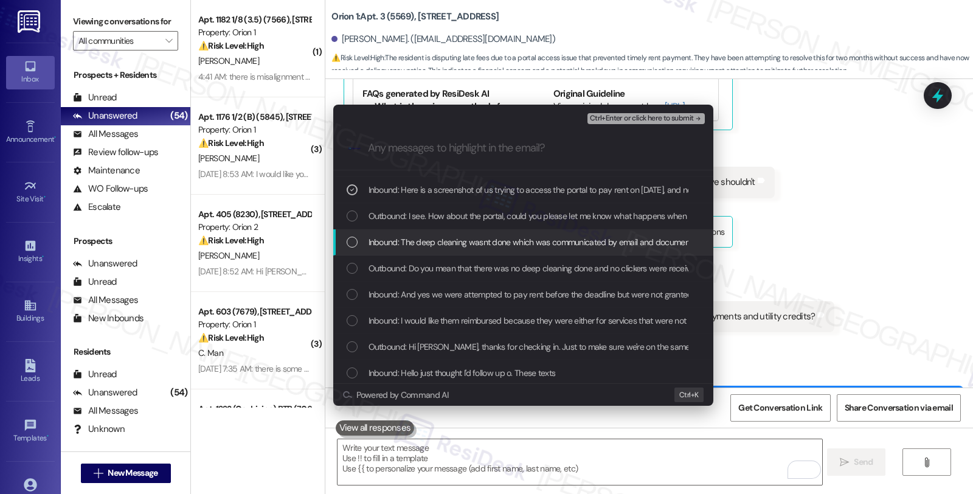
click at [444, 239] on span "Inbound: The deep cleaning wasnt done which was communicated by email and docum…" at bounding box center [882, 241] width 1029 height 13
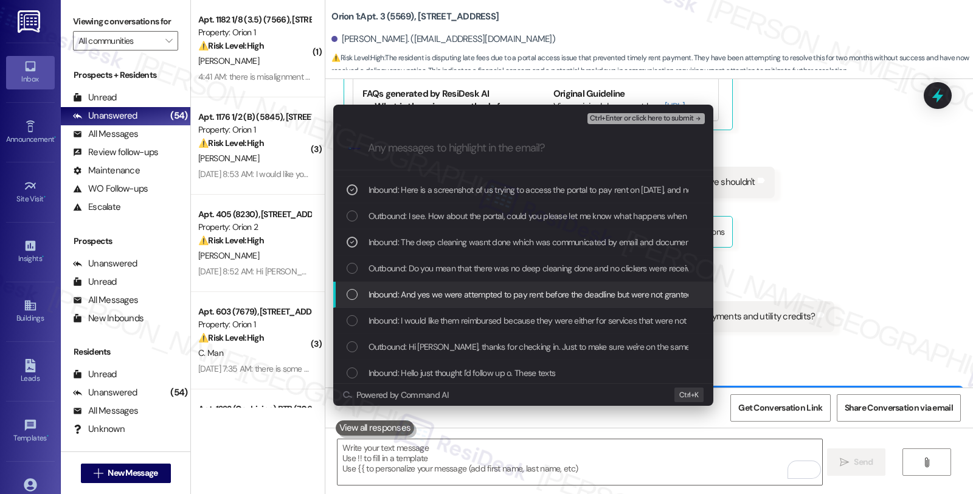
click at [442, 298] on span "Inbound: And yes we were attempted to pay rent before the deadline but were not…" at bounding box center [700, 294] width 664 height 13
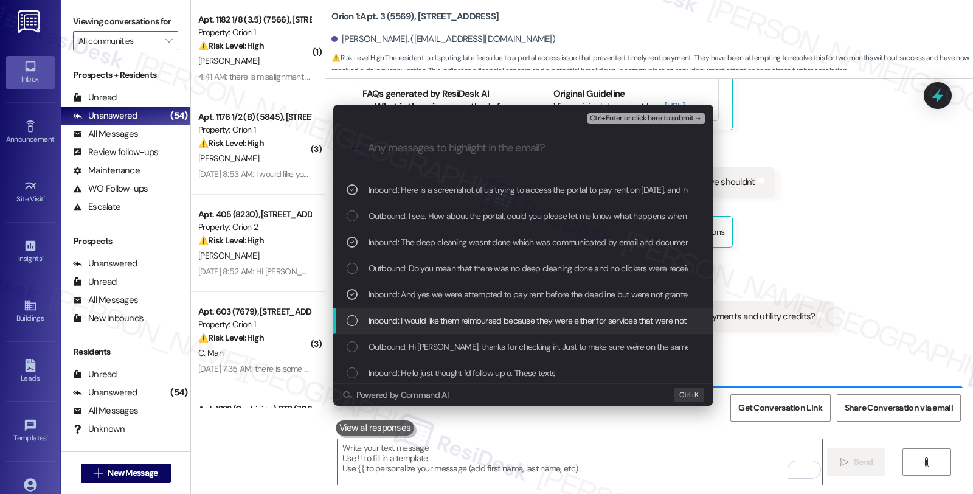
click at [488, 317] on span "Inbound: I would like them reimbursed because they were either for services tha…" at bounding box center [606, 320] width 477 height 13
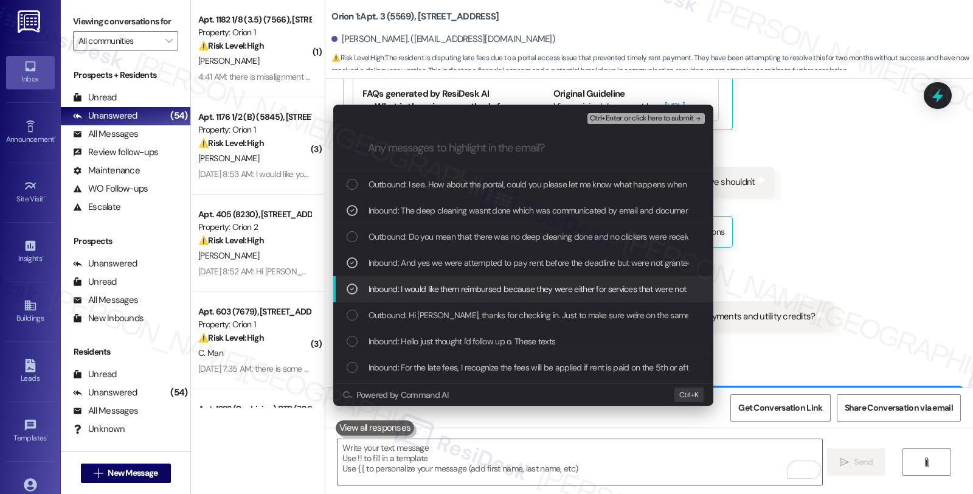
scroll to position [270, 0]
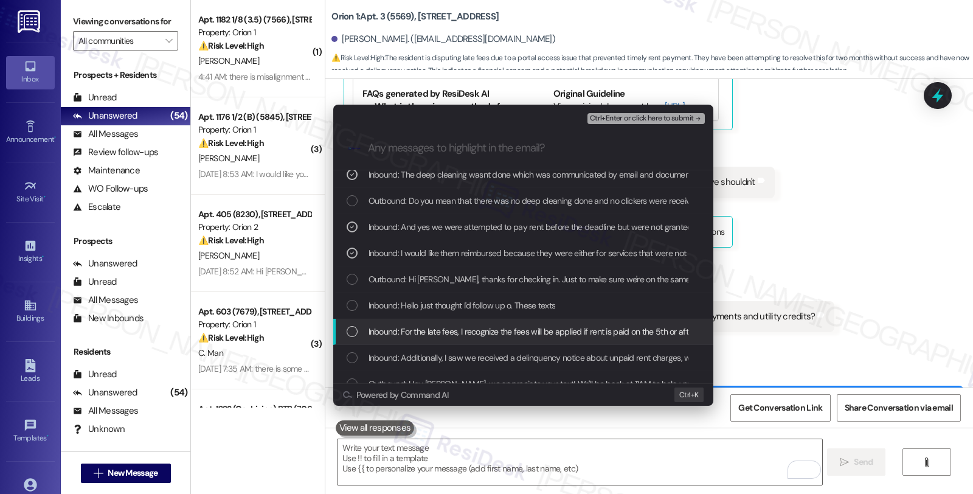
click at [576, 329] on span "Inbound: For the late fees, I recognize the fees will be applied if rent is pai…" at bounding box center [903, 331] width 1070 height 13
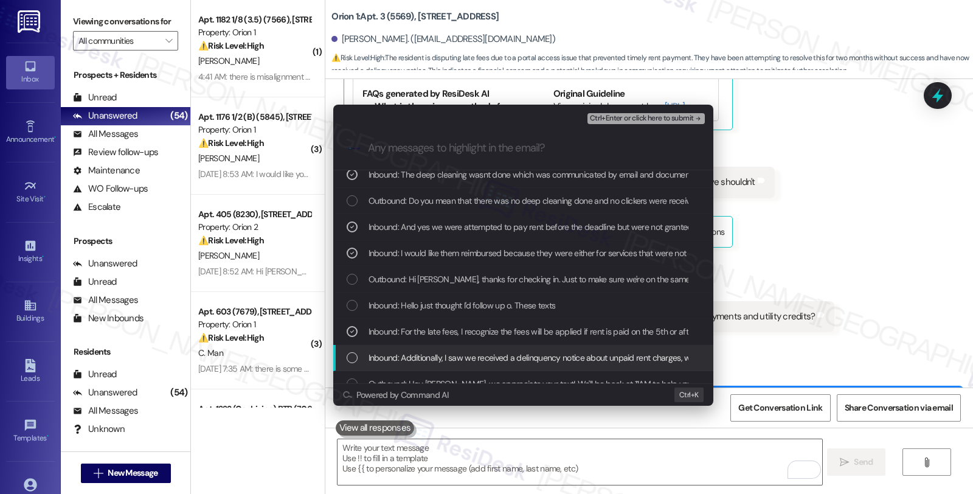
click at [561, 362] on span "Inbound: Additionally, I saw we received a delinquency notice about unpaid rent…" at bounding box center [628, 357] width 521 height 13
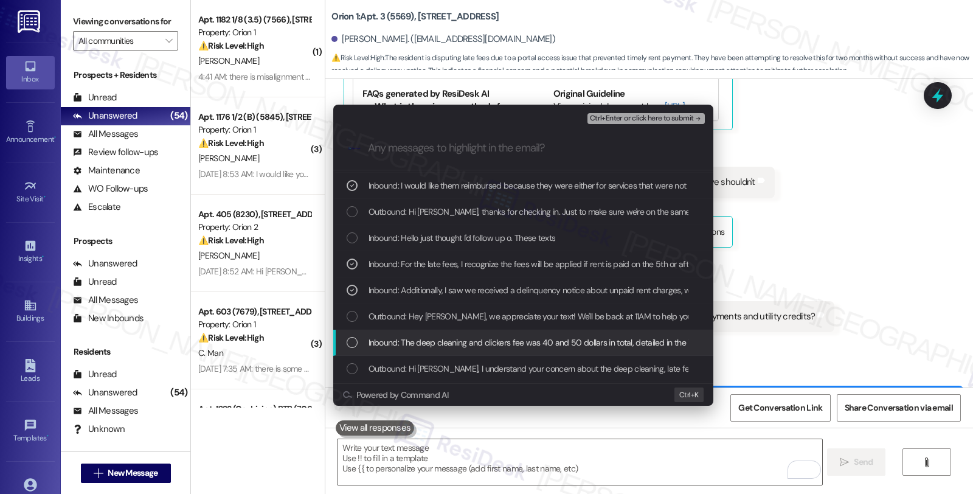
click at [536, 345] on span "Inbound: The deep cleaning and clickers fee was 40 and 50 dollars in total, det…" at bounding box center [572, 342] width 409 height 13
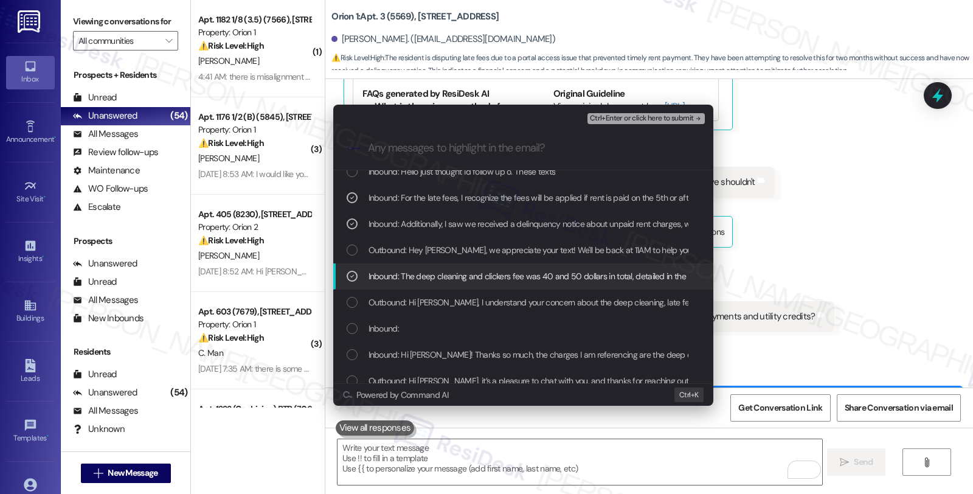
scroll to position [405, 0]
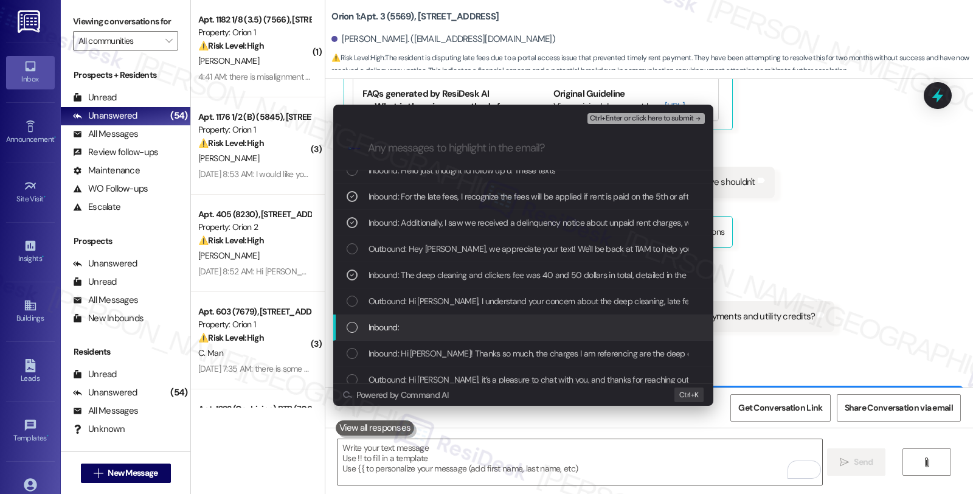
click at [546, 332] on div "Inbound:" at bounding box center [524, 326] width 356 height 13
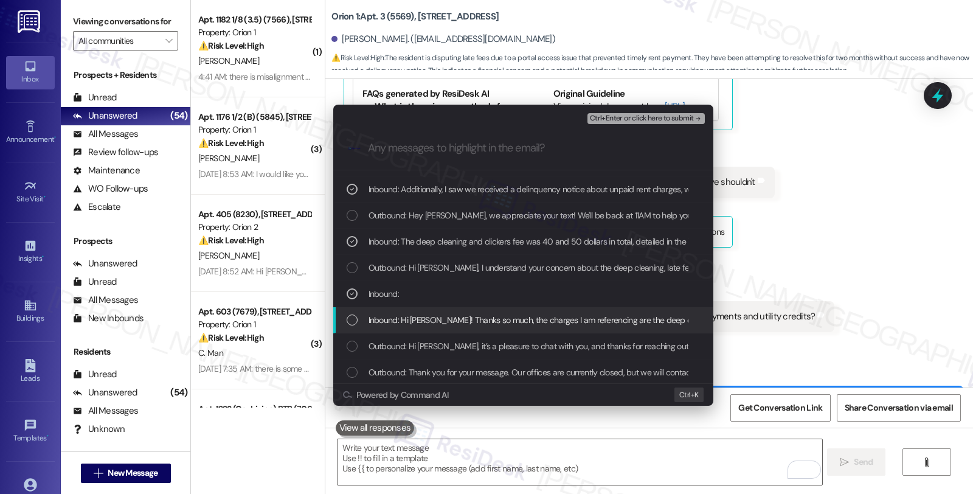
scroll to position [472, 0]
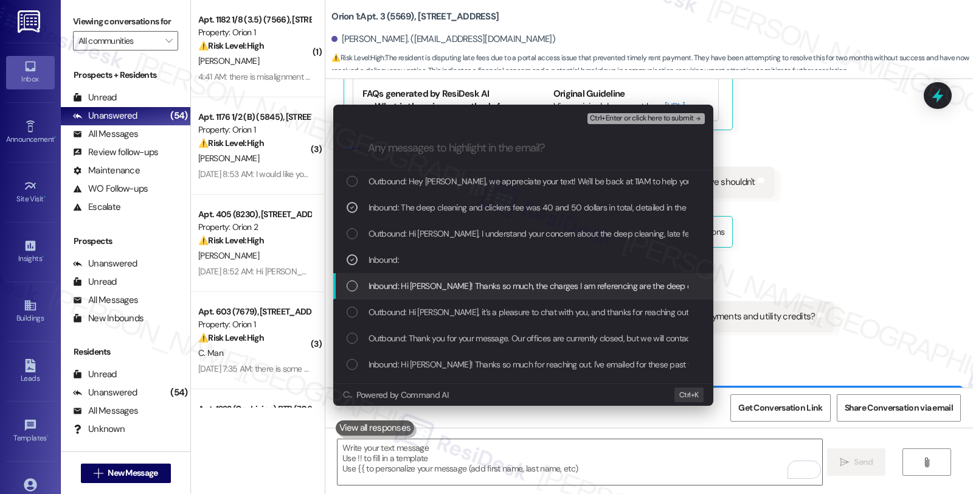
click at [530, 290] on span "Inbound: Hi [PERSON_NAME]! Thanks so much, the charges I am referencing are the…" at bounding box center [820, 285] width 904 height 13
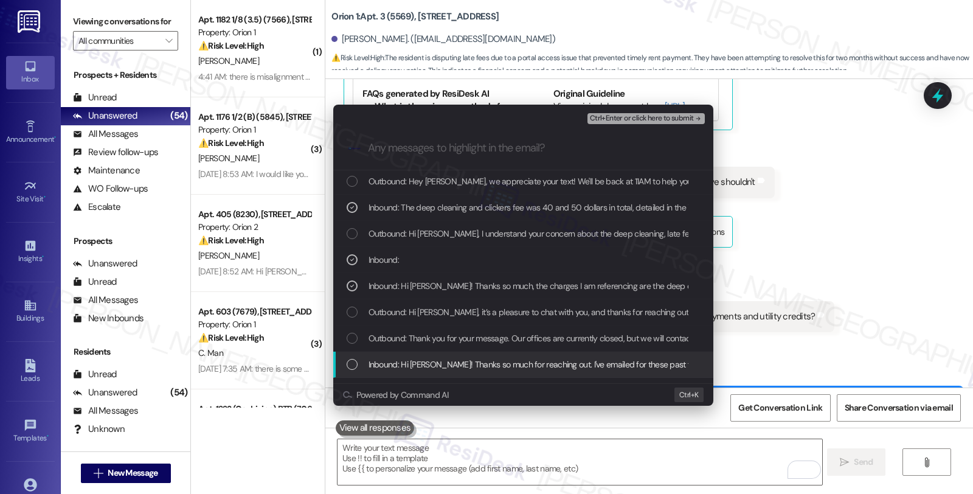
click at [514, 368] on span "Inbound: Hi [PERSON_NAME]! Thanks so much for reaching out. I've emailed for th…" at bounding box center [747, 363] width 758 height 13
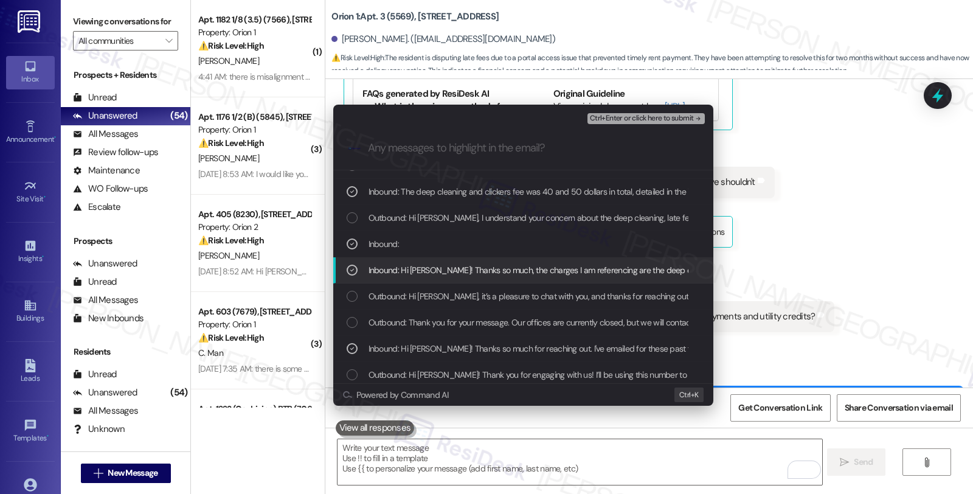
scroll to position [493, 0]
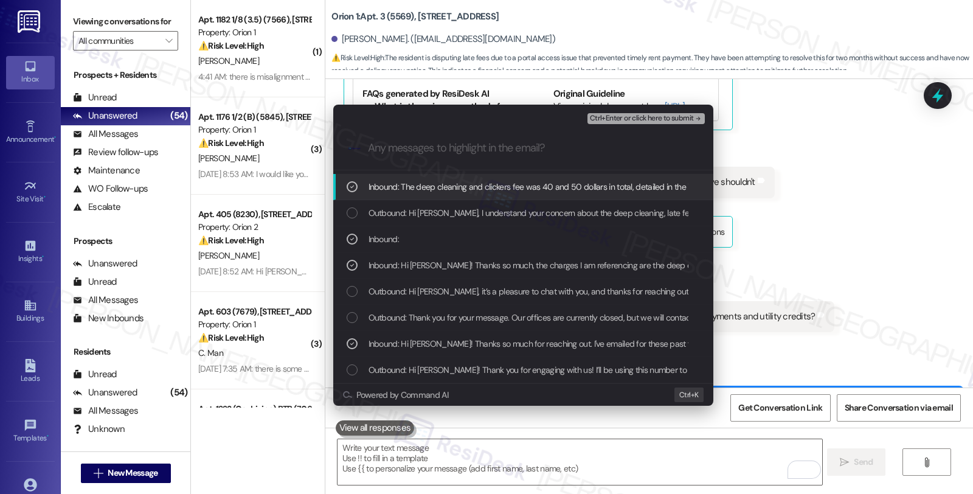
click at [629, 117] on span "Ctrl+Enter or click here to submit" at bounding box center [642, 118] width 104 height 9
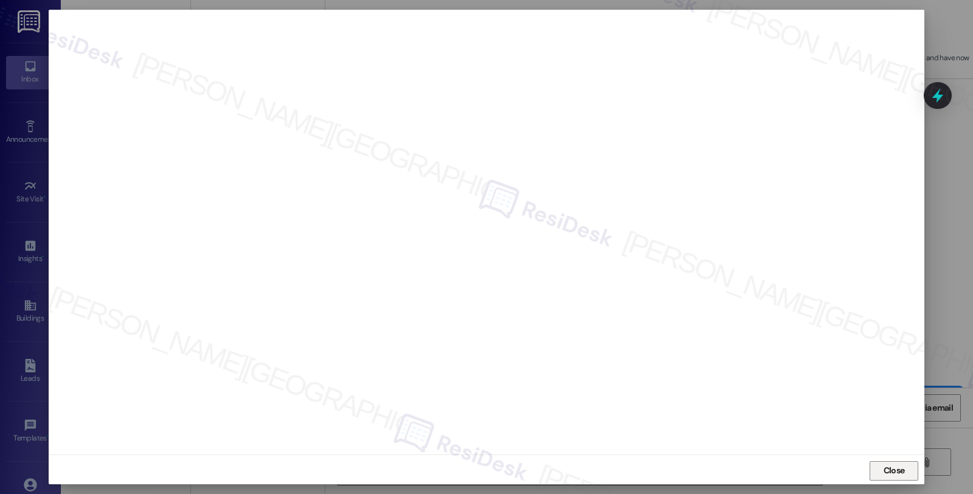
click at [883, 464] on span "Close" at bounding box center [893, 470] width 21 height 13
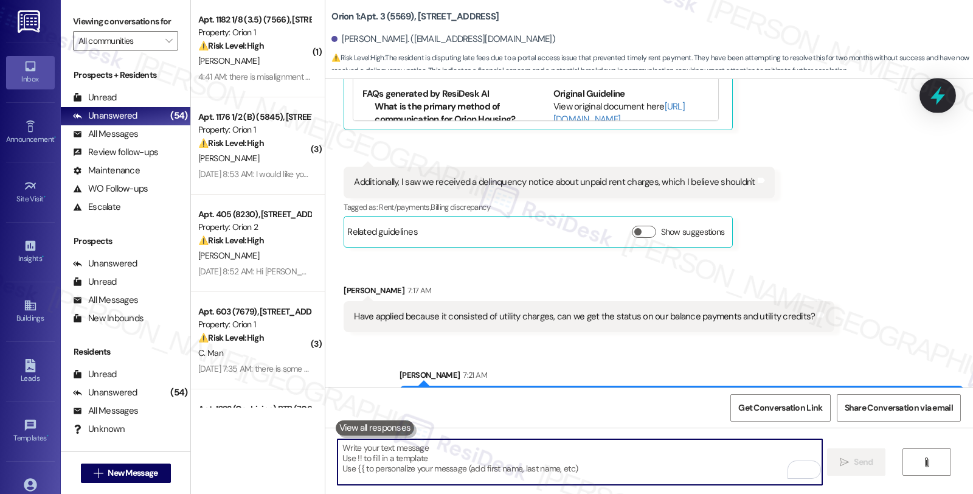
click at [934, 100] on icon at bounding box center [937, 95] width 21 height 21
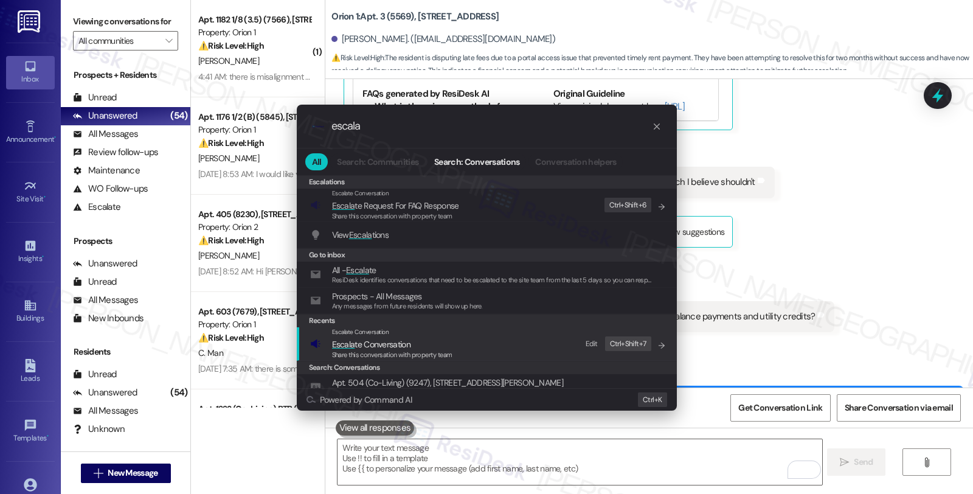
type input "escala"
click at [426, 344] on span "Escala te Conversation" at bounding box center [392, 343] width 120 height 13
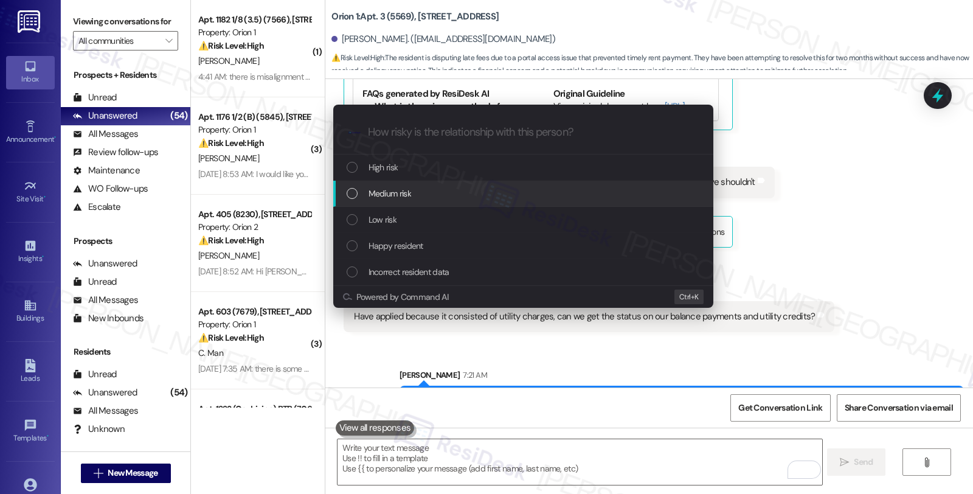
click at [419, 193] on div "Medium risk" at bounding box center [524, 193] width 356 height 13
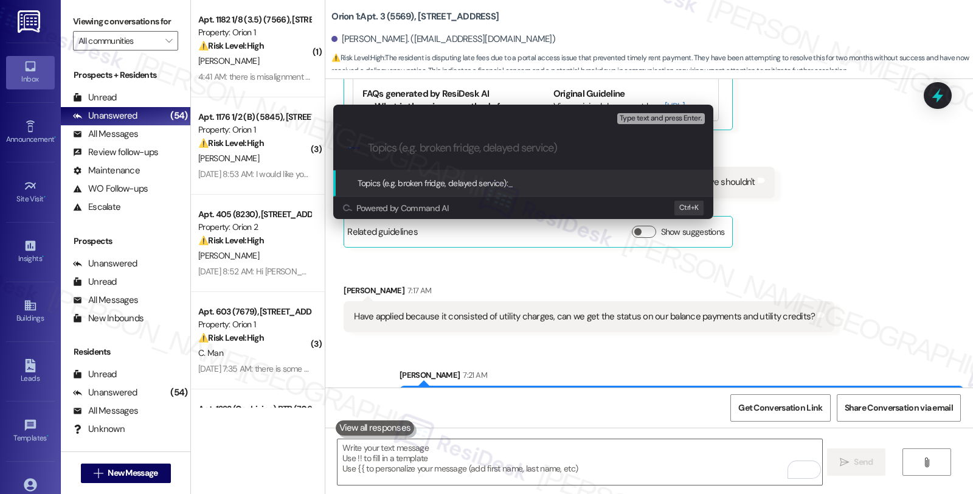
paste input "Request to reimburse deep cleaning, clickers, and late fees"
type input "Request to reimburse deep cleaning, clickers, and late fees"
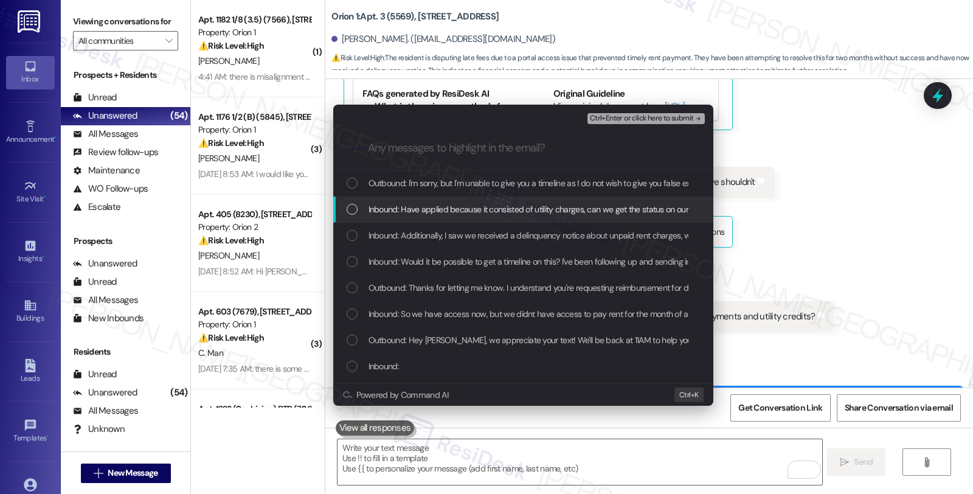
click at [430, 204] on span "Inbound: Have applied because it consisted of utility charges, can we get the s…" at bounding box center [595, 208] width 455 height 13
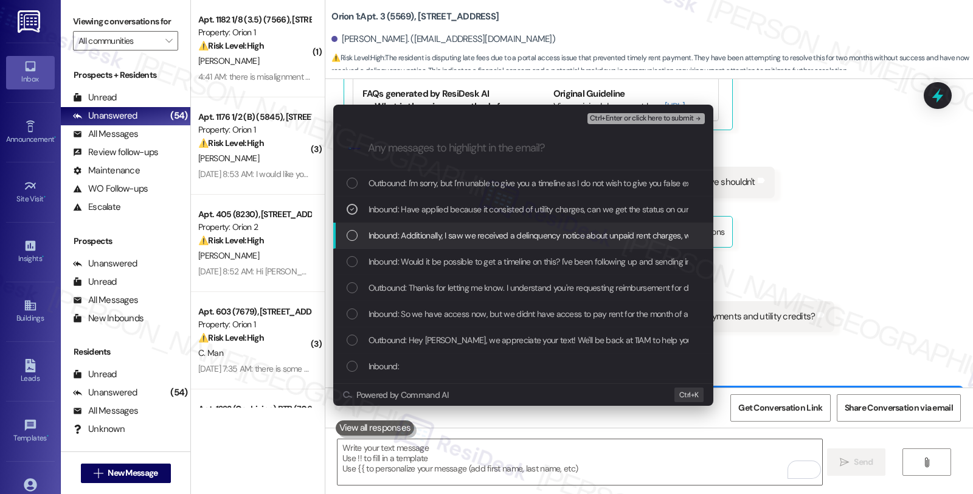
click at [426, 236] on span "Inbound: Additionally, I saw we received a delinquency notice about unpaid rent…" at bounding box center [568, 235] width 400 height 13
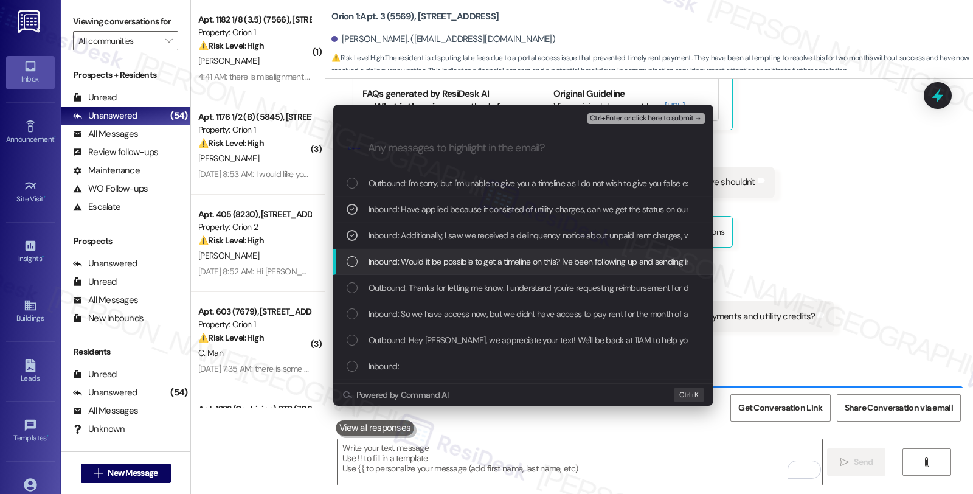
click at [426, 257] on span "Inbound: Would it be possible to get a timeline on this? I've been following up…" at bounding box center [661, 261] width 587 height 13
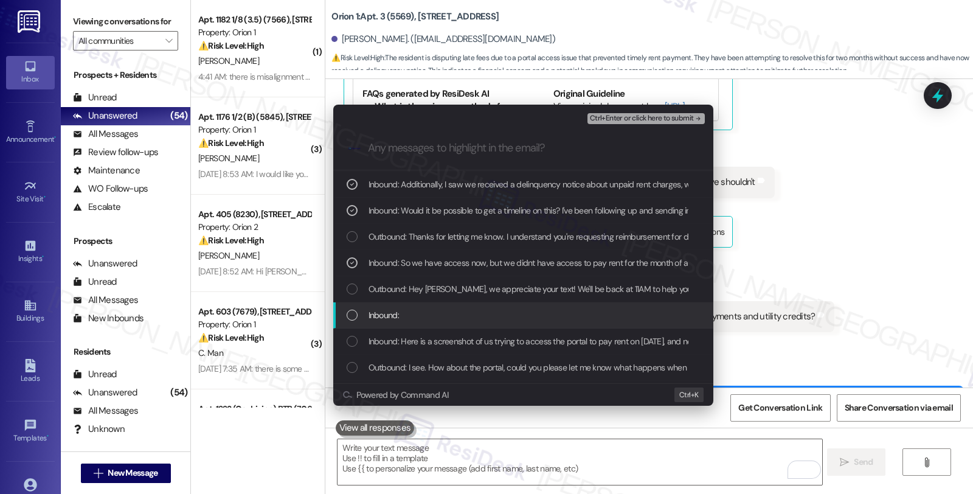
scroll to position [67, 0]
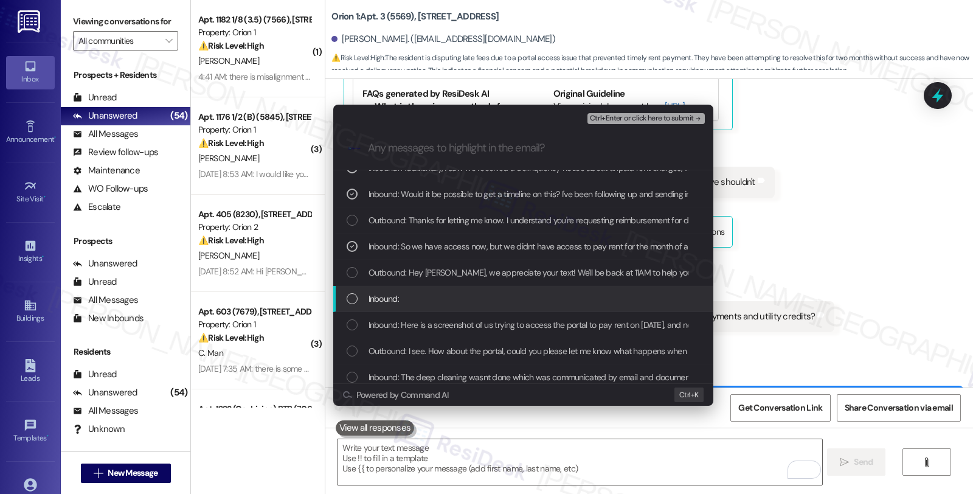
click at [399, 300] on div "Inbound:" at bounding box center [524, 298] width 356 height 13
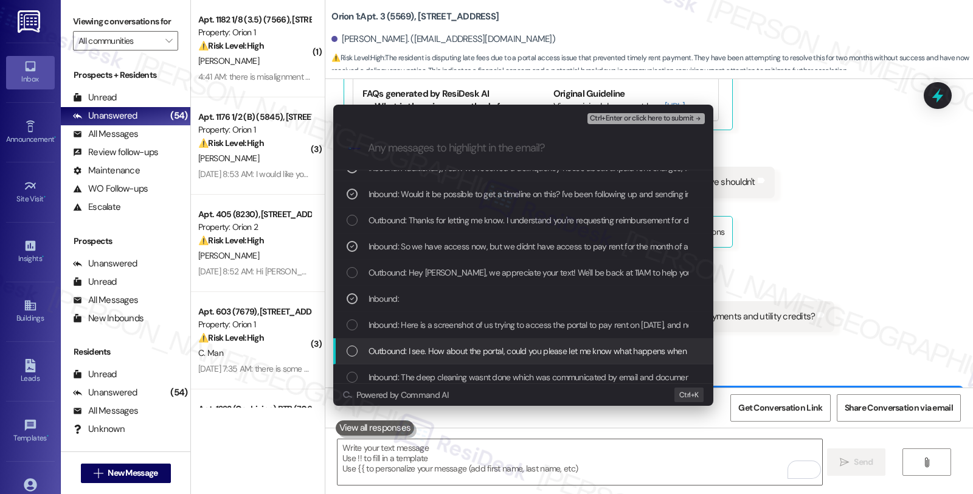
click at [402, 338] on div "Outbound: I see. How about the portal, could you please let me know what happen…" at bounding box center [523, 351] width 380 height 26
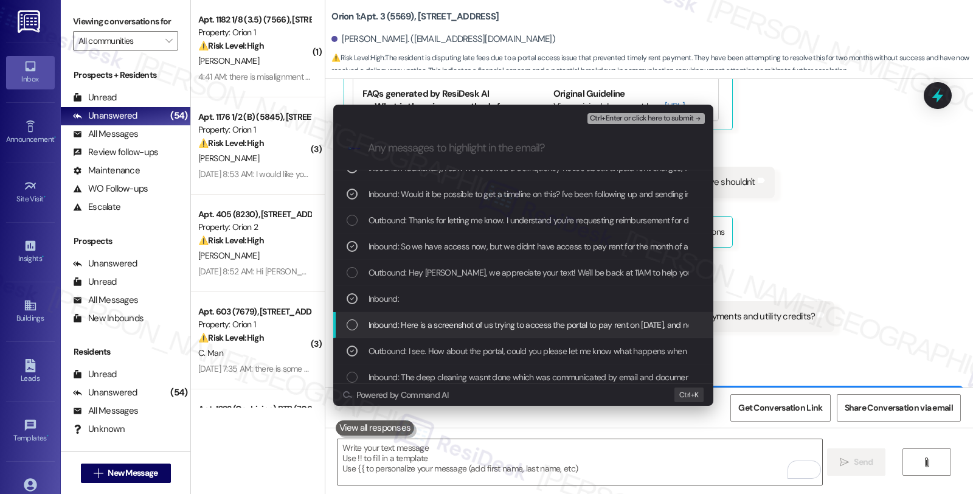
click at [398, 335] on div "Inbound: Here is a screenshot of us trying to access the portal to pay rent on …" at bounding box center [523, 325] width 380 height 26
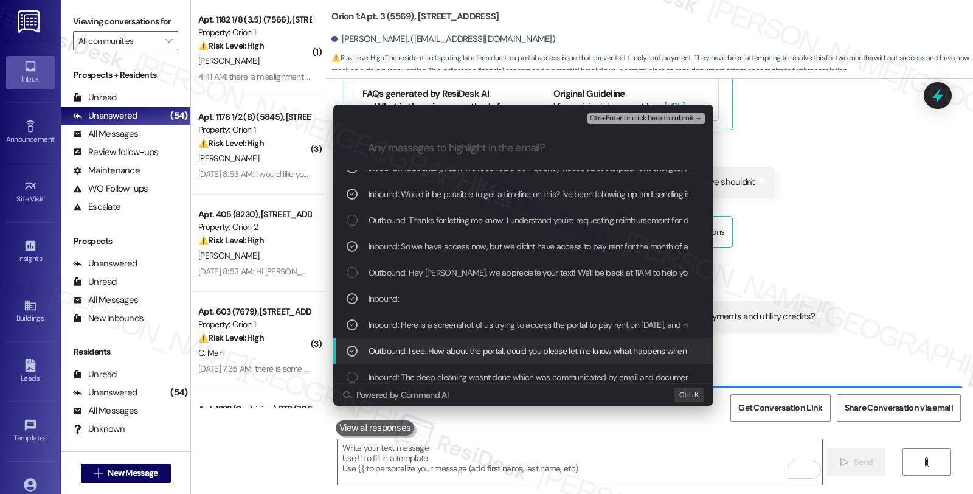
click at [398, 348] on span "Outbound: I see. How about the portal, could you please let me know what happen…" at bounding box center [588, 350] width 440 height 13
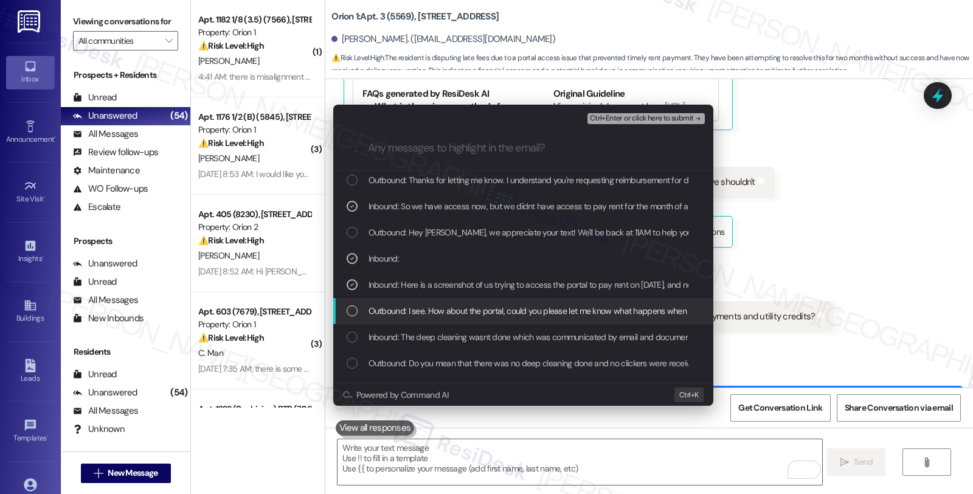
scroll to position [135, 0]
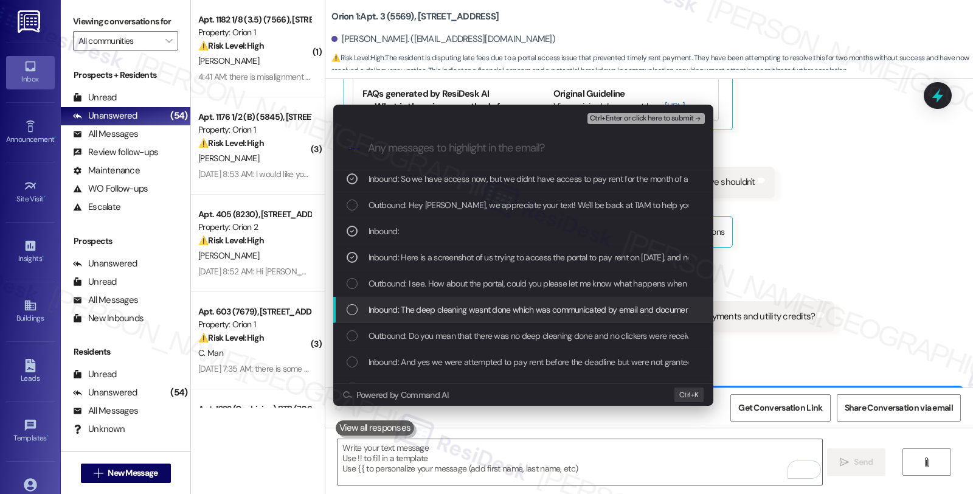
click at [438, 303] on span "Inbound: The deep cleaning wasnt done which was communicated by email and docum…" at bounding box center [882, 309] width 1029 height 13
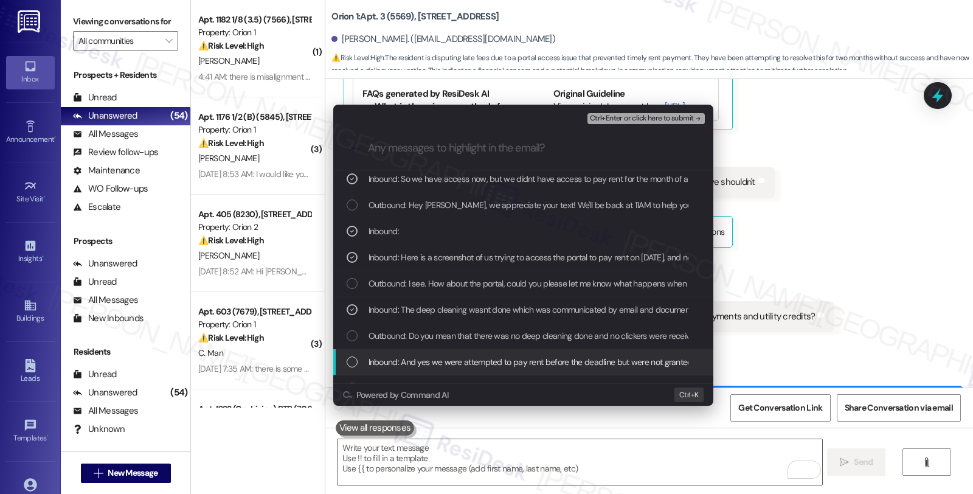
click at [467, 361] on span "Inbound: And yes we were attempted to pay rent before the deadline but were not…" at bounding box center [700, 361] width 664 height 13
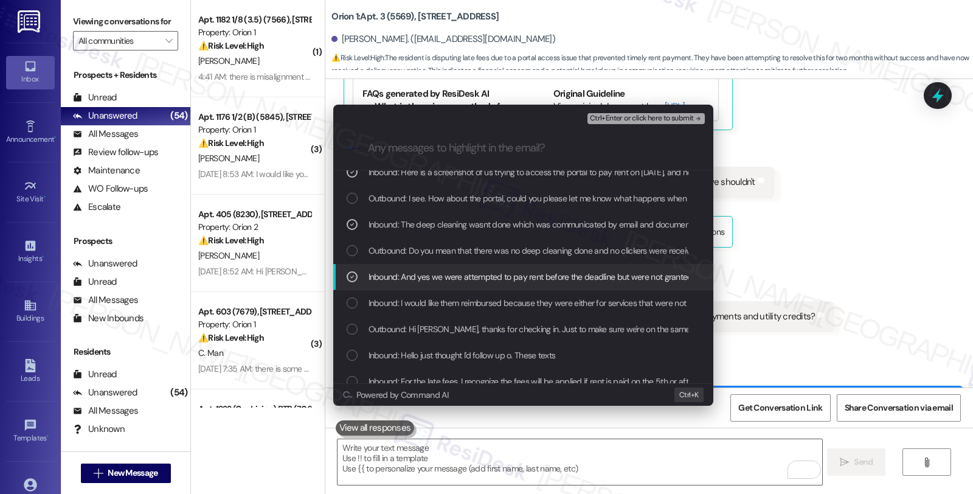
scroll to position [270, 0]
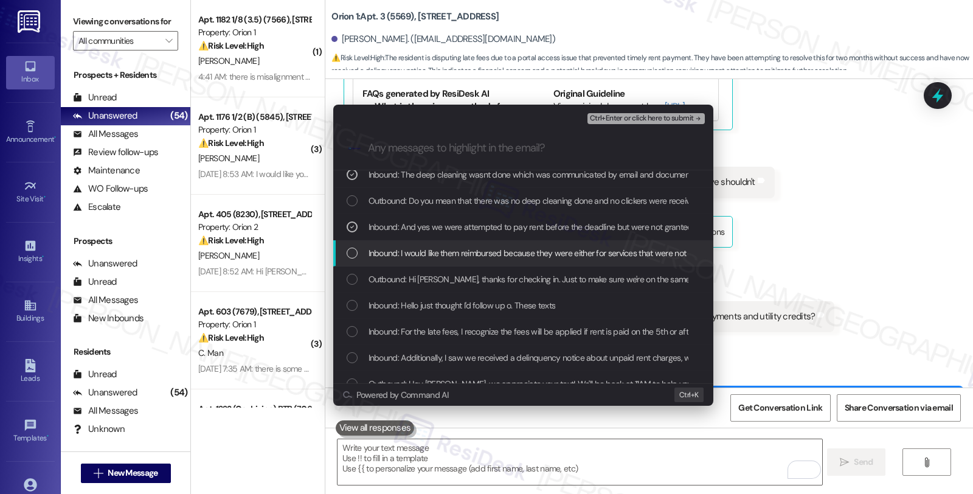
click at [453, 252] on span "Inbound: I would like them reimbursed because they were either for services tha…" at bounding box center [606, 252] width 477 height 13
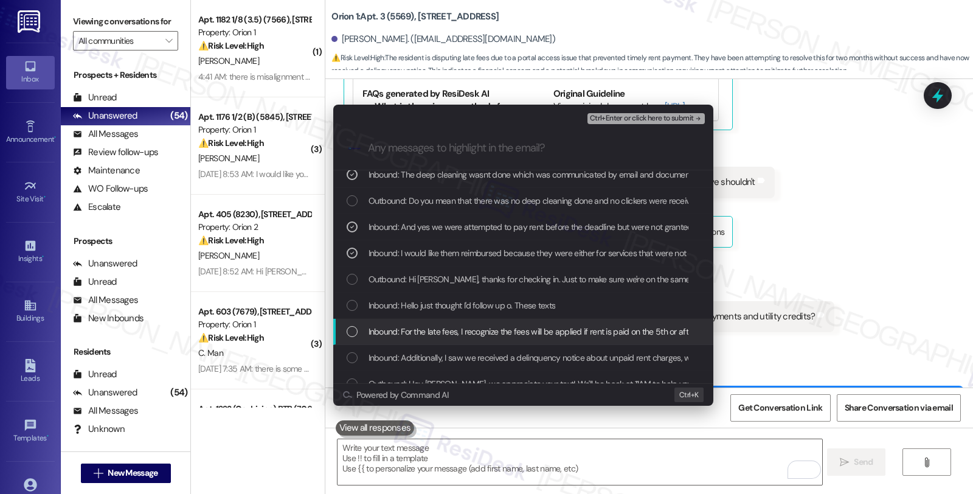
click at [452, 338] on div "Inbound: For the late fees, I recognize the fees will be applied if rent is pai…" at bounding box center [523, 332] width 380 height 26
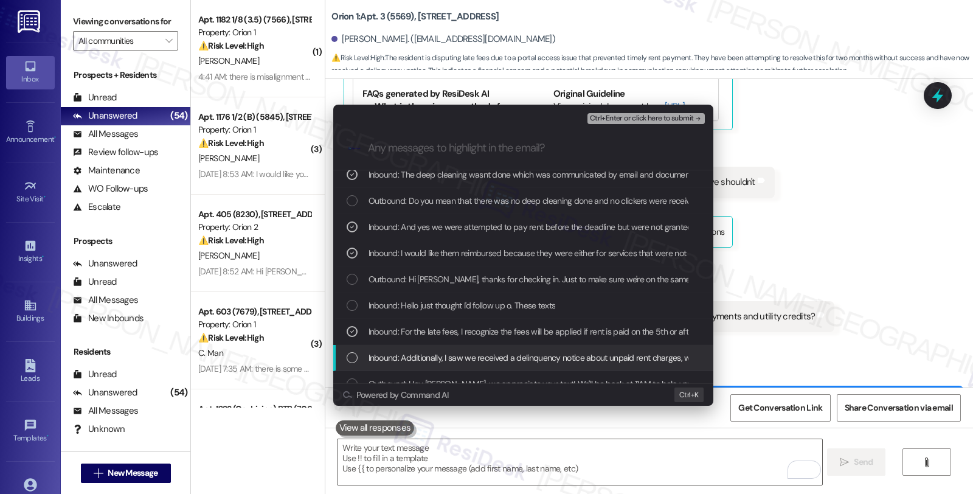
click at [452, 351] on span "Inbound: Additionally, I saw we received a delinquency notice about unpaid rent…" at bounding box center [628, 357] width 521 height 13
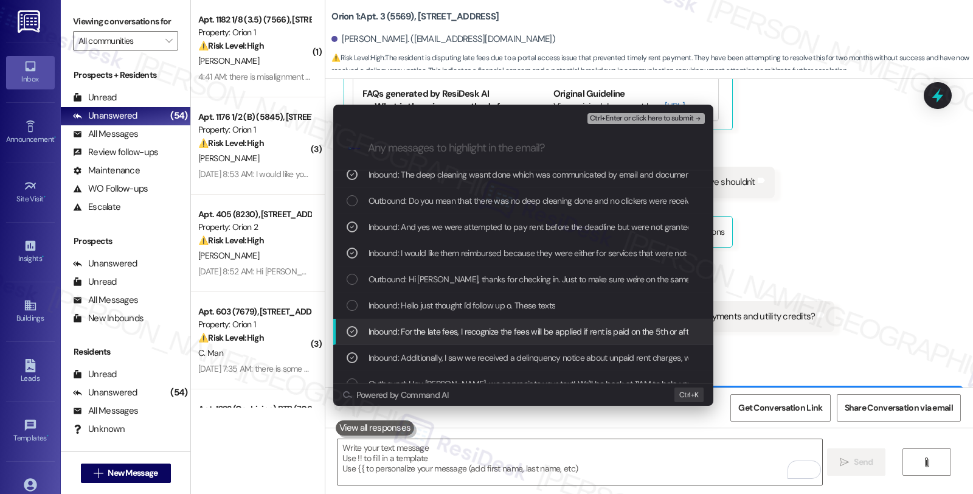
scroll to position [337, 0]
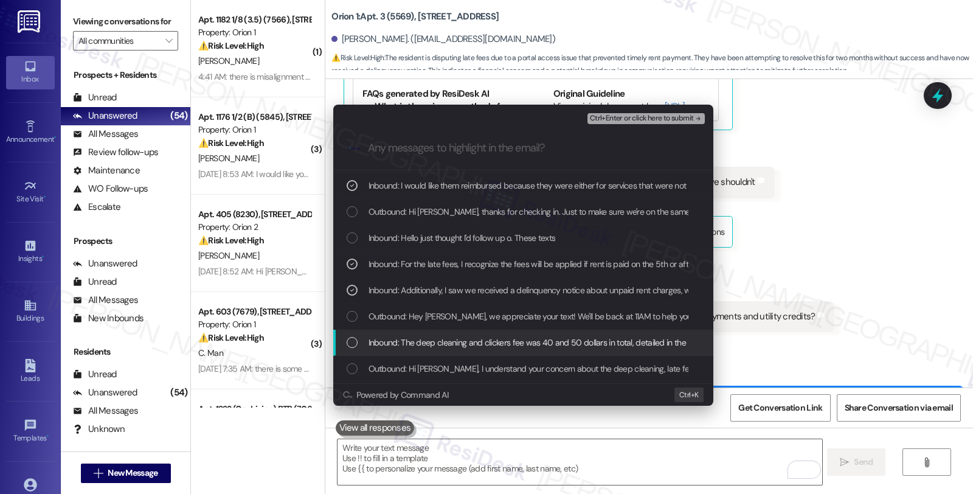
click at [459, 342] on span "Inbound: The deep cleaning and clickers fee was 40 and 50 dollars in total, det…" at bounding box center [572, 342] width 409 height 13
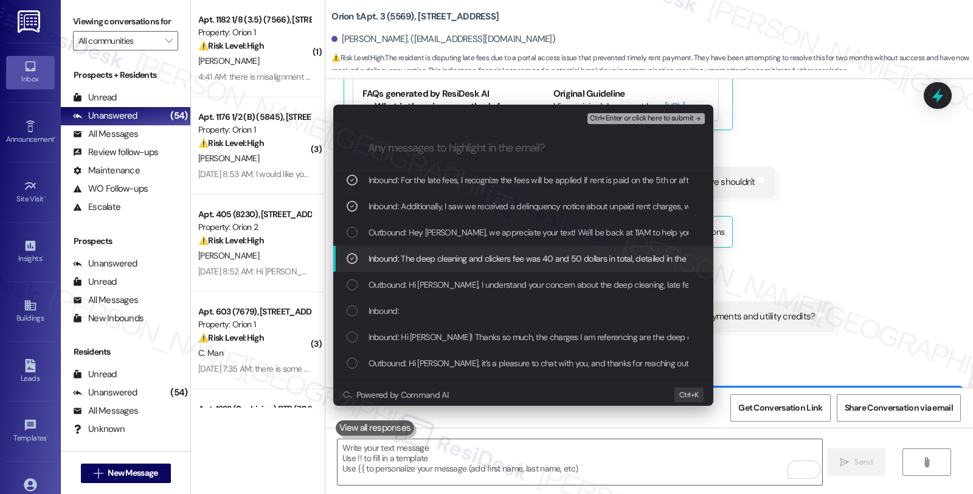
scroll to position [472, 0]
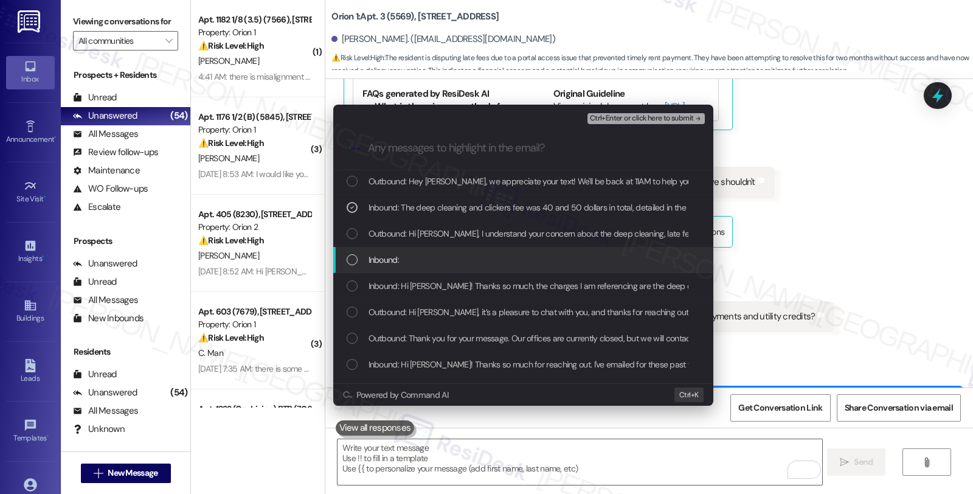
click at [483, 259] on div "Inbound:" at bounding box center [524, 259] width 356 height 13
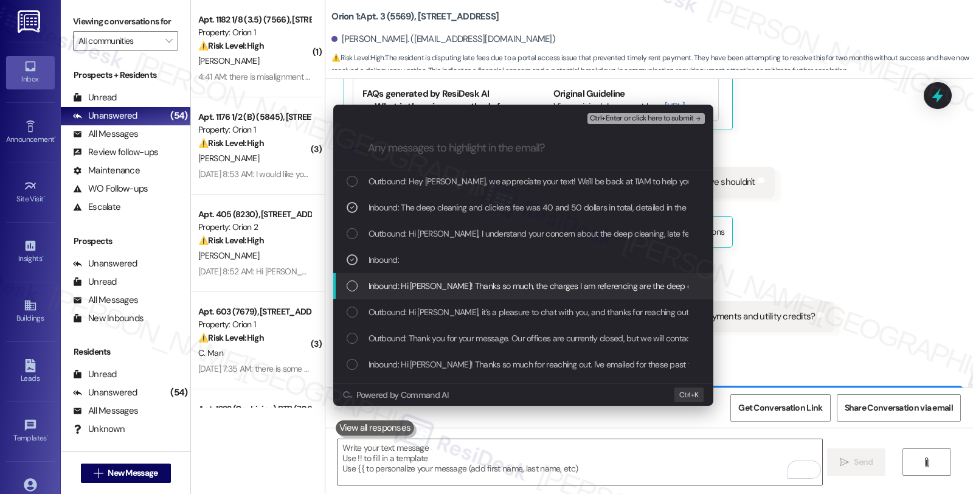
click at [481, 288] on span "Inbound: Hi [PERSON_NAME]! Thanks so much, the charges I am referencing are the…" at bounding box center [820, 285] width 904 height 13
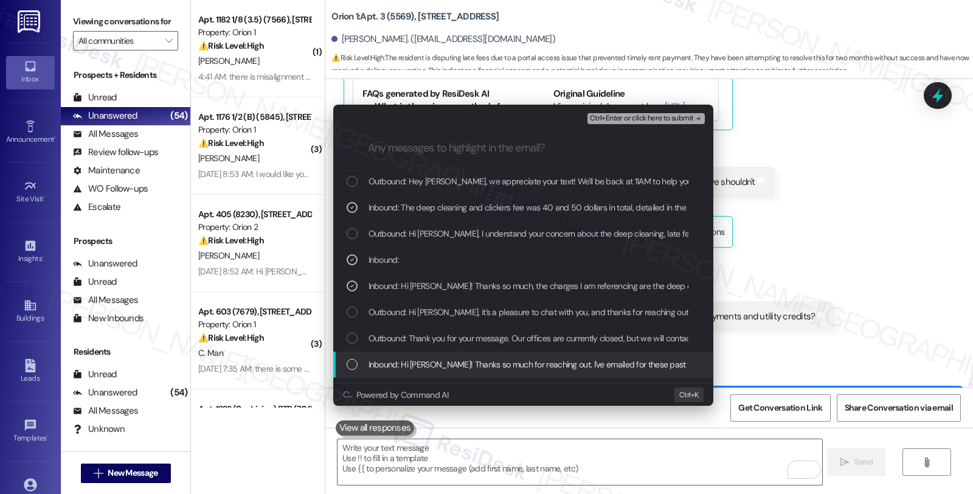
click at [586, 364] on span "Inbound: Hi [PERSON_NAME]! Thanks so much for reaching out. I've emailed for th…" at bounding box center [747, 363] width 758 height 13
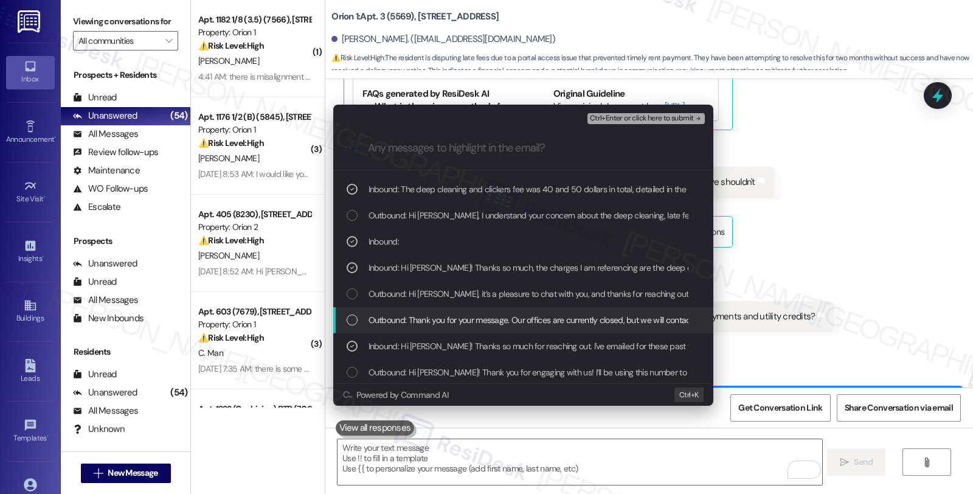
scroll to position [493, 0]
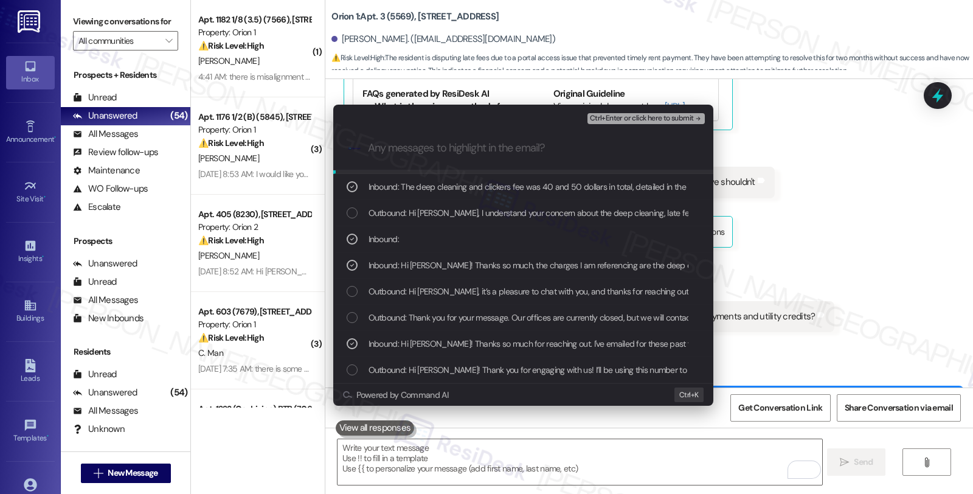
click at [623, 125] on div "Ctrl+Enter or click here to submit" at bounding box center [647, 119] width 120 height 16
click at [623, 117] on span "Ctrl+Enter or click here to submit" at bounding box center [642, 118] width 104 height 9
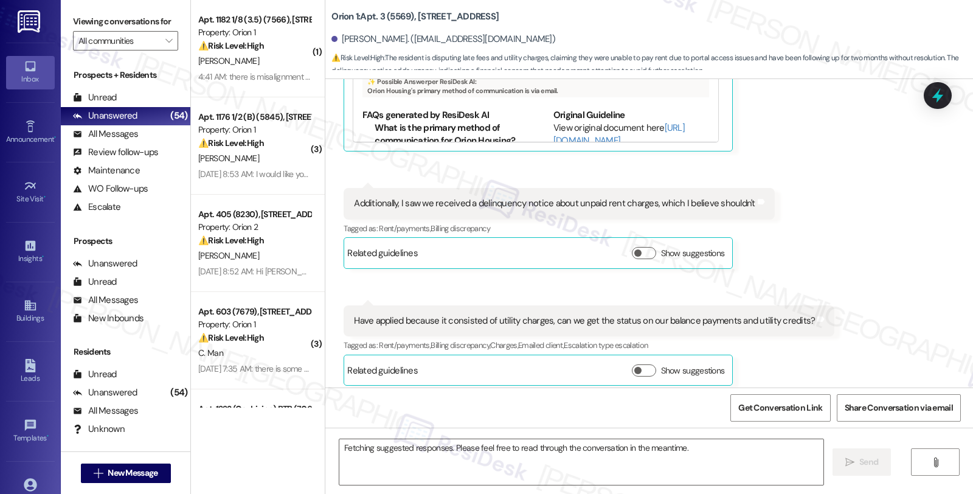
scroll to position [3684, 0]
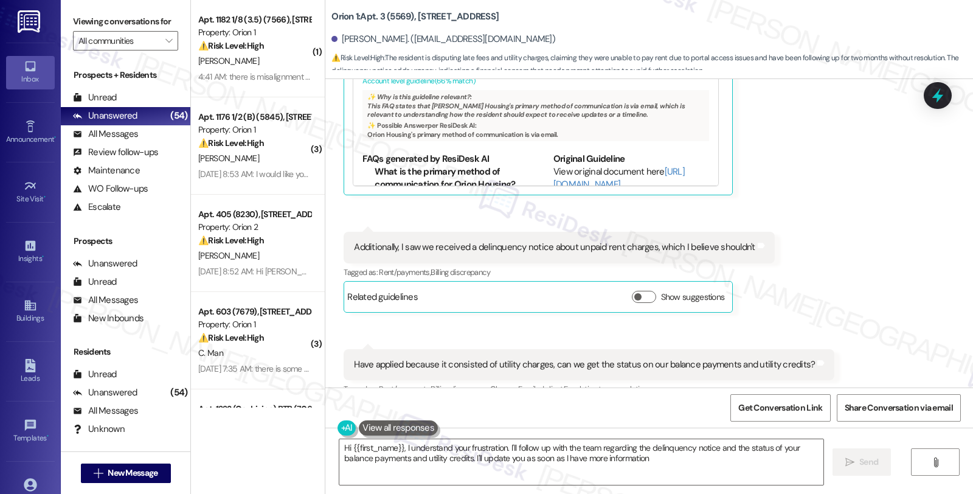
type textarea "Hi {{first_name}}, I understand your frustration. I'll follow up with the team …"
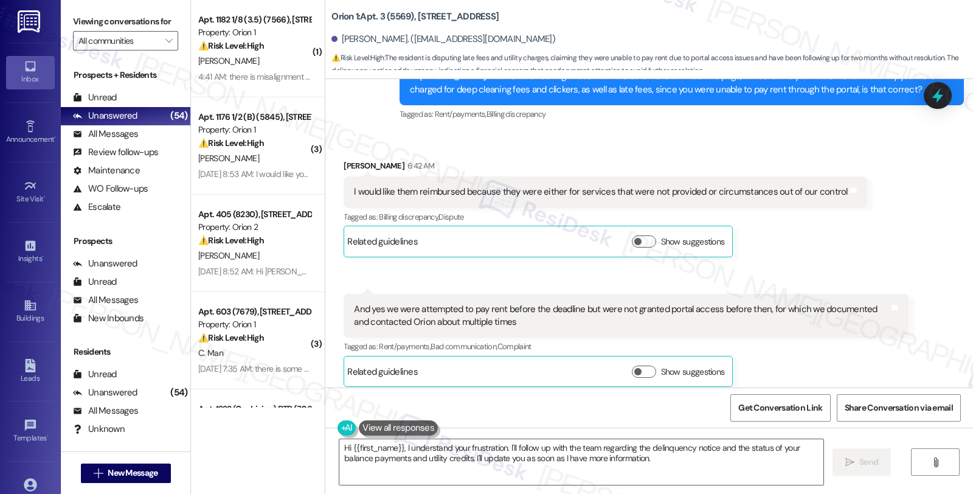
scroll to position [1590, 0]
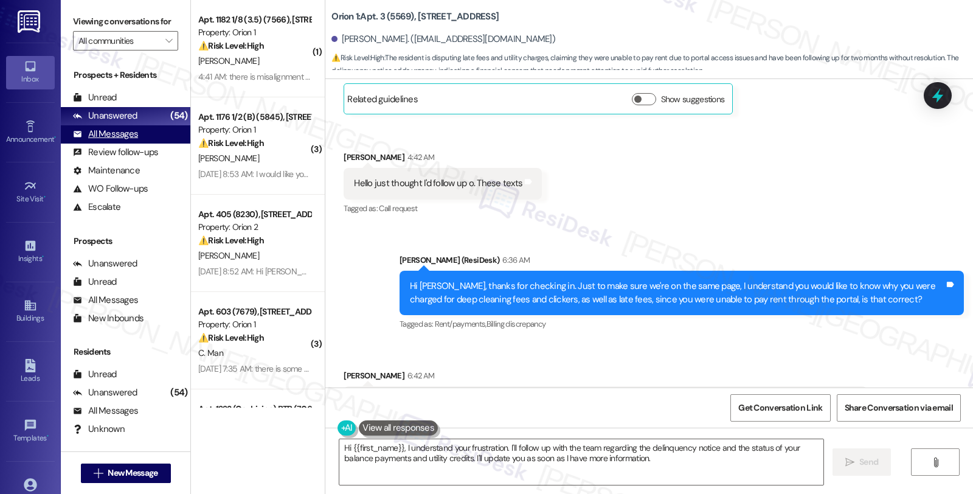
click at [141, 143] on div "All Messages (undefined)" at bounding box center [125, 134] width 129 height 18
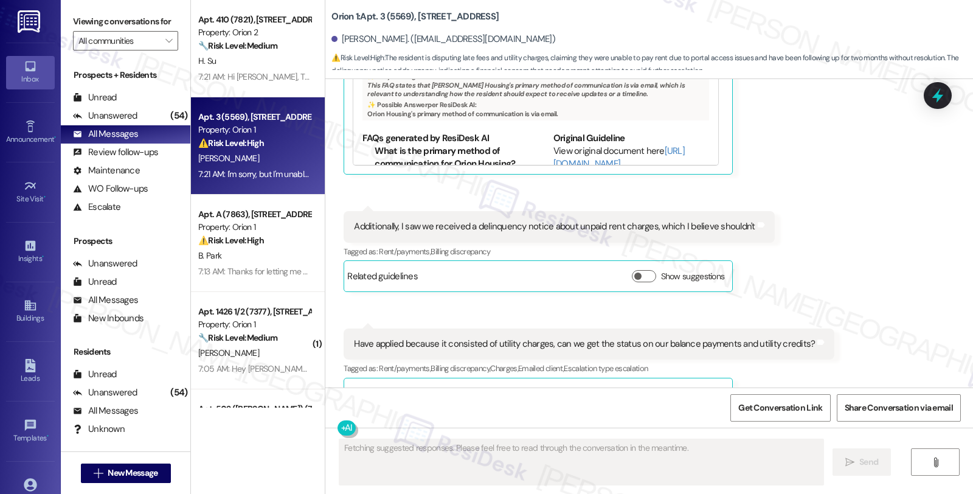
scroll to position [3684, 0]
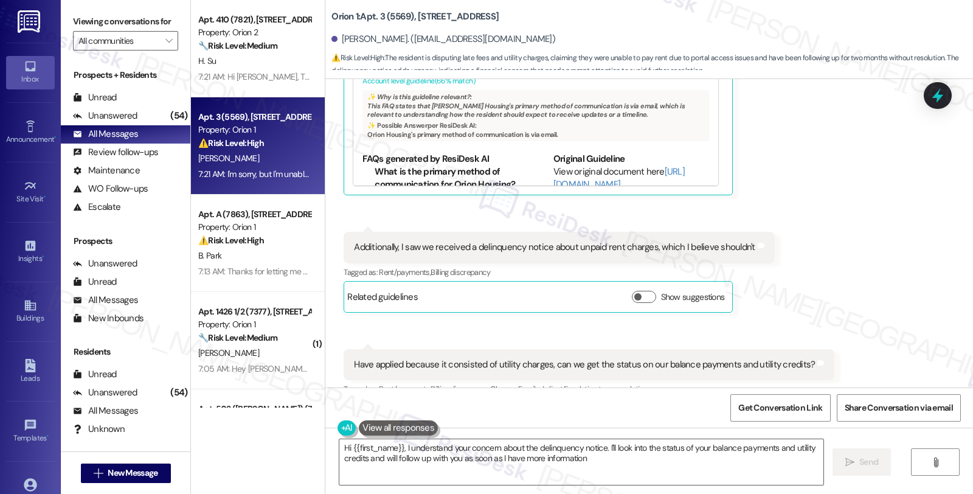
type textarea "Hi {{first_name}}, I understand your concern about the delinquency notice. I'll…"
click at [139, 125] on div "Unanswered (54)" at bounding box center [125, 116] width 129 height 18
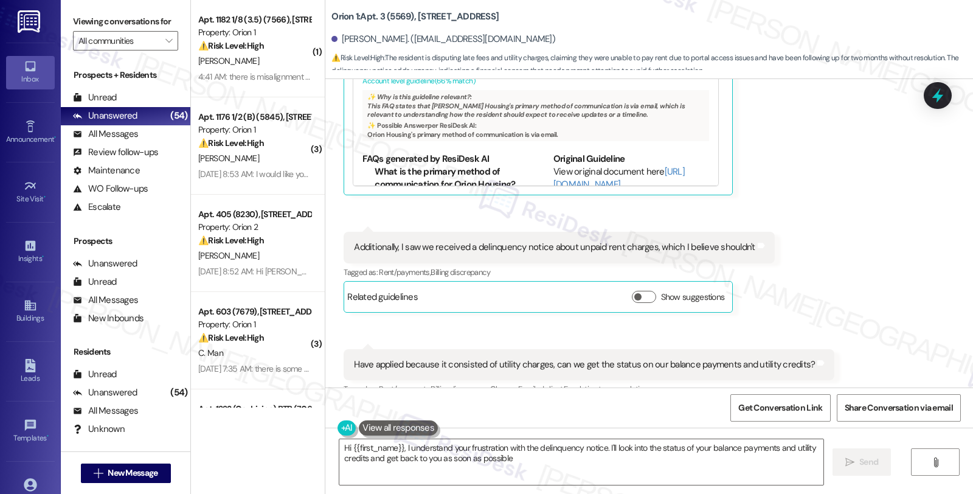
type textarea "Hi {{first_name}}, I understand your frustration with the delinquency notice. I…"
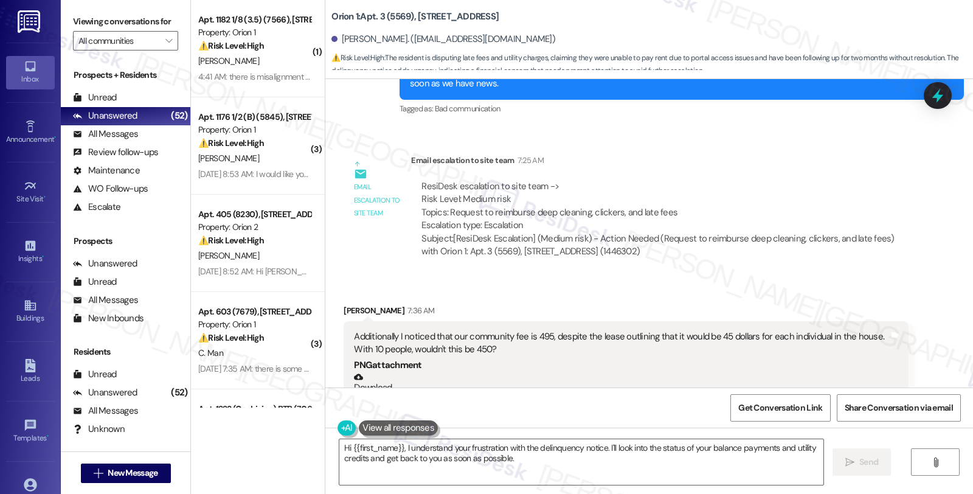
click at [404, 395] on button "Zoom image" at bounding box center [399, 399] width 91 height 9
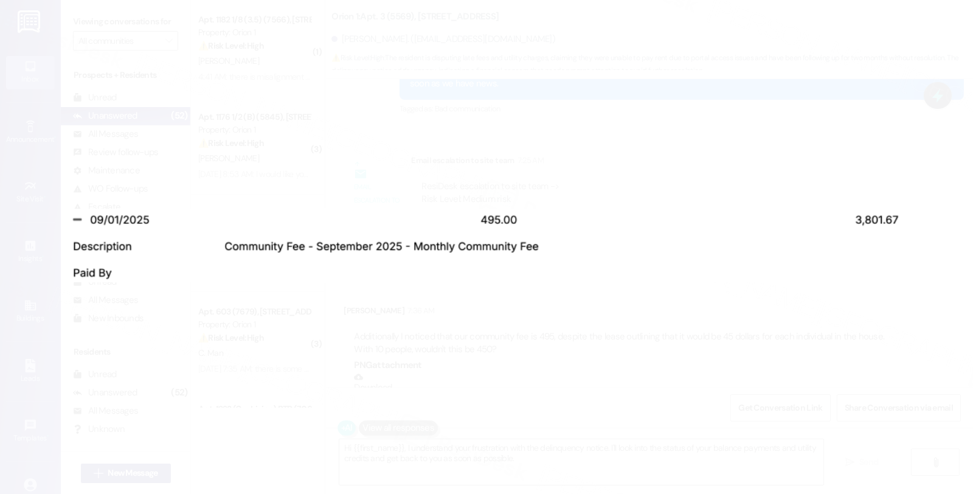
click at [708, 38] on button "Unzoom image" at bounding box center [486, 247] width 973 height 494
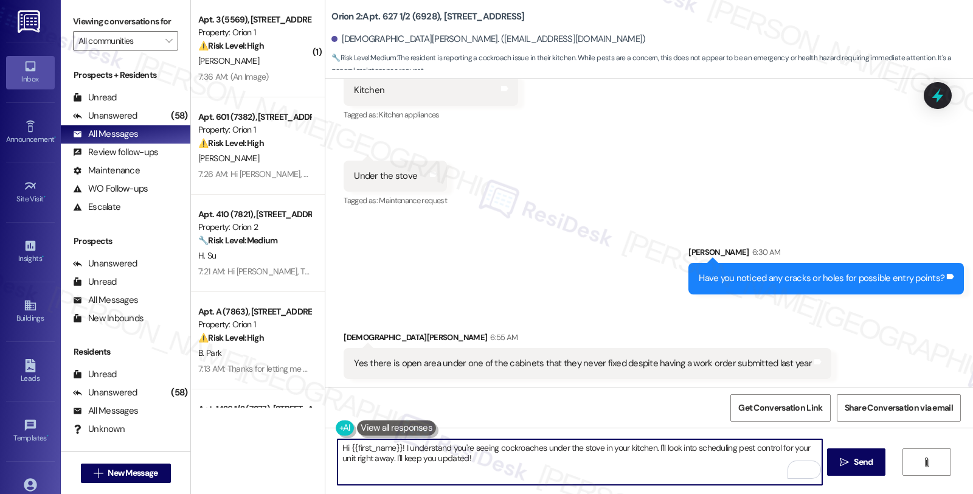
scroll to position [1012, 0]
drag, startPoint x: 332, startPoint y: 445, endPoint x: 550, endPoint y: 469, distance: 219.0
click at [550, 469] on textarea "Hi {{first_name}}! I understand you're seeing cockroaches under the stove in yo…" at bounding box center [579, 462] width 484 height 46
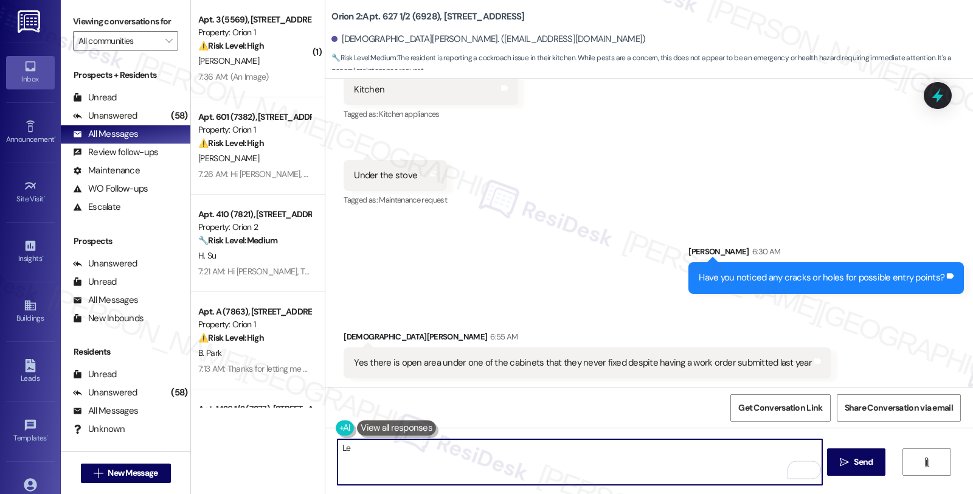
type textarea "L"
paste textarea "pest iss"
drag, startPoint x: 629, startPoint y: 450, endPoint x: 652, endPoint y: 450, distance: 23.1
click at [652, 450] on textarea "Thanks for the info. I'll put in a work order for pest control. Just a heads up…" at bounding box center [579, 462] width 484 height 46
paste textarea "After 30 days, you may be charged for infestation removal."
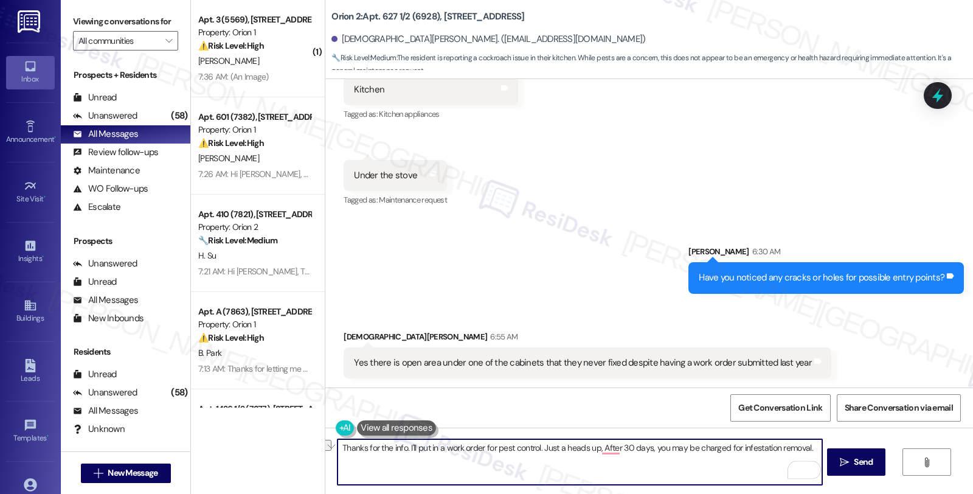
drag, startPoint x: 594, startPoint y: 448, endPoint x: 643, endPoint y: 450, distance: 49.3
click at [643, 450] on textarea "Thanks for the info. I'll put in a work order for pest control. Just a heads up…" at bounding box center [579, 462] width 484 height 46
click at [758, 452] on textarea "Thanks for the info. I'll put in a work order for pest control. Just a heads up…" at bounding box center [579, 462] width 484 height 46
paste textarea "After 30 days,"
click at [775, 453] on textarea "Thanks for the info. I'll put in a work order for pest control. Just a heads up…" at bounding box center [579, 462] width 484 height 46
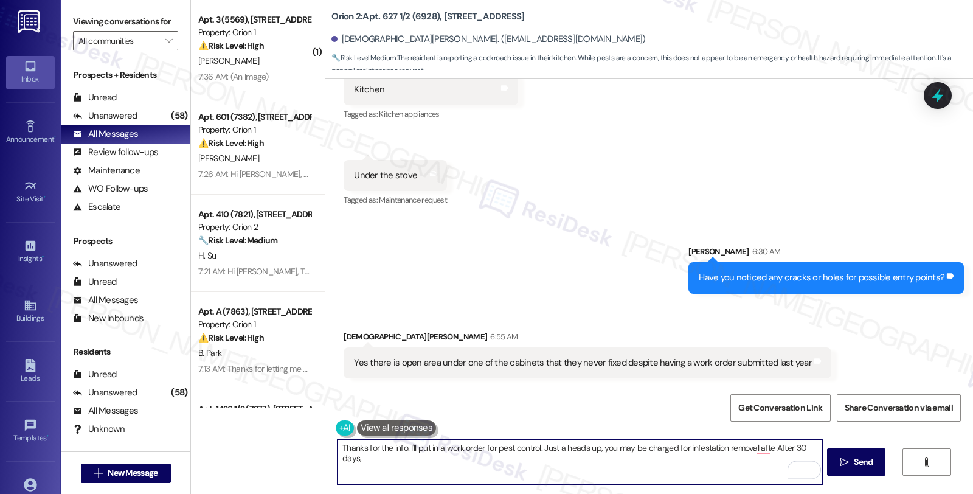
click at [775, 453] on textarea "Thanks for the info. I'll put in a work order for pest control. Just a heads up…" at bounding box center [579, 462] width 484 height 46
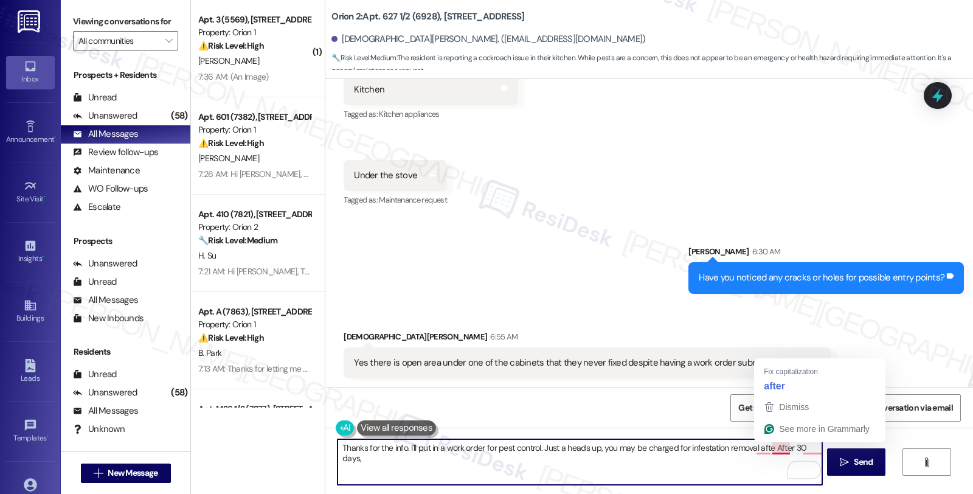
click at [775, 446] on textarea "Thanks for the info. I'll put in a work order for pest control. Just a heads up…" at bounding box center [579, 462] width 484 height 46
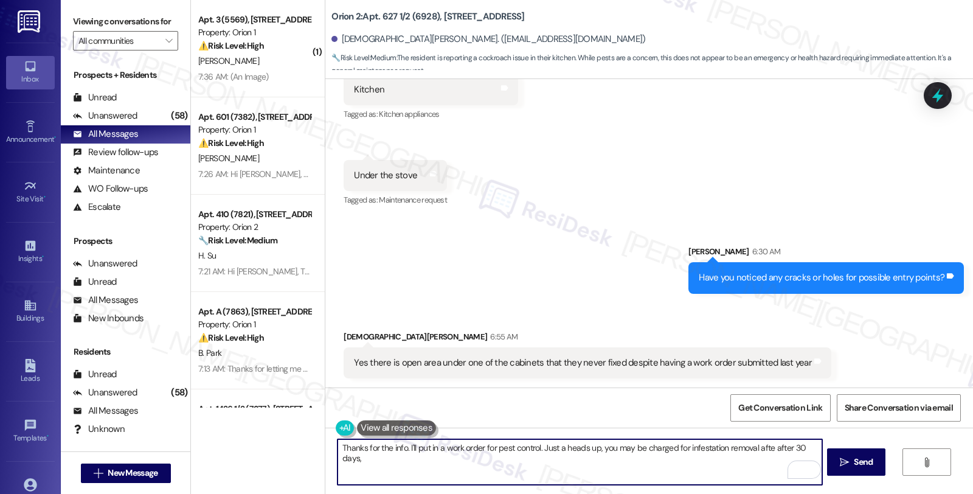
click at [756, 446] on textarea "Thanks for the info. I'll put in a work order for pest control. Just a heads up…" at bounding box center [579, 462] width 484 height 46
click at [794, 446] on textarea "Thanks for the info. I'll put in a work order for pest control. Just a heads up…" at bounding box center [579, 462] width 484 height 46
drag, startPoint x: 514, startPoint y: 476, endPoint x: 325, endPoint y: 476, distance: 188.4
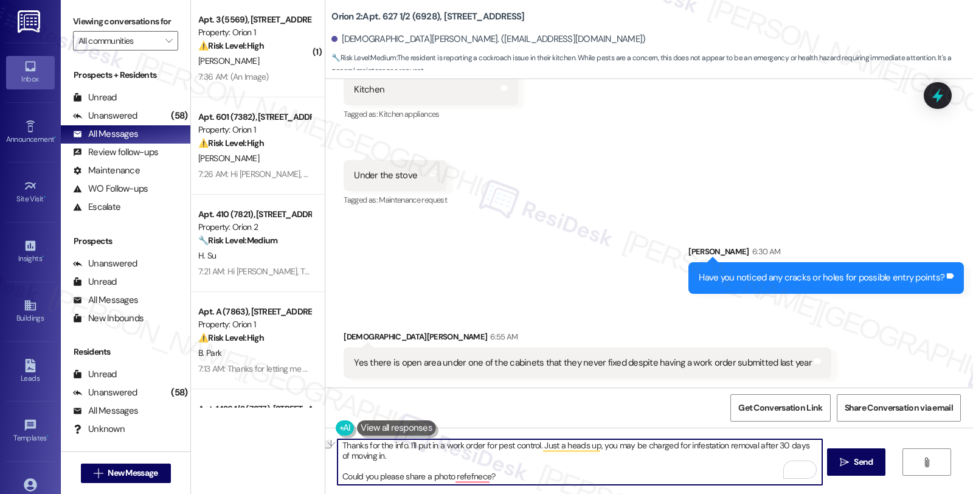
click at [325, 476] on div "Thanks for the info. I'll put in a work order for pest control. Just a heads up…" at bounding box center [648, 472] width 647 height 91
click at [402, 444] on textarea "Thanks for the info. I'll put in a work order for pest control. Just a heads up…" at bounding box center [579, 462] width 484 height 46
click at [337, 447] on textarea "Thanks for the info. I'll put in a work order for pest control. Just a heads up…" at bounding box center [579, 462] width 484 height 46
paste textarea "Could you please share a photo refefnece?"
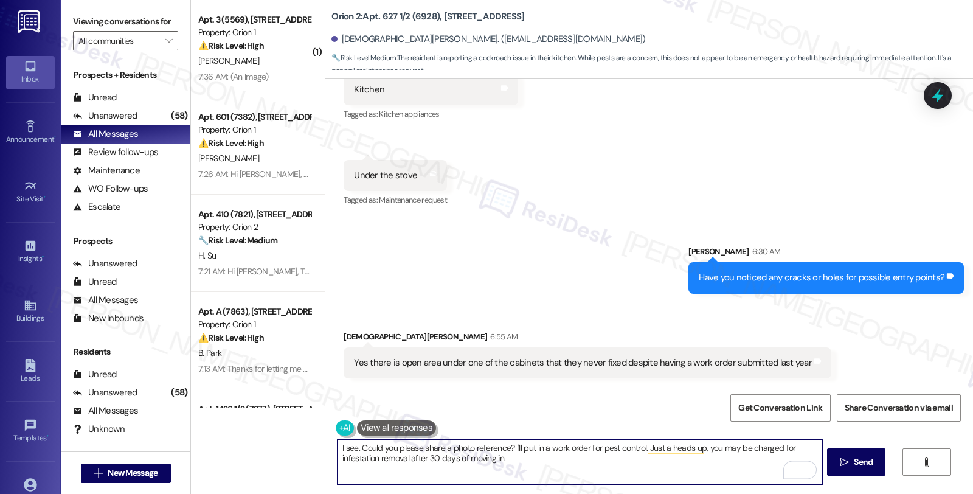
type textarea "I see. Could you please share a photo reference? I'll put in a work order for p…"
click at [529, 470] on textarea "I see. Could you please share a photo reference? I'll put in a work order for p…" at bounding box center [579, 462] width 484 height 46
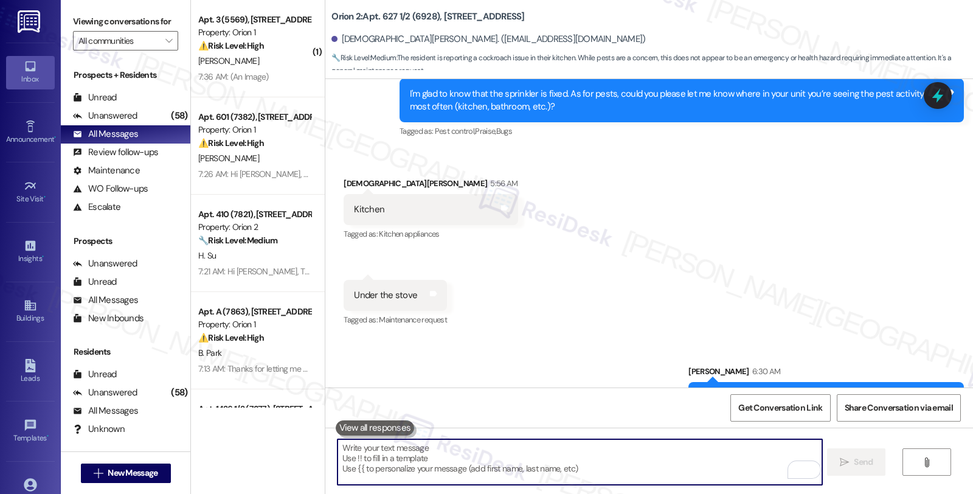
scroll to position [1012, 0]
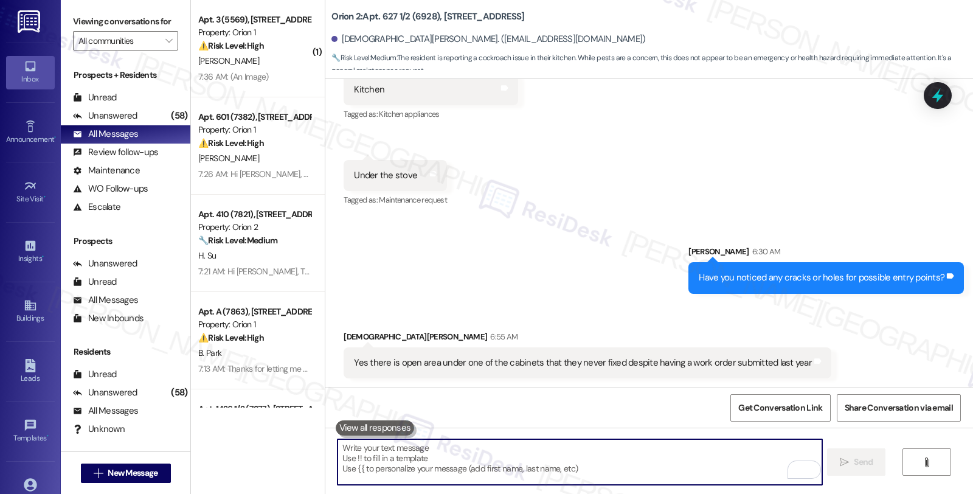
click at [560, 446] on textarea "To enrich screen reader interactions, please activate Accessibility in Grammarl…" at bounding box center [579, 462] width 484 height 46
click at [558, 474] on textarea "To enrich screen reader interactions, please activate Accessibility in Grammarl…" at bounding box center [579, 462] width 484 height 46
click at [120, 122] on div "Unanswered" at bounding box center [105, 115] width 64 height 13
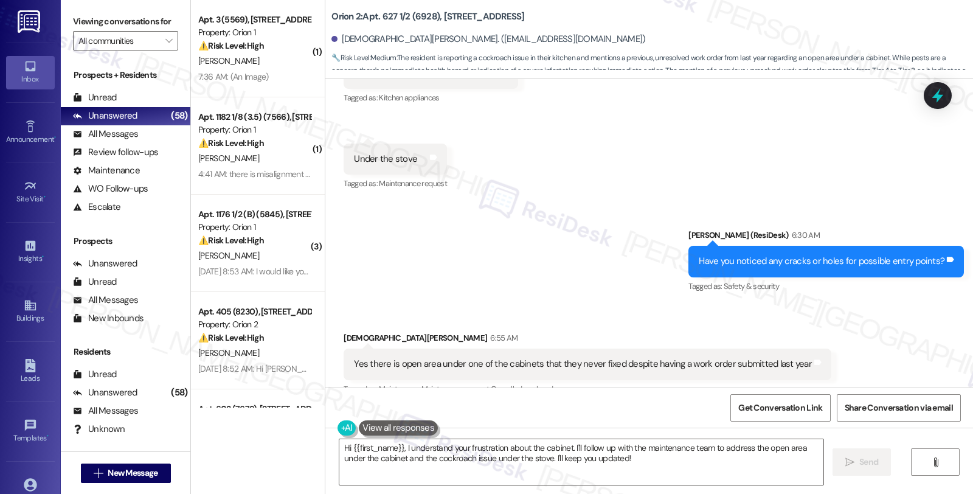
scroll to position [1047, 0]
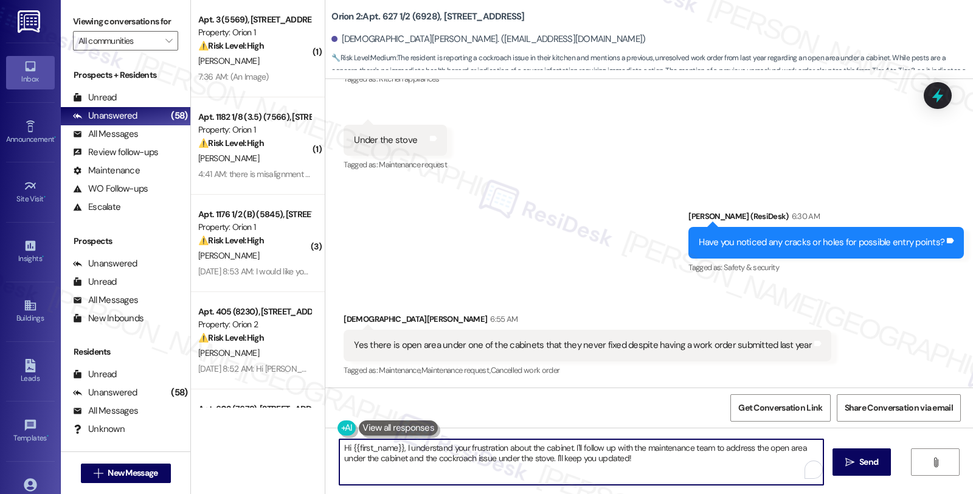
click at [693, 464] on textarea "Hi {{first_name}}, I understand your frustration about the cabinet. I'll follow…" at bounding box center [581, 462] width 484 height 46
paste textarea "Do we have your permission to enter during your absence? Also, do you have pets…"
click at [337, 442] on textarea "Hi {{first_name}}, I understand your frustration about the cabinet. I'll follow…" at bounding box center [579, 462] width 484 height 46
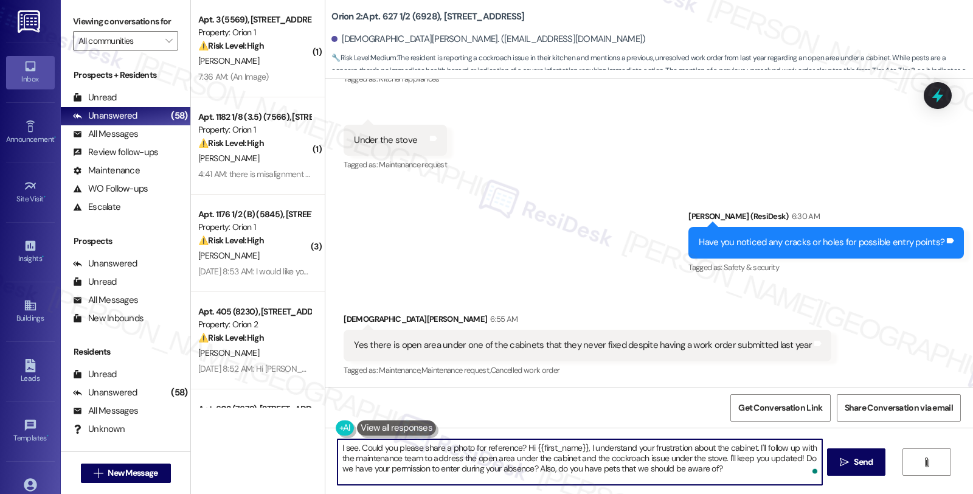
click at [517, 447] on textarea "I see. Could you please share a photo for reference? Hi {{first_name}}, I under…" at bounding box center [579, 462] width 484 height 46
paste textarea "After 30 days, you may be charged for infestation removal."
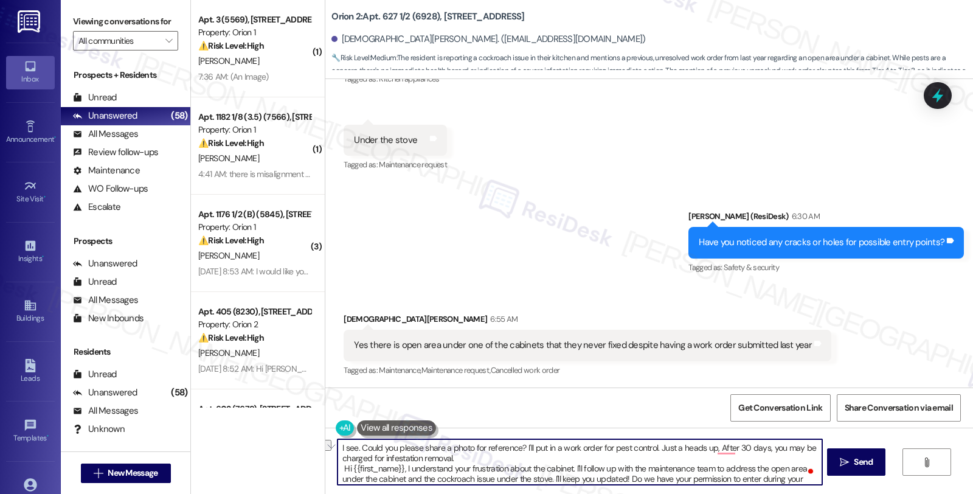
drag, startPoint x: 709, startPoint y: 447, endPoint x: 761, endPoint y: 452, distance: 52.6
click at [761, 452] on textarea "I see. Could you please share a photo for reference? I'll put in a work order f…" at bounding box center [579, 462] width 484 height 46
click at [418, 463] on textarea "I see. Could you please share a photo for reference? I'll put in a work order f…" at bounding box center [579, 462] width 484 height 46
click at [432, 458] on textarea "I see. Could you please share a photo for reference? I'll put in a work order f…" at bounding box center [579, 462] width 484 height 46
paste textarea "After 30 days,"
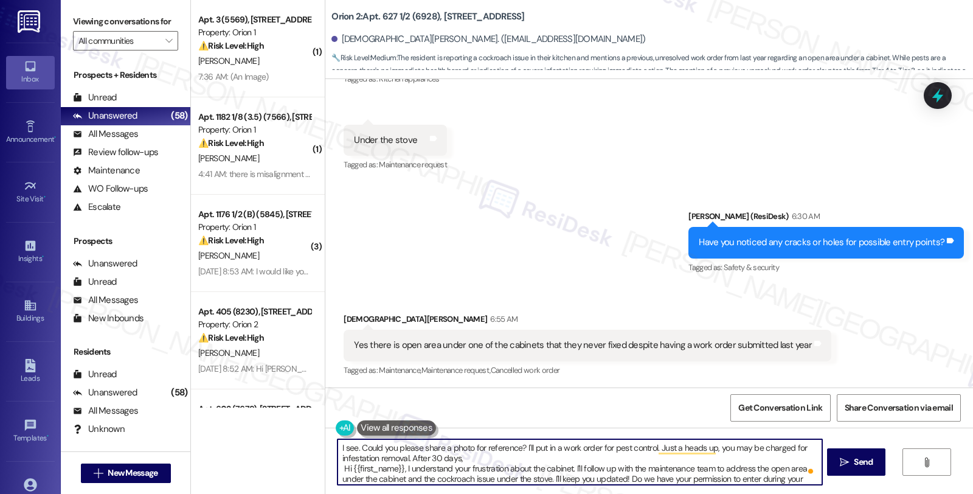
click at [399, 459] on textarea "I see. Could you please share a photo for reference? I'll put in a work order f…" at bounding box center [579, 462] width 484 height 46
click at [450, 457] on textarea "I see. Could you please share a photo for reference? I'll put in a work order f…" at bounding box center [579, 462] width 484 height 46
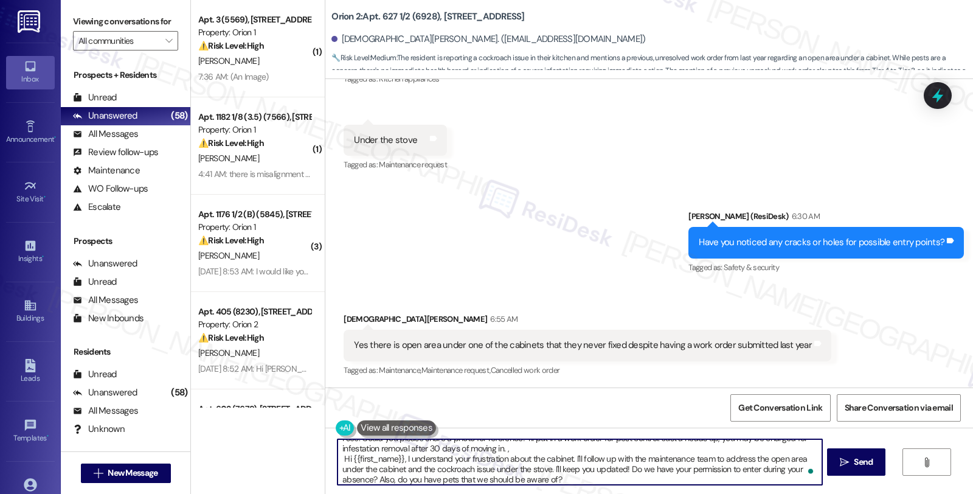
scroll to position [13, 0]
click at [621, 464] on textarea "I see. Could you please share a photo for reference? I'll put in a work order f…" at bounding box center [579, 462] width 484 height 46
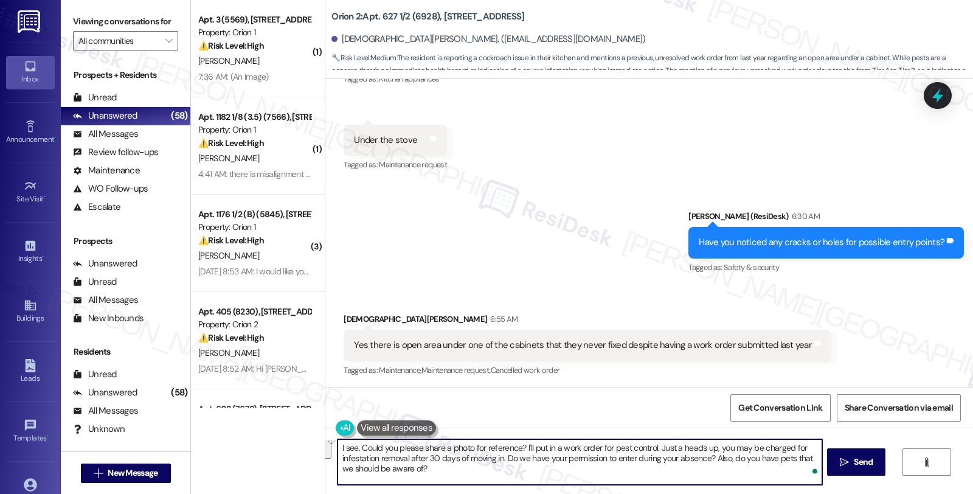
scroll to position [0, 0]
click at [546, 472] on textarea "I see. Could you please share a photo for reference? I'll put in a work order f…" at bounding box center [579, 462] width 484 height 46
click at [500, 461] on textarea "I see. Could you please share a photo for reference? I'll put in a work order f…" at bounding box center [579, 462] width 484 height 46
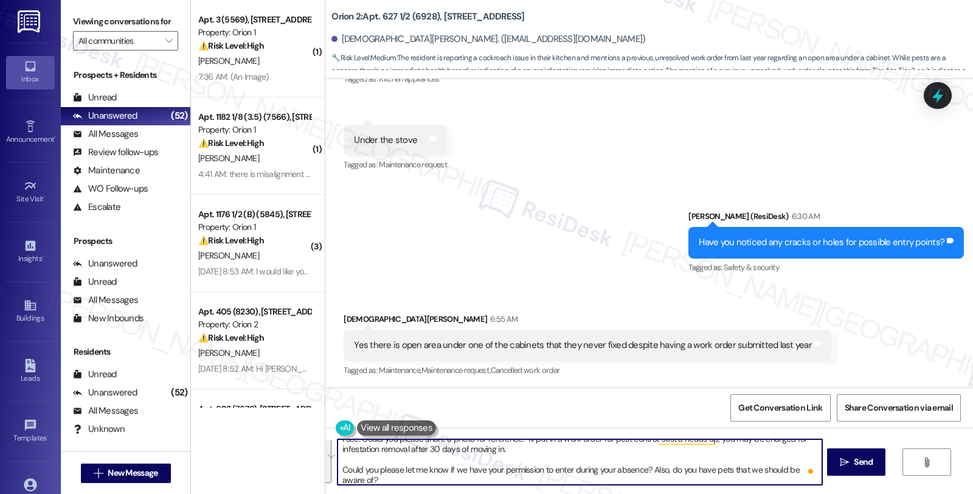
scroll to position [13, 0]
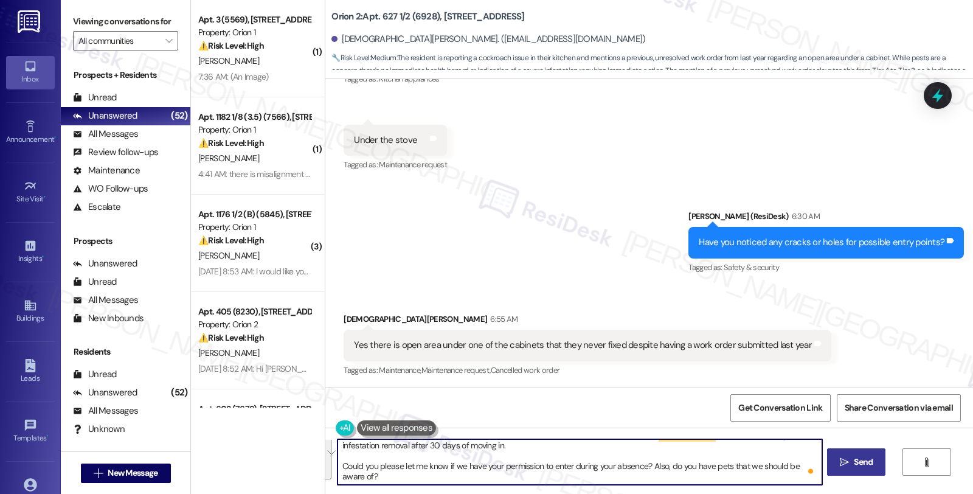
type textarea "I see. Could you please share a photo for reference? I'll put in a work order f…"
click at [851, 462] on span "Send" at bounding box center [863, 461] width 24 height 13
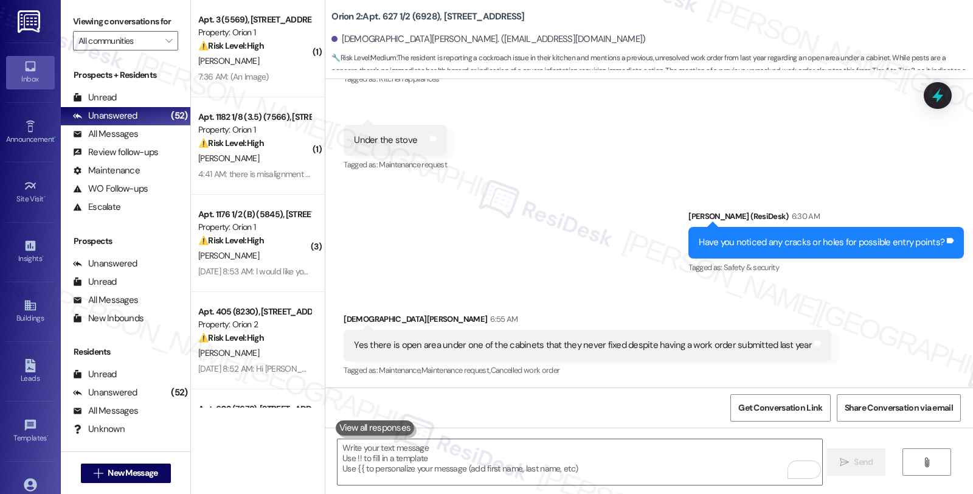
scroll to position [1048, 0]
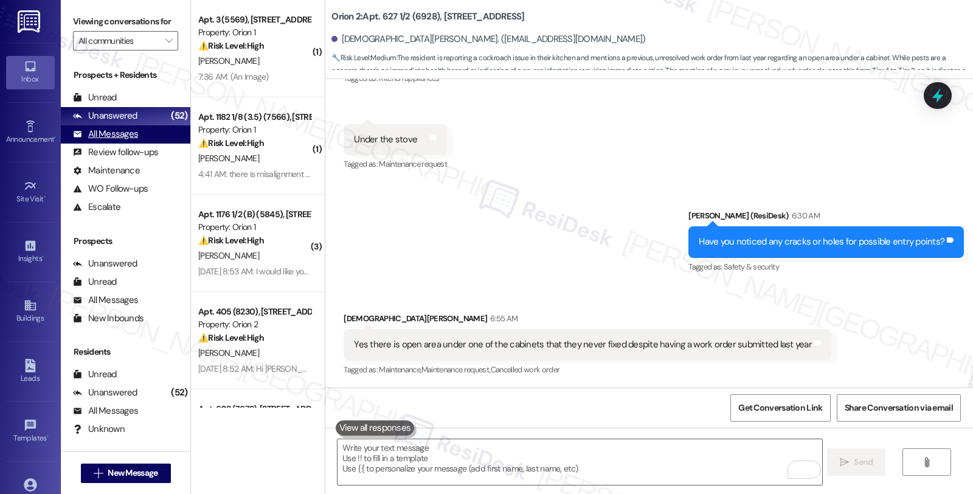
click at [126, 140] on div "All Messages" at bounding box center [105, 134] width 65 height 13
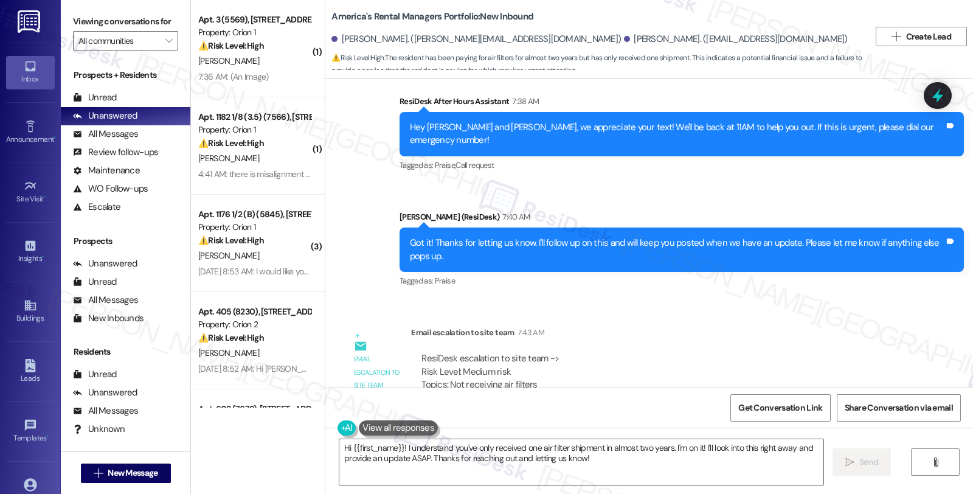
scroll to position [1454, 0]
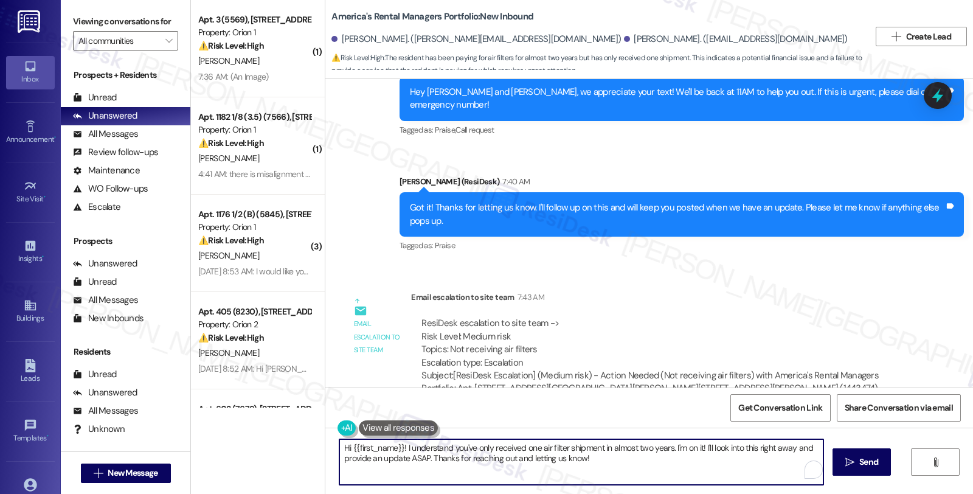
drag, startPoint x: 608, startPoint y: 460, endPoint x: 294, endPoint y: 433, distance: 315.4
click at [294, 433] on div "( 1 ) Apt. 3 (5569), [STREET_ADDRESS] Property: Orion 1 ⚠️ Risk Level: High The…" at bounding box center [582, 247] width 782 height 494
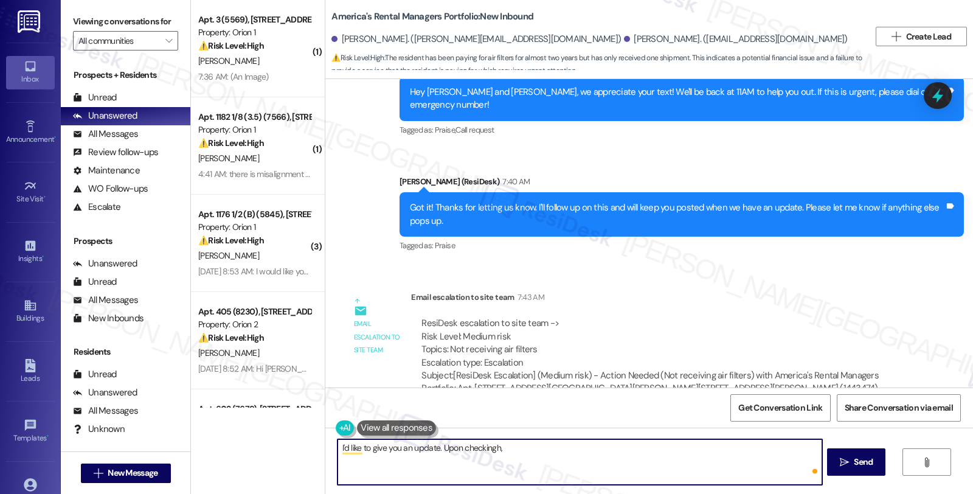
paste textarea "This resident is only enrolled in renter's insurance. They are responsible for …"
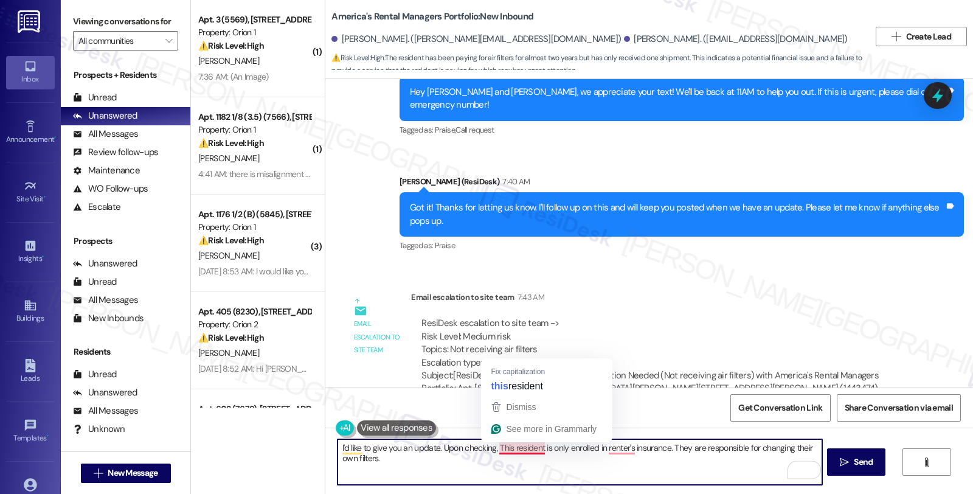
click at [495, 444] on textarea "I'd like to give you an update. Upon checking, This resident is only enrolled i…" at bounding box center [579, 462] width 484 height 46
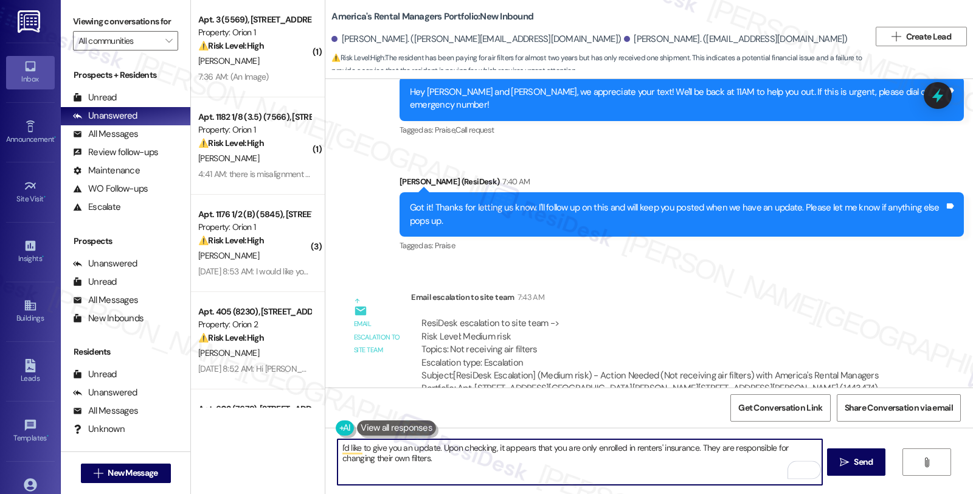
click at [691, 447] on textarea "I'd like to give you an update. Upon checking, it appears that you are only enr…" at bounding box center [579, 462] width 484 height 46
click at [694, 449] on textarea "I'd like to give you an update. Upon checking, it appears that you are only enr…" at bounding box center [579, 462] width 484 height 46
click at [337, 463] on textarea "I'd like to give you an update. Upon checking, it appears that you are only enr…" at bounding box center [579, 462] width 484 height 46
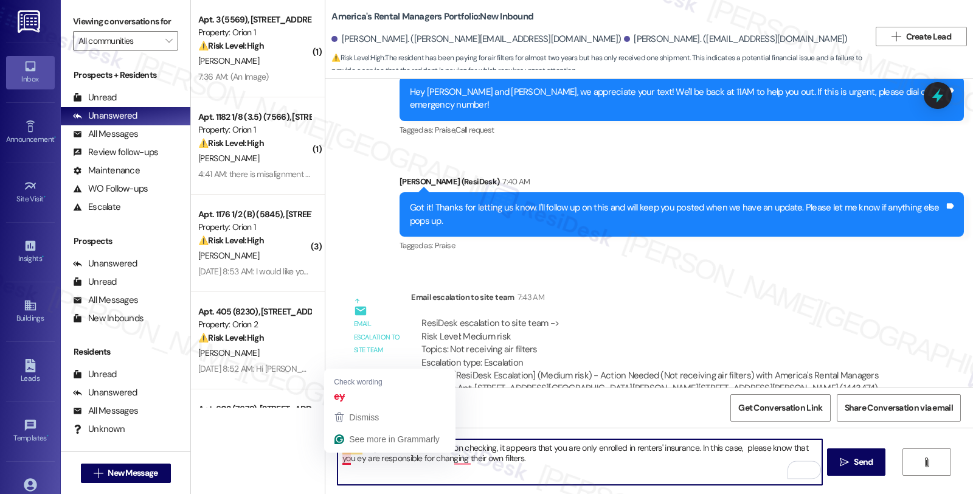
click at [337, 463] on textarea "I'd like to give you an update. Upon checking, it appears that you are only enr…" at bounding box center [579, 462] width 484 height 46
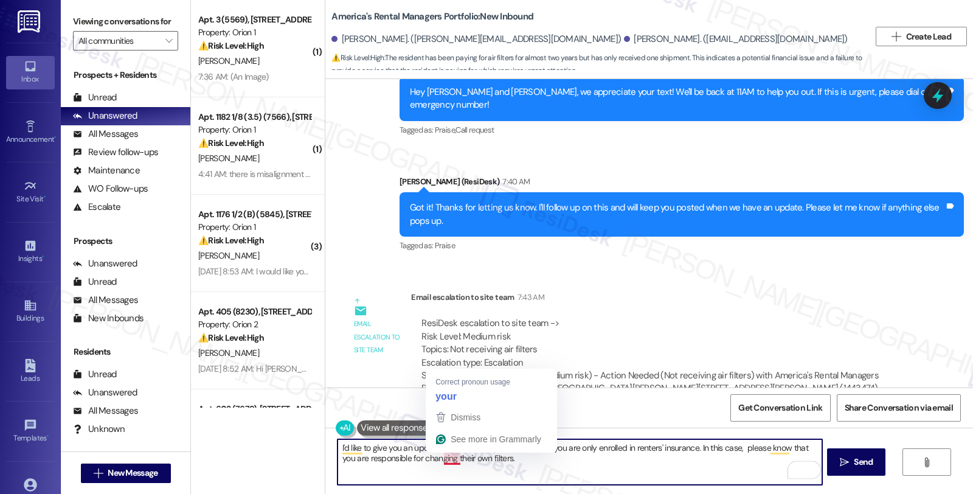
click at [446, 457] on textarea "I'd like to give you an update. Upon checking, it appears that you are only enr…" at bounding box center [579, 462] width 484 height 46
click at [525, 453] on textarea "I'd like to give you an update. Upon checking, it appears that you are only enr…" at bounding box center [579, 462] width 484 height 46
click at [529, 460] on textarea "I'd like to give you an update. Upon checking, it appears that you are only enr…" at bounding box center [579, 462] width 484 height 46
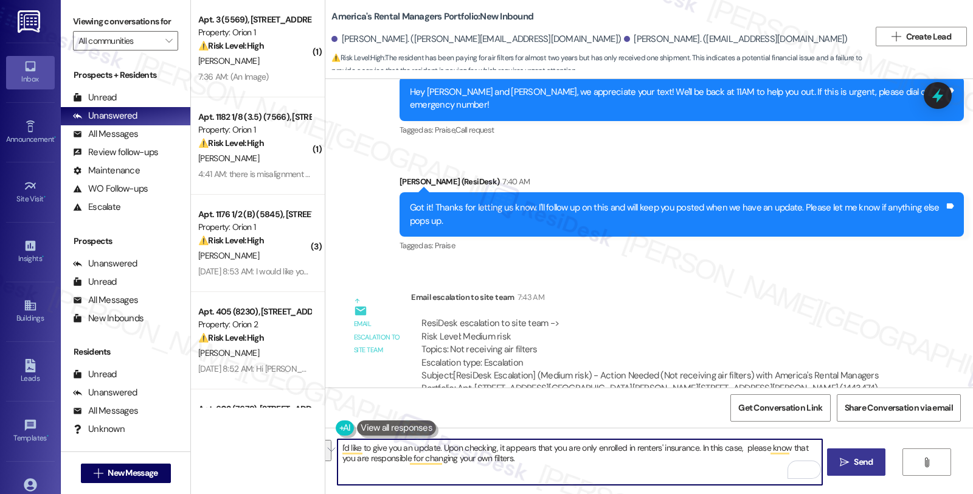
type textarea "I'd like to give you an update. Upon checking, it appears that you are only enr…"
click at [858, 460] on span "Send" at bounding box center [862, 461] width 19 height 13
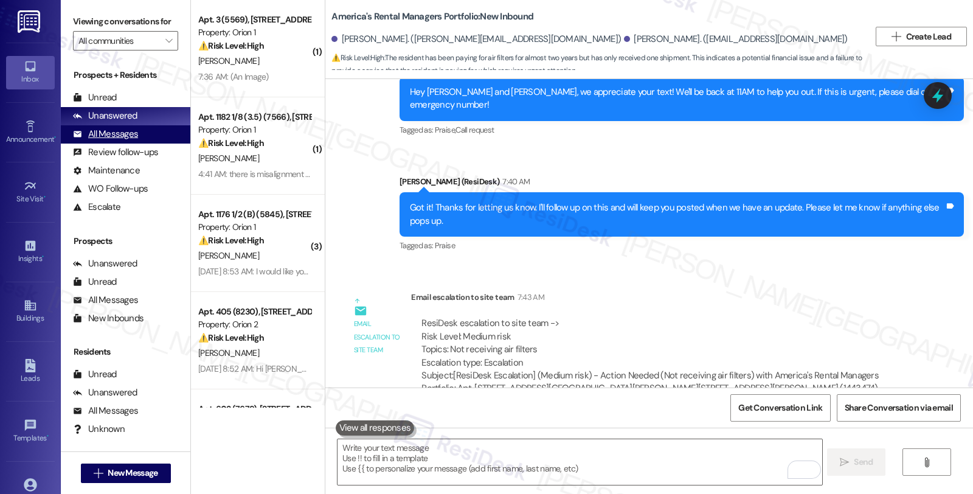
click at [108, 140] on div "All Messages" at bounding box center [105, 134] width 65 height 13
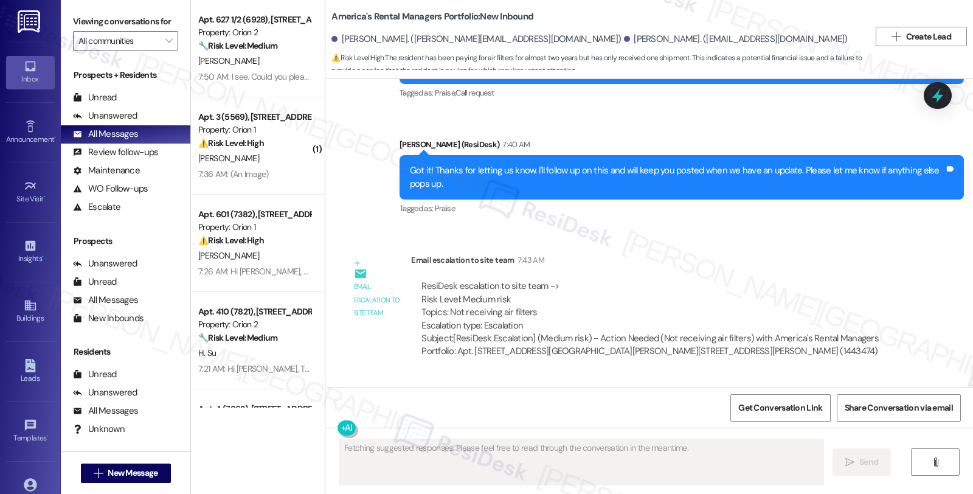
scroll to position [1569, 0]
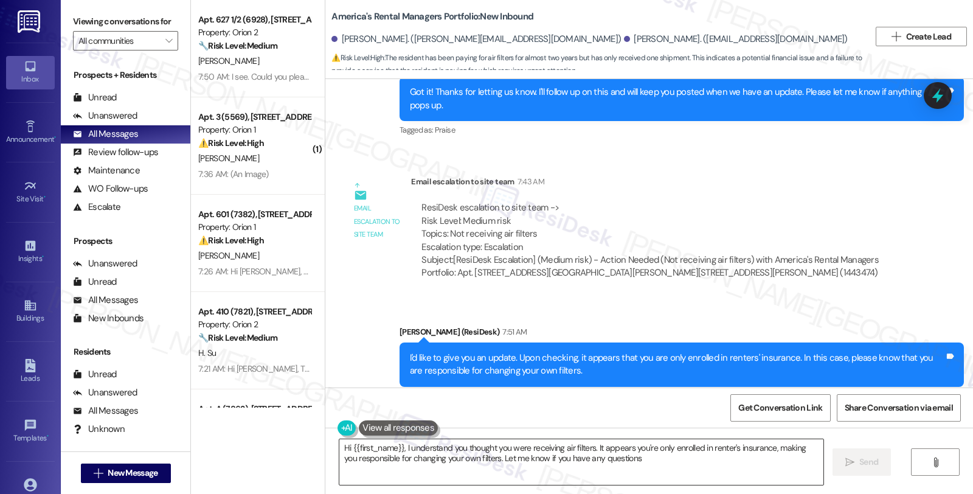
type textarea "Hi {{first_name}}, I understand you thought you were receiving air filters. It …"
